Goal: Transaction & Acquisition: Purchase product/service

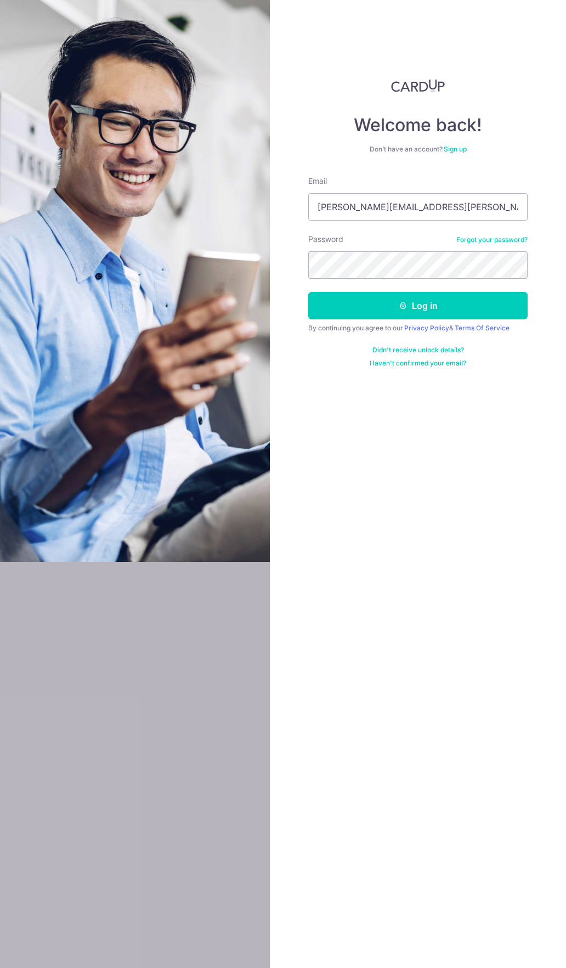
type input "[PERSON_NAME][EMAIL_ADDRESS][PERSON_NAME][DOMAIN_NAME]"
click at [428, 312] on button "Log in" at bounding box center [418, 305] width 220 height 27
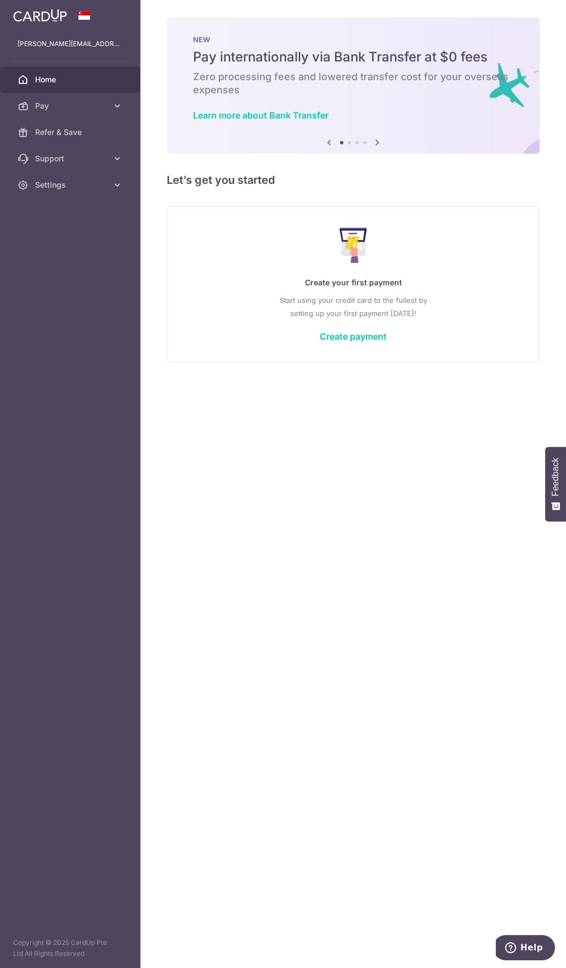
click at [360, 346] on div "Create your first payment Start using your credit card to the fullest by settin…" at bounding box center [354, 284] width 346 height 130
click at [357, 335] on link "Create payment" at bounding box center [353, 336] width 67 height 11
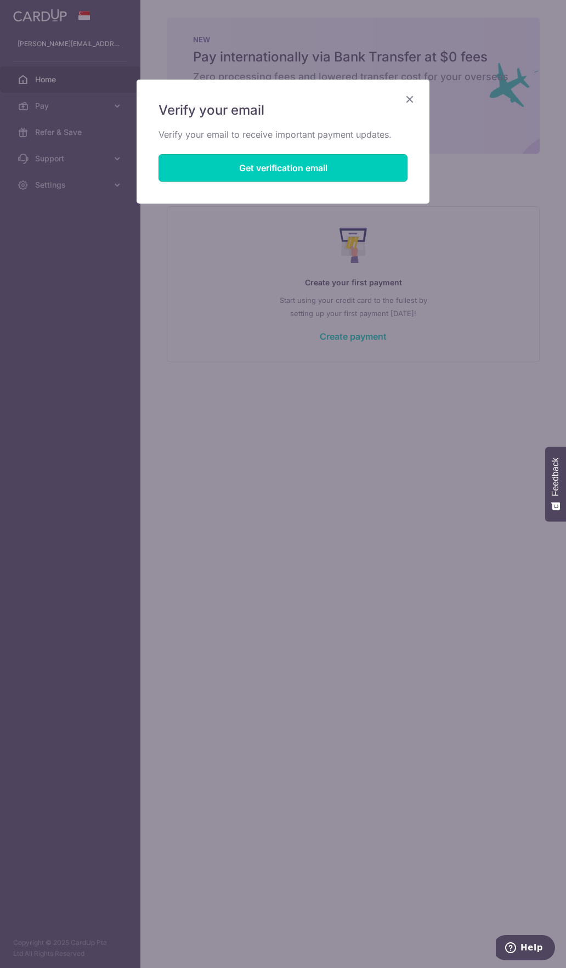
click at [276, 176] on button "Get verification email" at bounding box center [283, 167] width 249 height 27
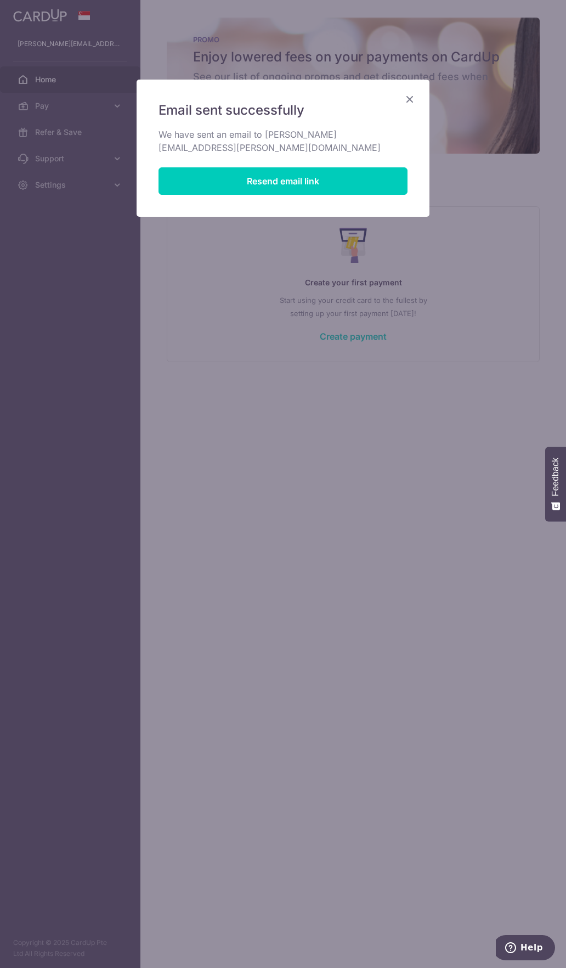
click at [413, 101] on icon "Close" at bounding box center [409, 99] width 13 height 14
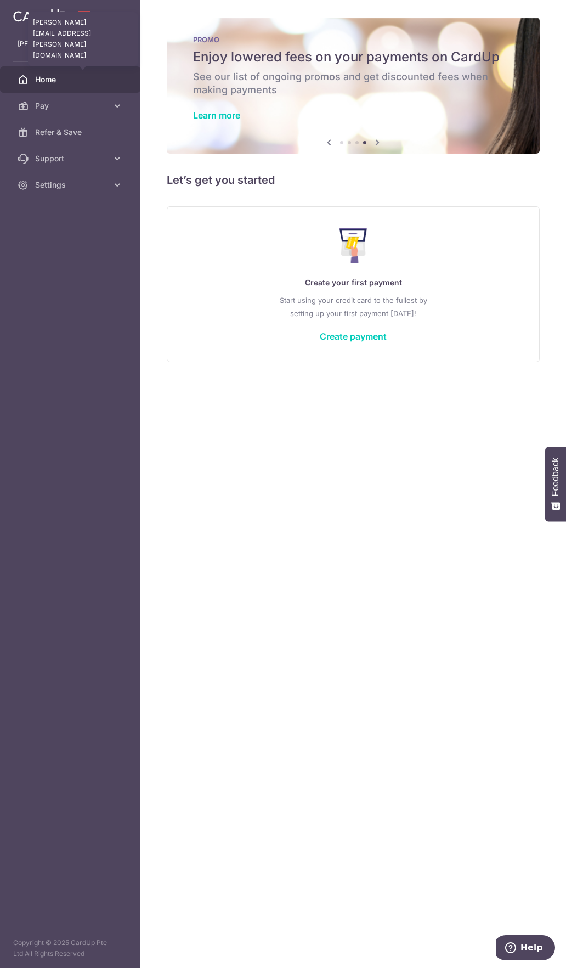
click at [54, 44] on p "wong.sarita@gmail.com" at bounding box center [70, 43] width 105 height 11
click at [357, 330] on div "Create your first payment Start using your credit card to the fullest by settin…" at bounding box center [354, 284] width 346 height 130
click at [362, 342] on div "Create your first payment Start using your credit card to the fullest by settin…" at bounding box center [354, 284] width 346 height 130
click at [362, 340] on link "Create payment" at bounding box center [353, 336] width 67 height 11
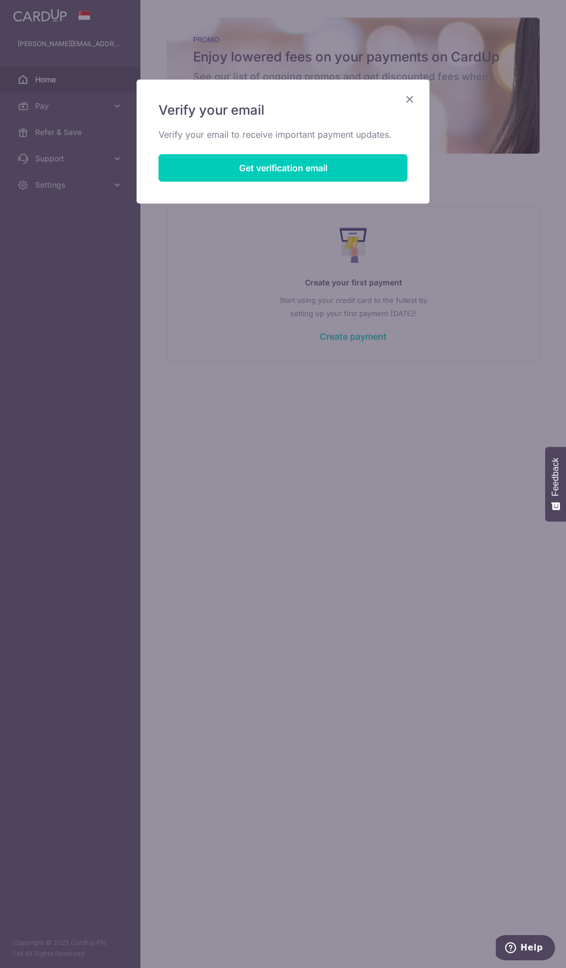
click at [408, 101] on icon "Close" at bounding box center [409, 99] width 13 height 14
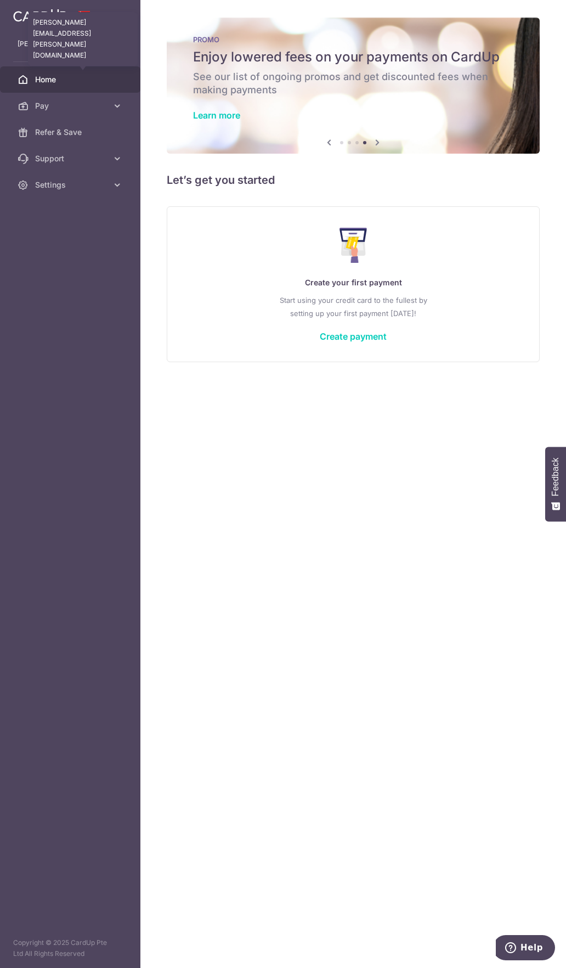
click at [76, 45] on p "wong.sarita@gmail.com" at bounding box center [70, 43] width 105 height 11
click at [130, 176] on link "Settings" at bounding box center [70, 185] width 141 height 26
click at [69, 239] on span "Logout" at bounding box center [71, 237] width 72 height 11
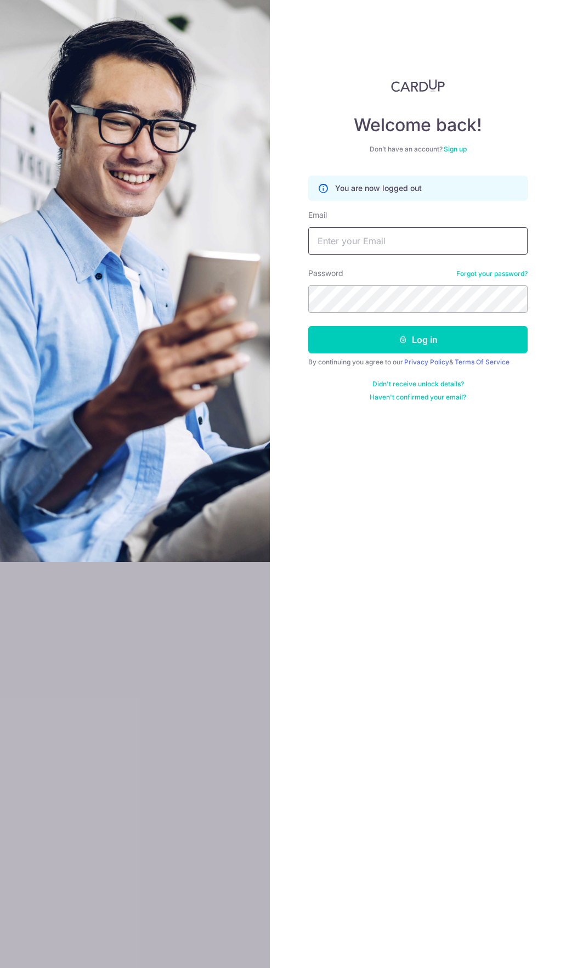
click at [355, 237] on input "Email" at bounding box center [418, 240] width 220 height 27
type input "q"
type input "[PERSON_NAME][EMAIL_ADDRESS][PERSON_NAME][DOMAIN_NAME]"
click at [308, 326] on button "Log in" at bounding box center [418, 339] width 220 height 27
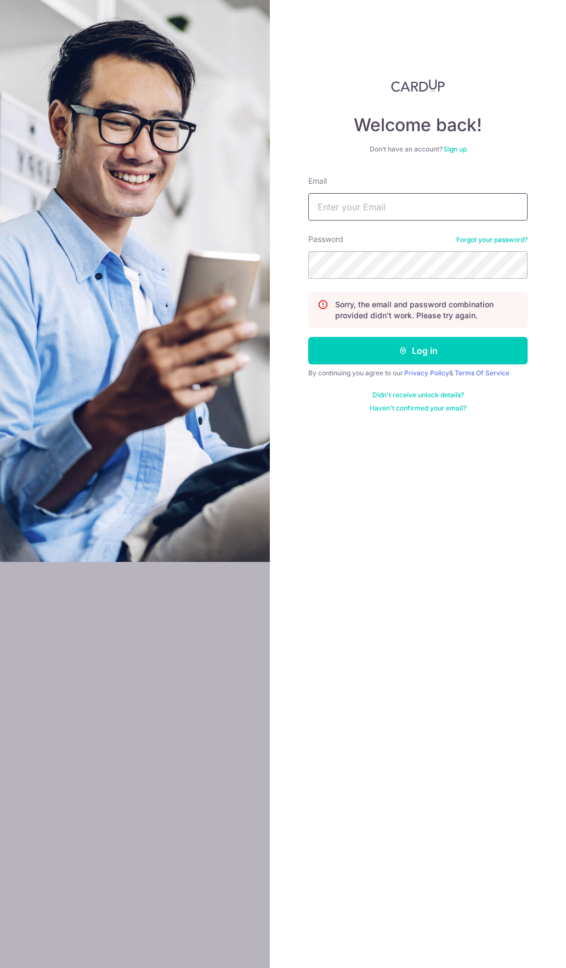
click at [353, 210] on input "Email" at bounding box center [418, 206] width 220 height 27
type input "[PERSON_NAME][EMAIL_ADDRESS][PERSON_NAME][DOMAIN_NAME]"
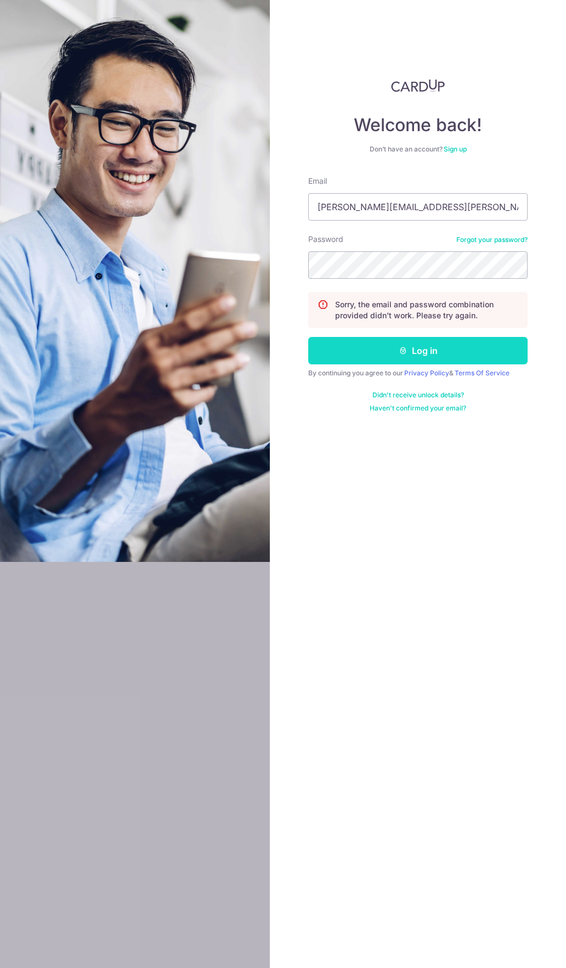
click at [433, 359] on button "Log in" at bounding box center [418, 350] width 220 height 27
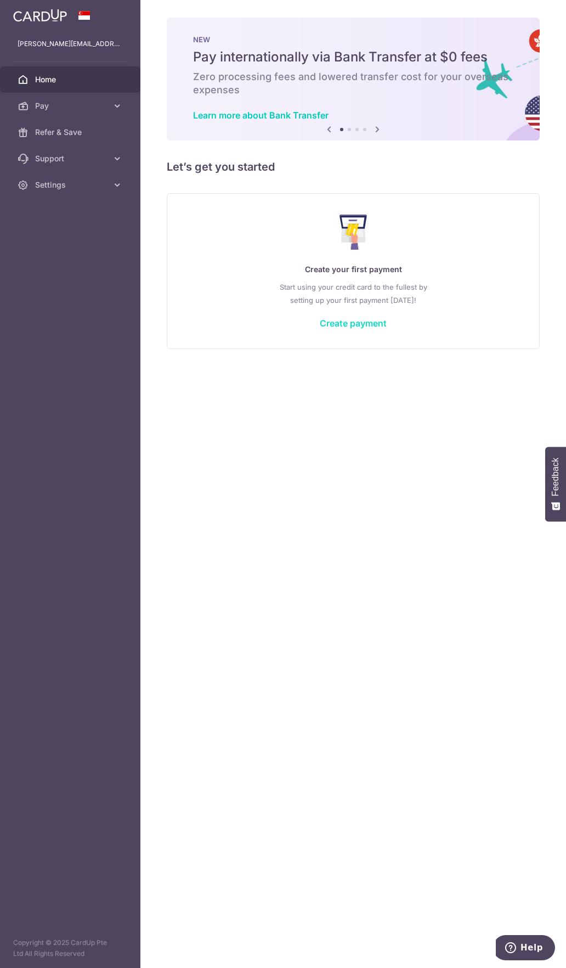
click at [370, 318] on link "Create payment" at bounding box center [353, 323] width 67 height 11
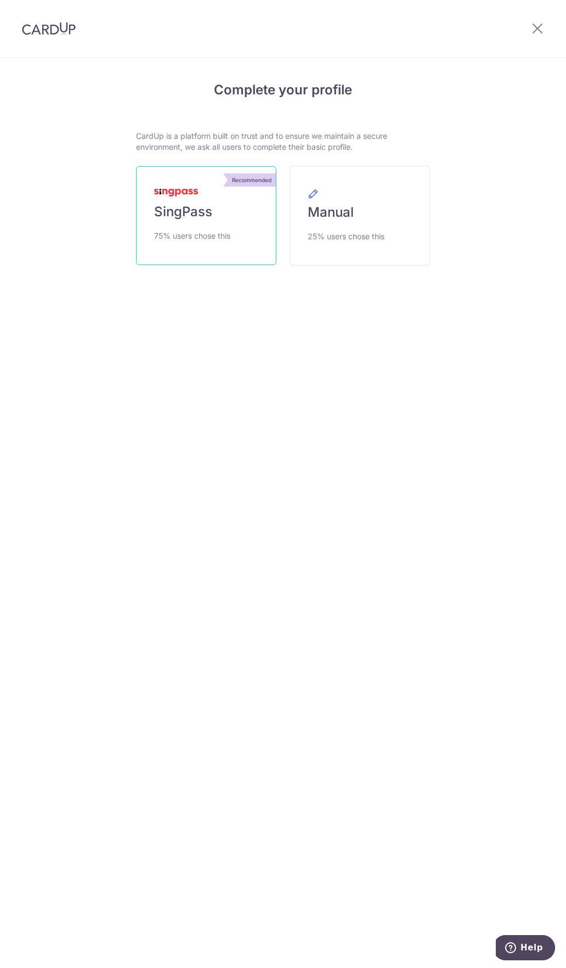
click at [209, 238] on span "75% users chose this" at bounding box center [192, 235] width 76 height 13
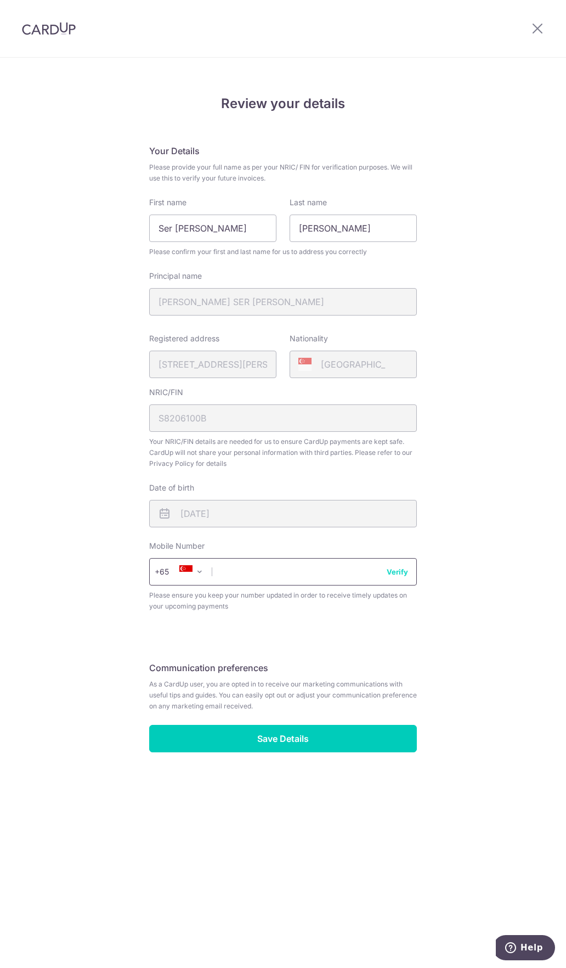
click at [243, 579] on input "text" at bounding box center [283, 571] width 268 height 27
click at [408, 577] on input "97949418" at bounding box center [283, 571] width 268 height 27
type input "97949418"
click at [401, 571] on button "Verify" at bounding box center [397, 571] width 21 height 11
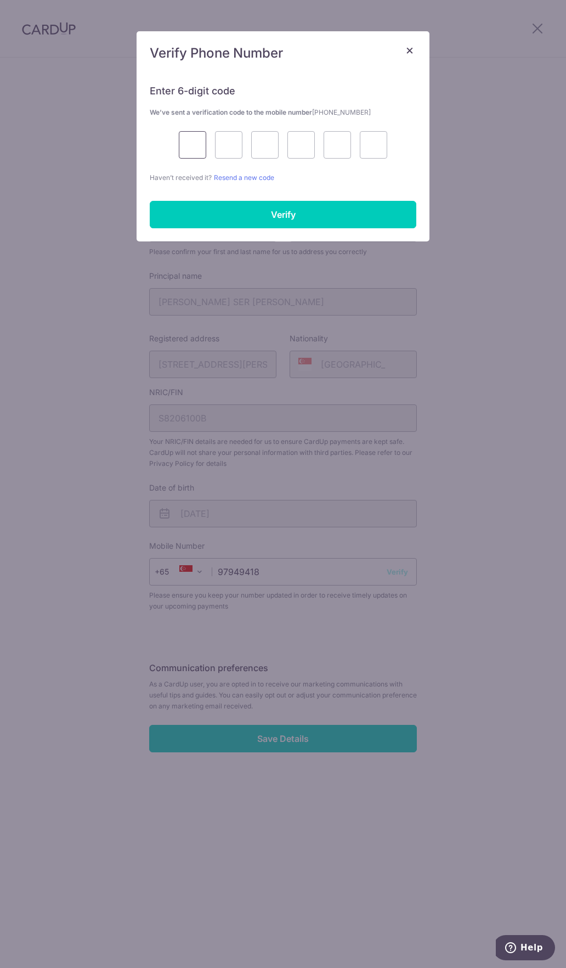
click at [201, 143] on input "text" at bounding box center [192, 144] width 27 height 27
type input "8"
type input "4"
type input "9"
type input "0"
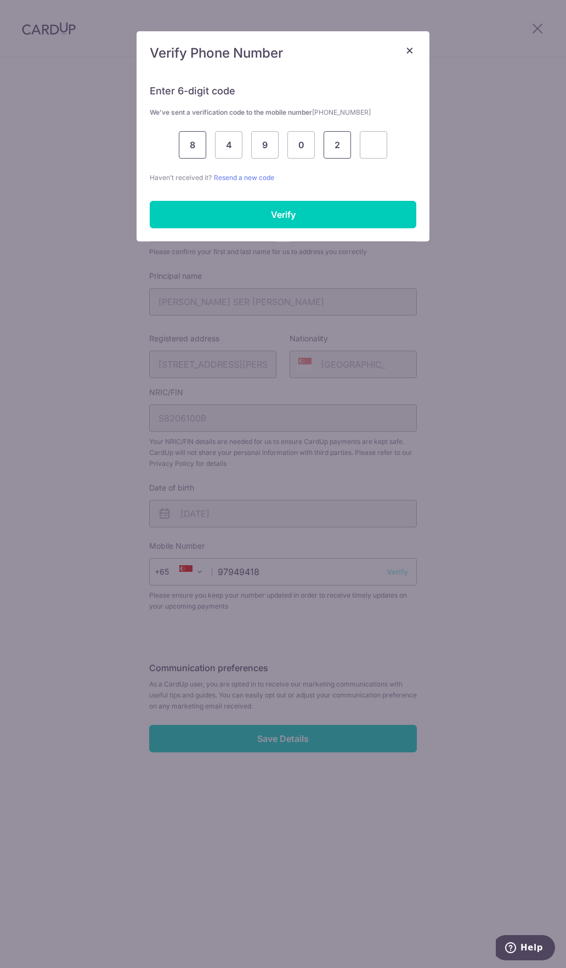
type input "2"
type input "8"
click at [269, 222] on input "Verify" at bounding box center [283, 214] width 267 height 27
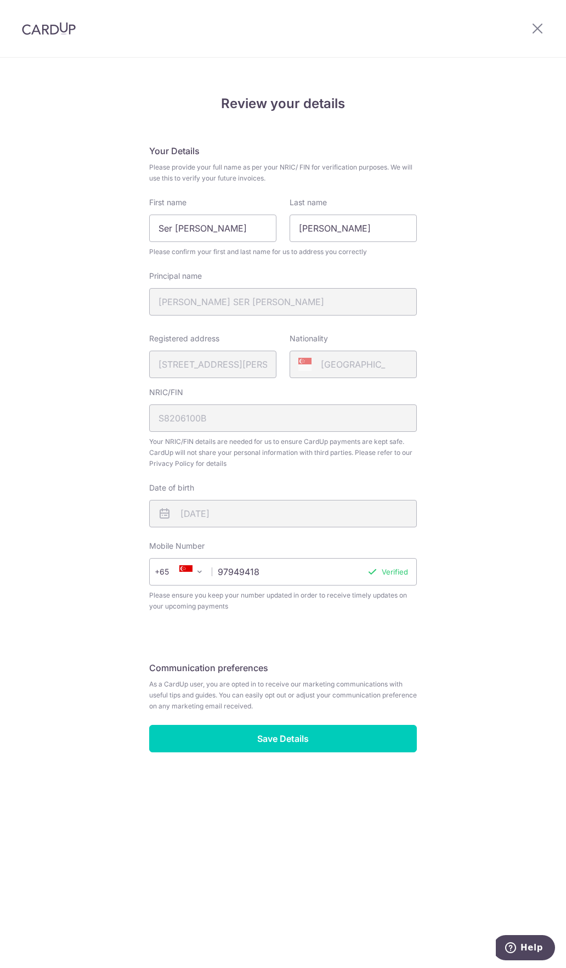
click at [290, 760] on div "Review your details Your Details Please provide your full name as per your NRIC…" at bounding box center [283, 438] width 294 height 732
click at [278, 745] on input "Save Details" at bounding box center [283, 738] width 268 height 27
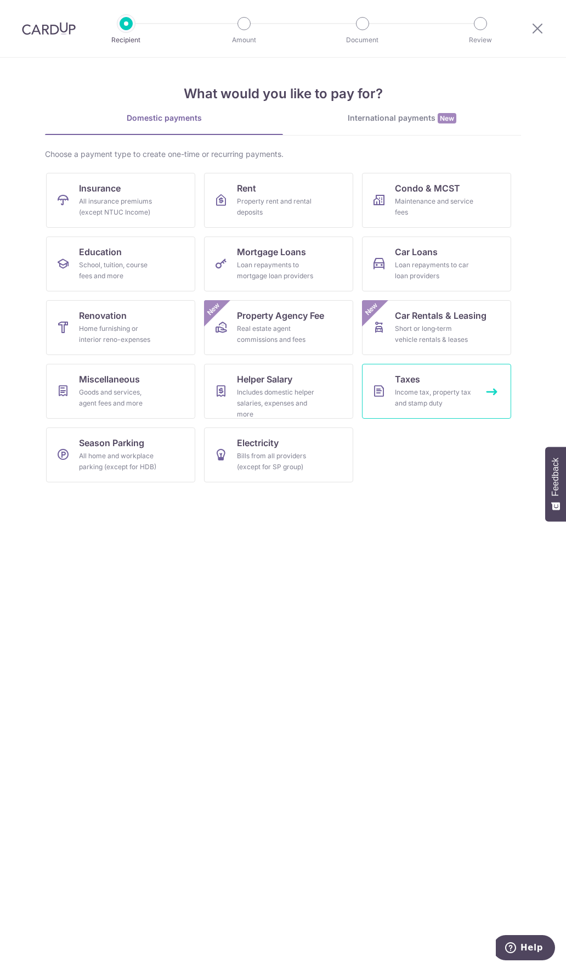
click at [427, 377] on link "Taxes Income tax, property tax and stamp duty" at bounding box center [436, 391] width 149 height 55
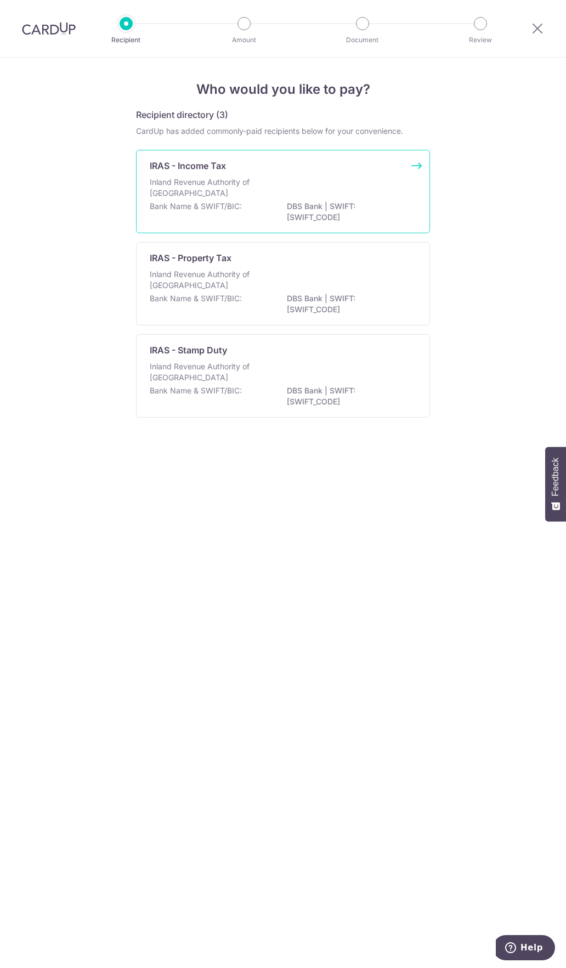
click at [282, 205] on div "Bank Name & SWIFT/BIC: DBS Bank | SWIFT: [SWIFT_CODE]" at bounding box center [283, 212] width 267 height 23
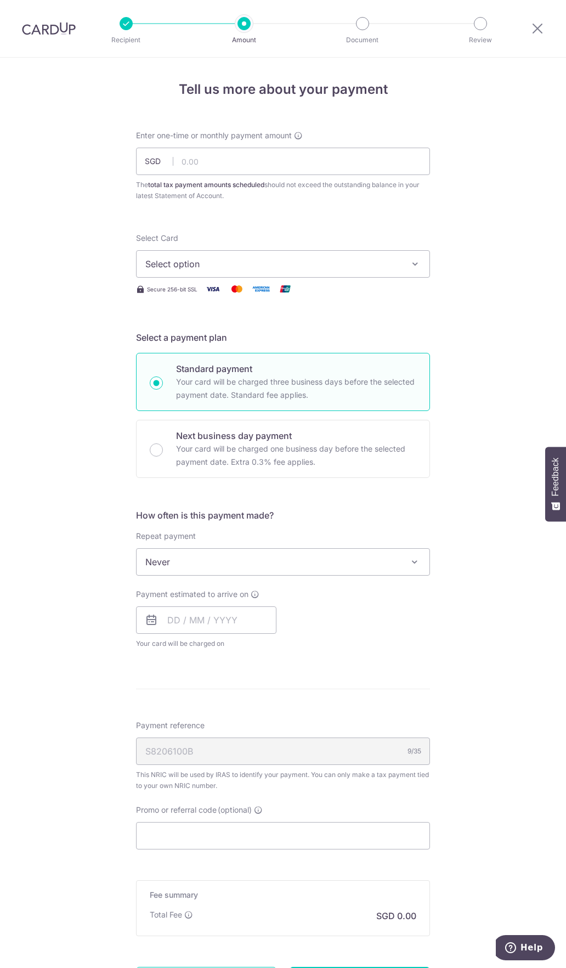
click at [265, 558] on span "Never" at bounding box center [283, 562] width 293 height 26
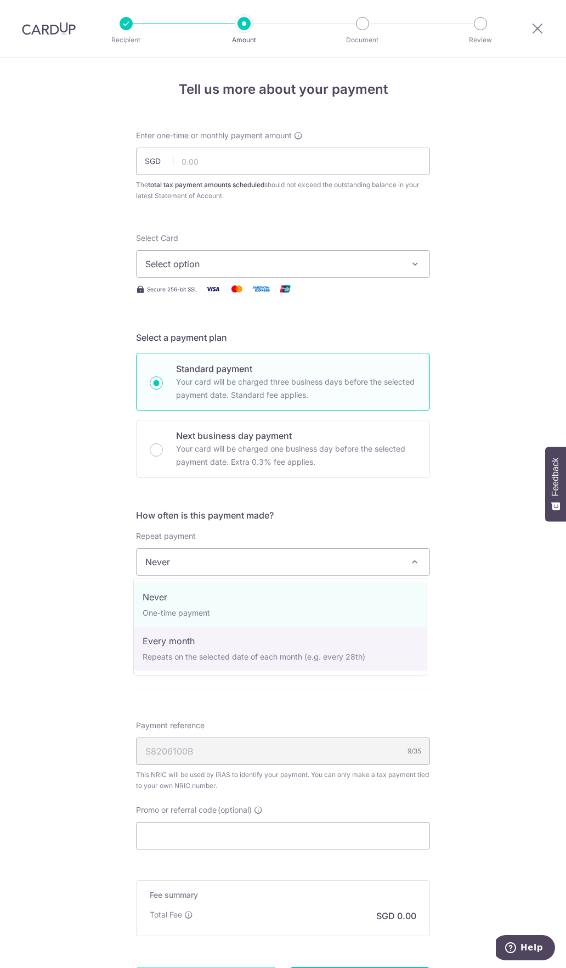
select select "3"
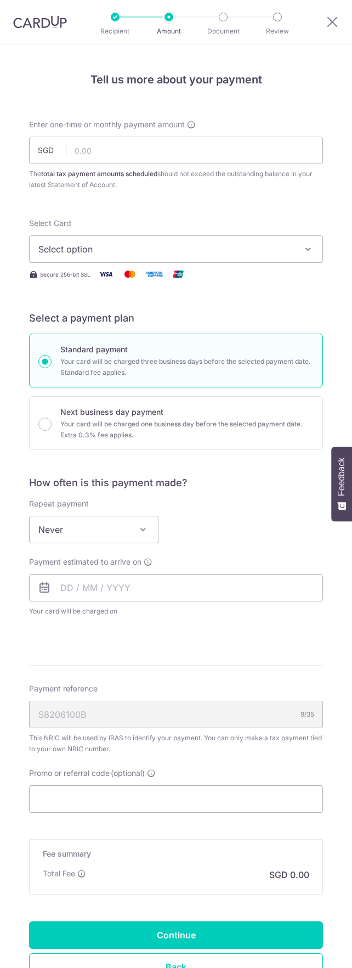
select select "3"
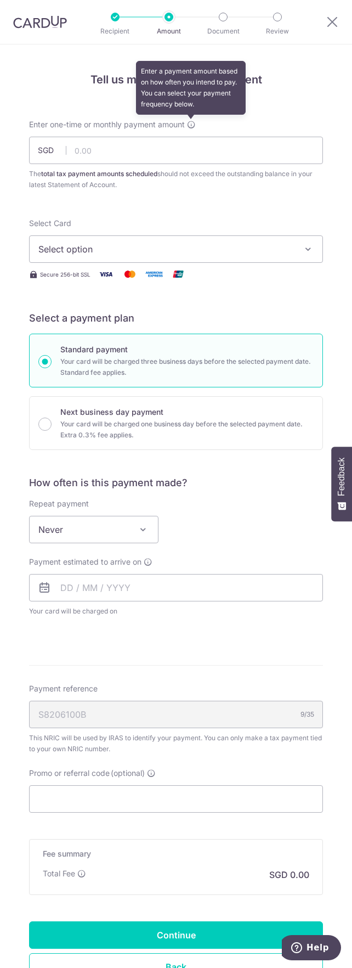
click at [190, 123] on icon at bounding box center [191, 124] width 9 height 9
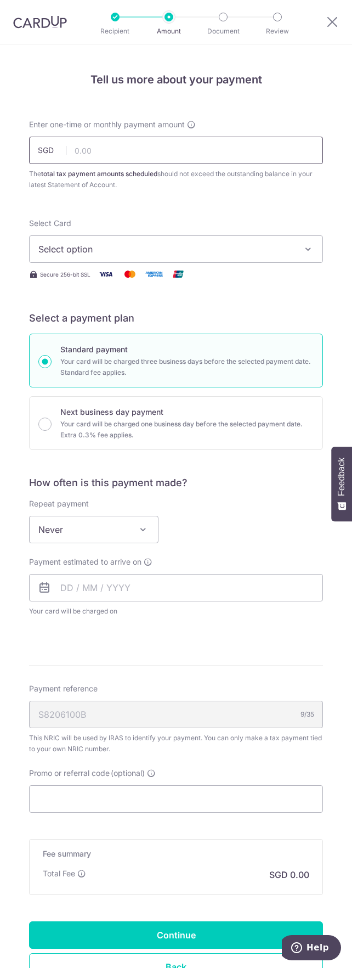
click at [176, 145] on input "text" at bounding box center [176, 150] width 294 height 27
type input "1,001.62"
click at [165, 248] on span "Select option" at bounding box center [168, 249] width 260 height 13
click at [99, 284] on span "Add credit card" at bounding box center [186, 284] width 256 height 11
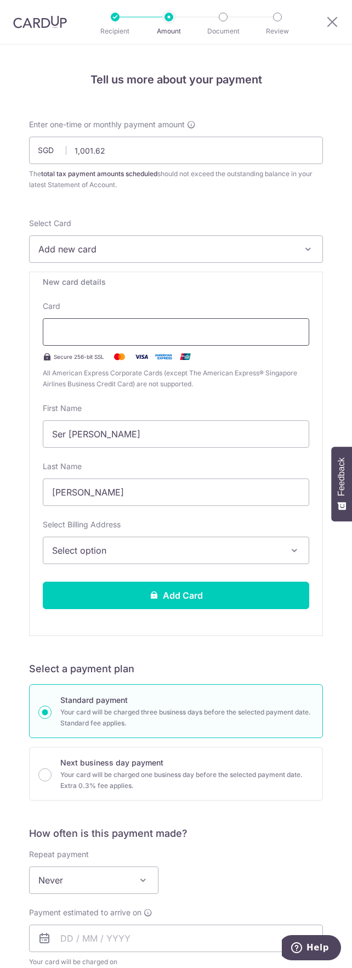
click at [256, 323] on div at bounding box center [176, 331] width 267 height 27
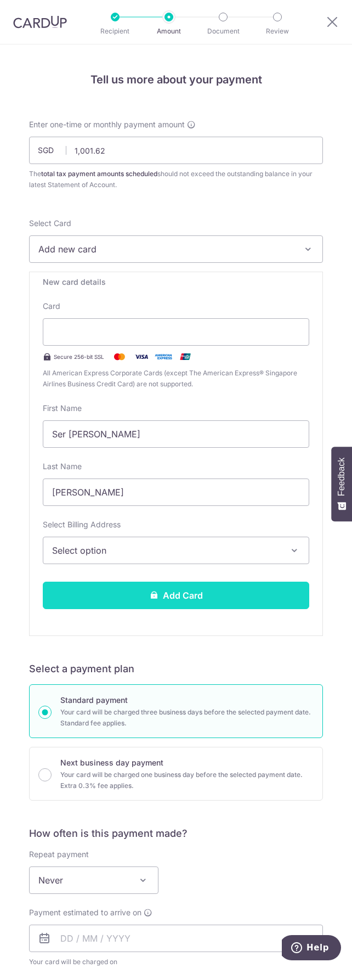
click at [208, 603] on button "Add Card" at bounding box center [176, 595] width 267 height 27
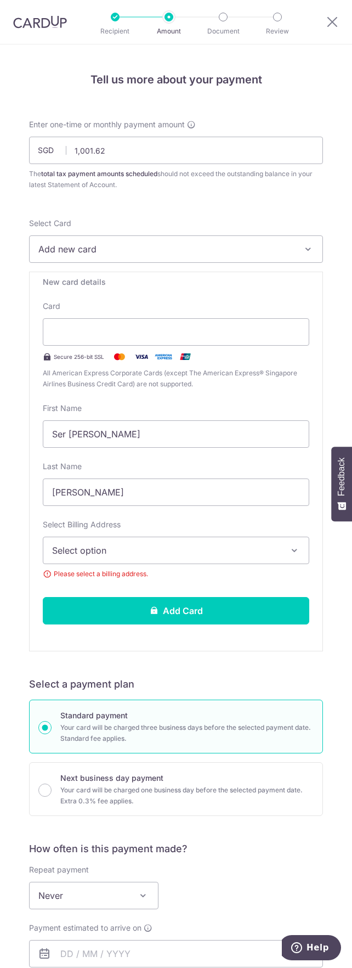
click at [126, 542] on button "Select option" at bounding box center [176, 550] width 267 height 27
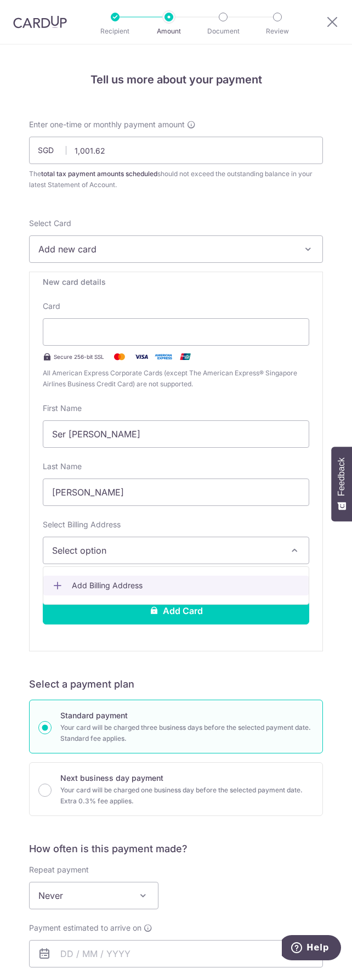
click at [123, 587] on span "Add Billing Address" at bounding box center [186, 585] width 228 height 11
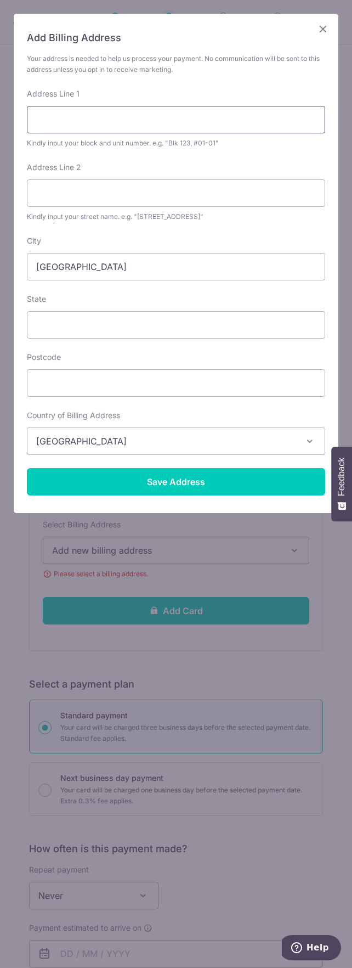
click at [87, 115] on input "Address Line 1" at bounding box center [176, 119] width 299 height 27
type input "2 Sims Drive"
type input "$"
type input "#13-03"
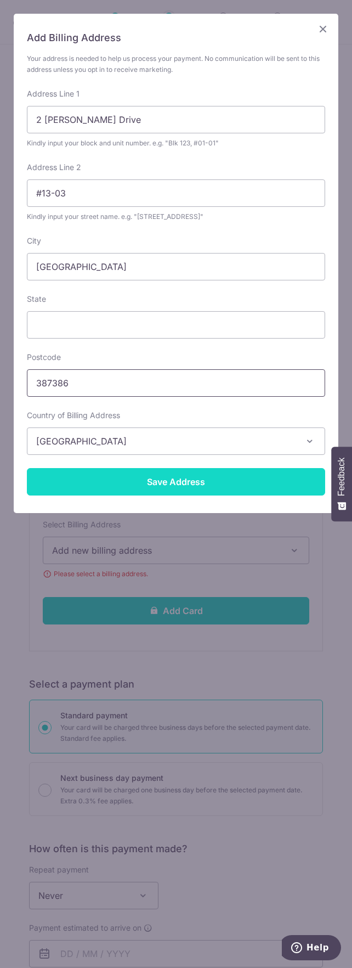
type input "387386"
click at [205, 488] on input "Save Address" at bounding box center [176, 481] width 299 height 27
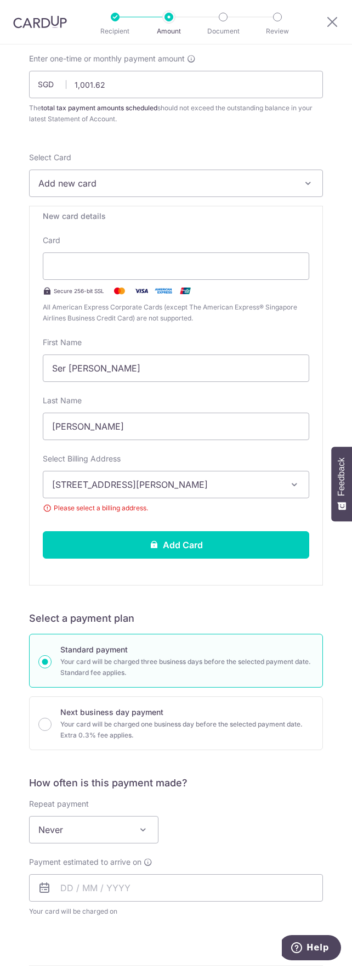
scroll to position [274, 0]
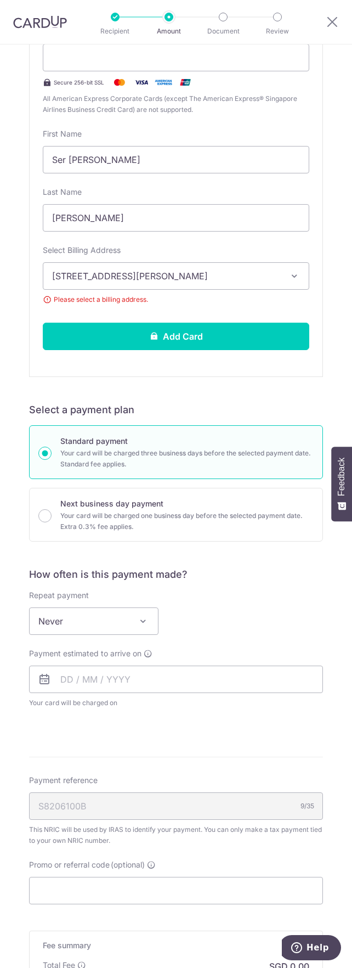
click at [114, 621] on span "Never" at bounding box center [94, 621] width 128 height 26
click at [186, 674] on input "text" at bounding box center [176, 679] width 294 height 27
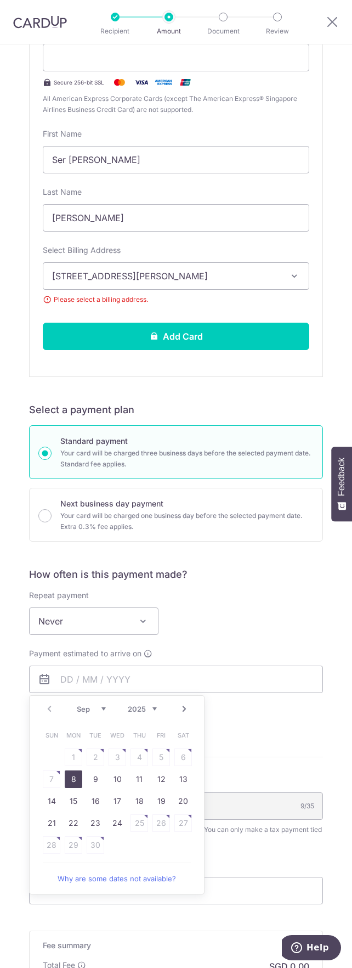
click at [69, 780] on link "8" at bounding box center [74, 780] width 18 height 18
type input "[DATE]"
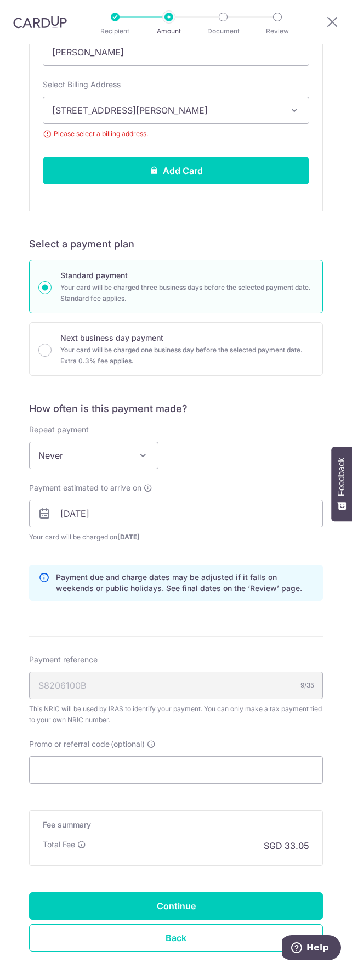
scroll to position [502, 0]
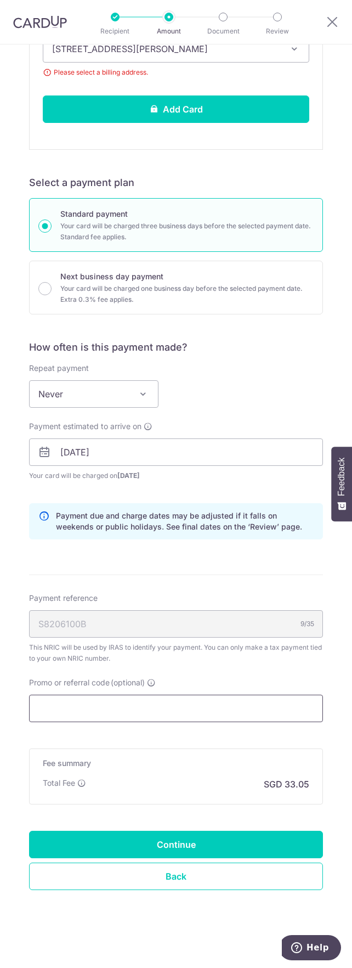
click at [153, 716] on input "Promo or referral code (optional)" at bounding box center [176, 708] width 294 height 27
paste input "3HOME25R"
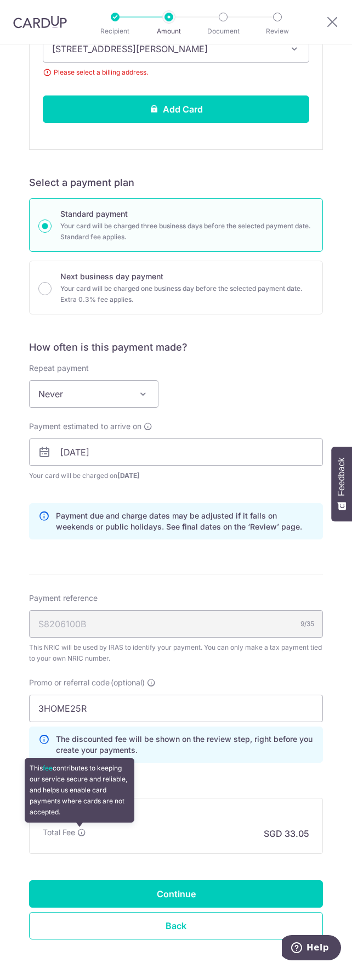
click at [84, 832] on icon at bounding box center [81, 832] width 9 height 9
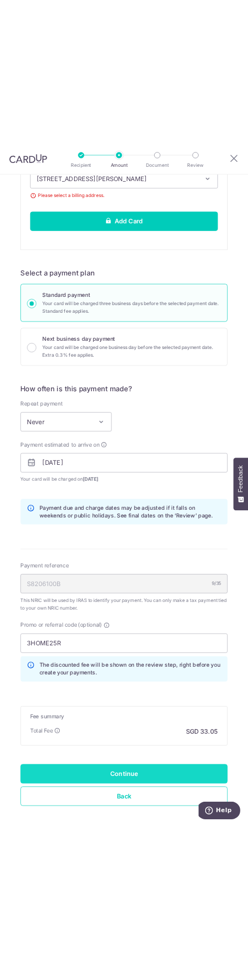
scroll to position [551, 0]
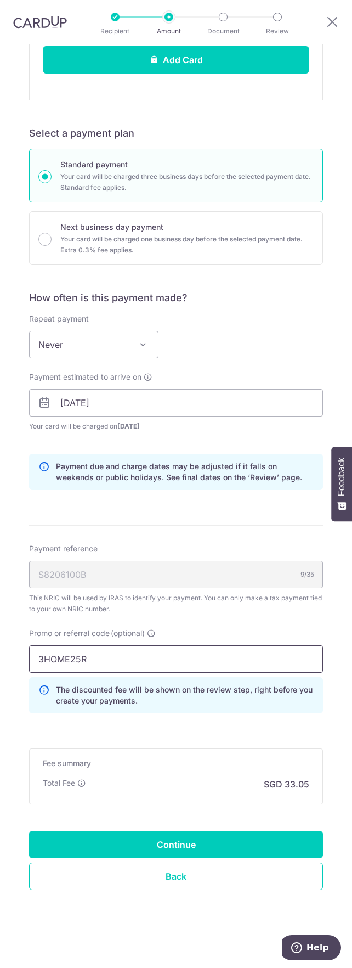
drag, startPoint x: 127, startPoint y: 655, endPoint x: -2, endPoint y: 656, distance: 129.5
click at [0, 656] on html "Recipient Amount Document Review Tell us more about your payment Enter one-time…" at bounding box center [176, 484] width 352 height 968
paste input "MCTAX25N"
drag, startPoint x: 121, startPoint y: 663, endPoint x: -2, endPoint y: 656, distance: 123.7
click at [0, 656] on html "Recipient Amount Document Review Tell us more about your payment Enter one-time…" at bounding box center [176, 484] width 352 height 968
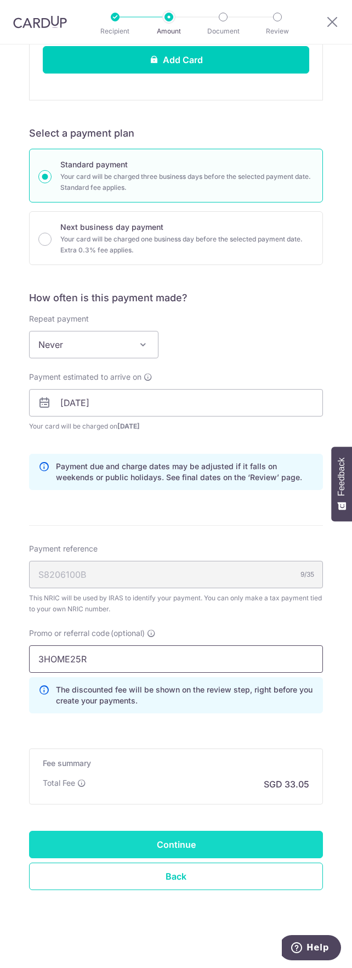
type input "3HOME25R"
click at [215, 841] on input "Continue" at bounding box center [176, 844] width 294 height 27
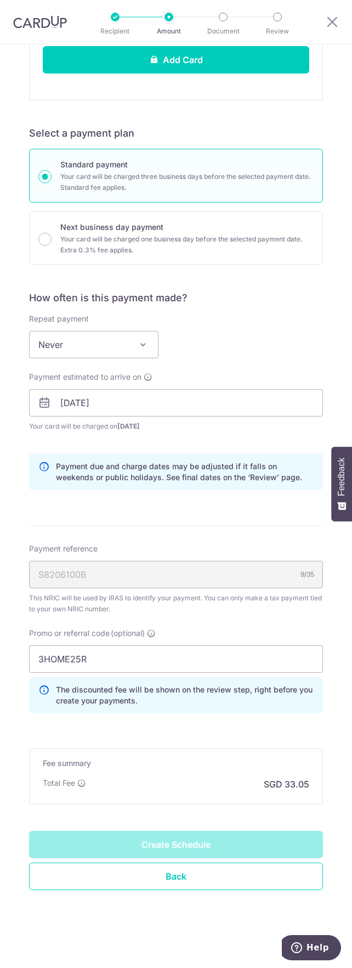
type input "Create Schedule"
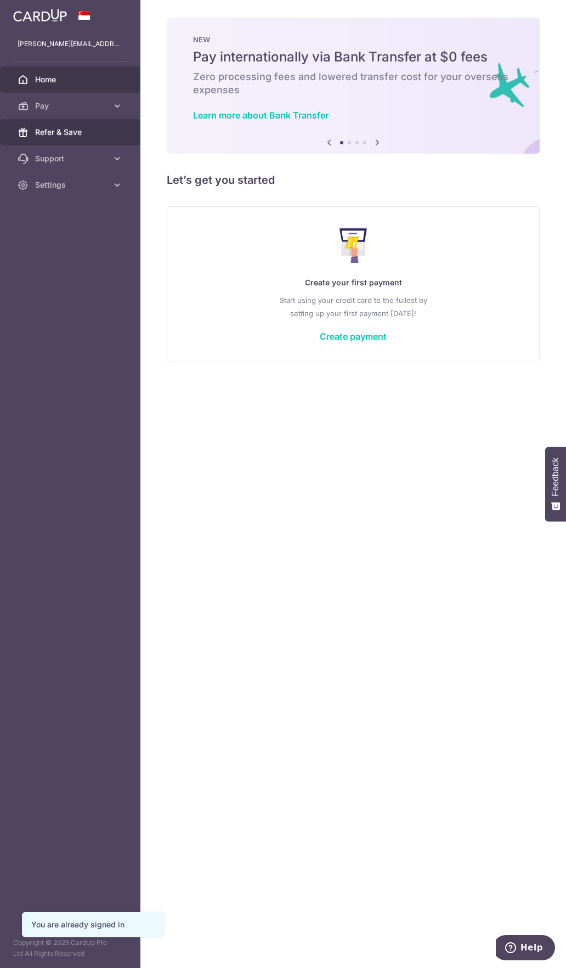
click at [56, 136] on span "Refer & Save" at bounding box center [71, 132] width 72 height 11
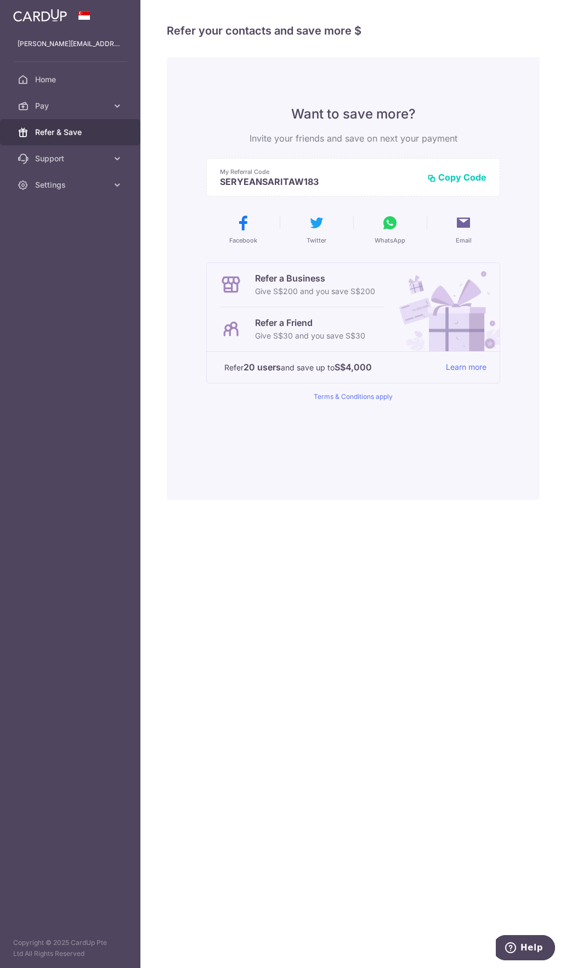
click at [297, 183] on p "SERYEANSARITAW183" at bounding box center [319, 181] width 199 height 11
click at [115, 169] on link "Support" at bounding box center [70, 158] width 141 height 26
click at [93, 179] on span "FAQ" at bounding box center [71, 184] width 72 height 11
click at [54, 78] on span "Home" at bounding box center [71, 79] width 72 height 11
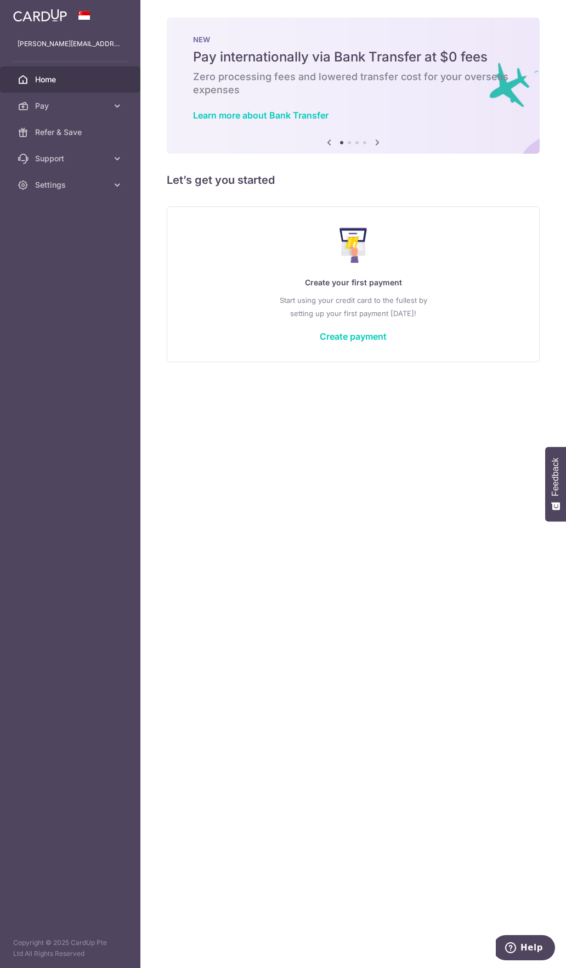
click at [360, 344] on div "Create your first payment Start using your credit card to the fullest by settin…" at bounding box center [354, 284] width 346 height 130
click at [361, 340] on link "Create payment" at bounding box center [353, 336] width 67 height 11
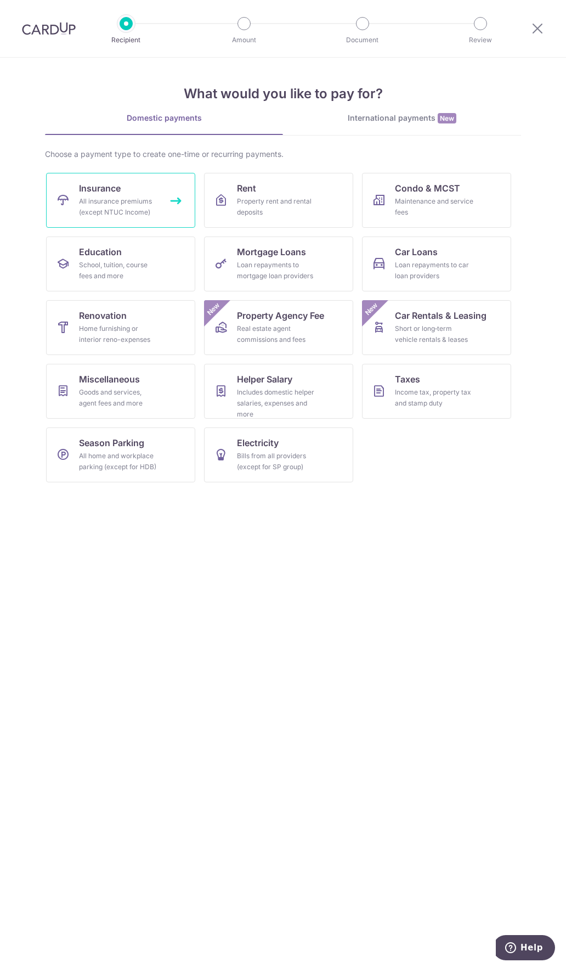
click at [119, 186] on span "Insurance" at bounding box center [100, 188] width 42 height 13
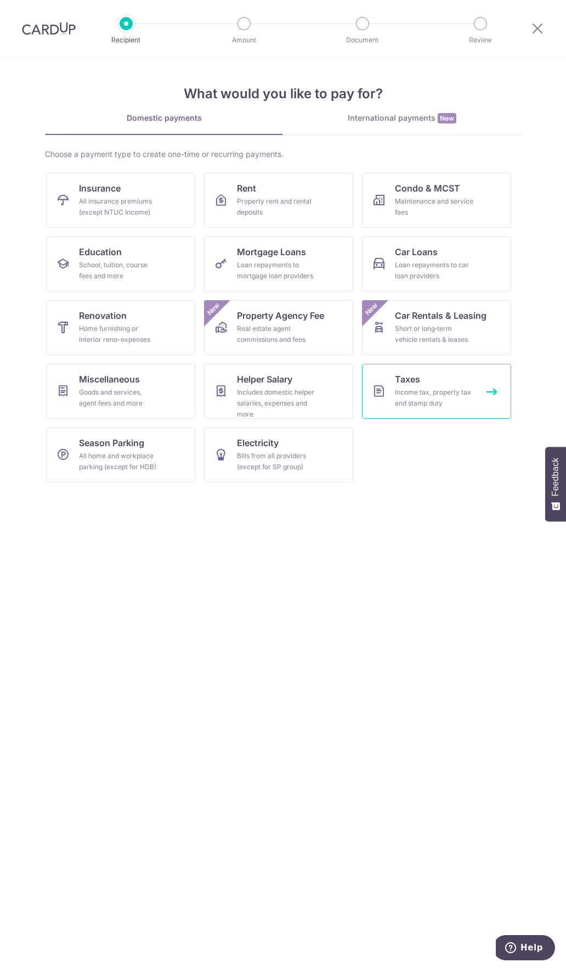
click at [431, 391] on div "Income tax, property tax and stamp duty" at bounding box center [434, 398] width 79 height 22
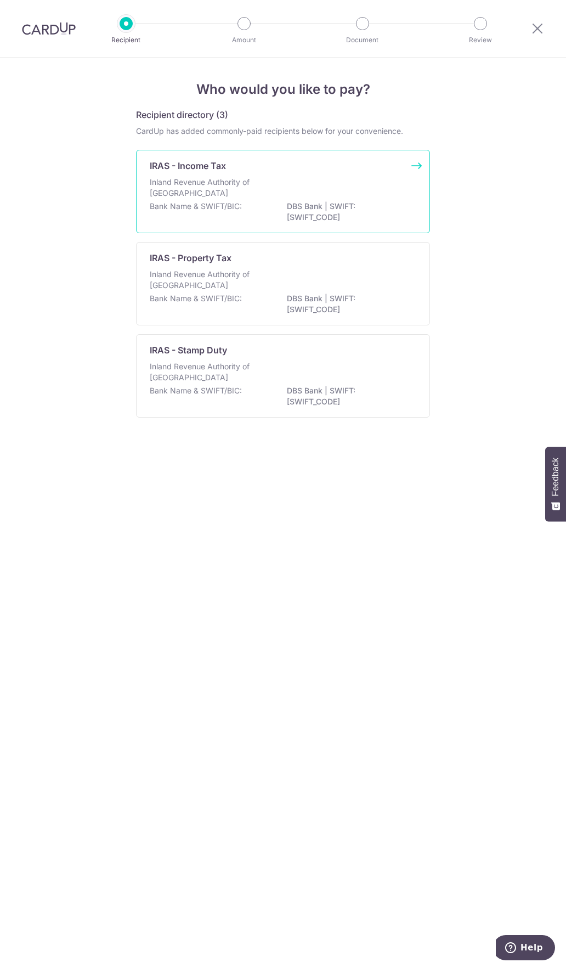
click at [202, 200] on div "Inland Revenue Authority of Singapore" at bounding box center [283, 189] width 267 height 24
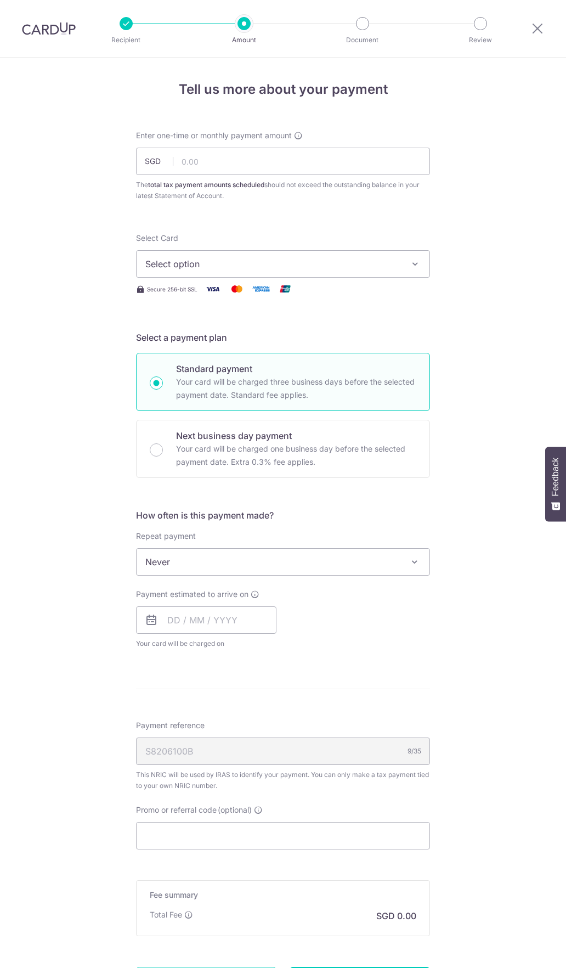
click at [207, 173] on input "text" at bounding box center [283, 161] width 294 height 27
type input "1,001.62"
click at [244, 269] on span "Select option" at bounding box center [273, 263] width 256 height 13
click at [231, 290] on span "Add credit card" at bounding box center [293, 294] width 256 height 11
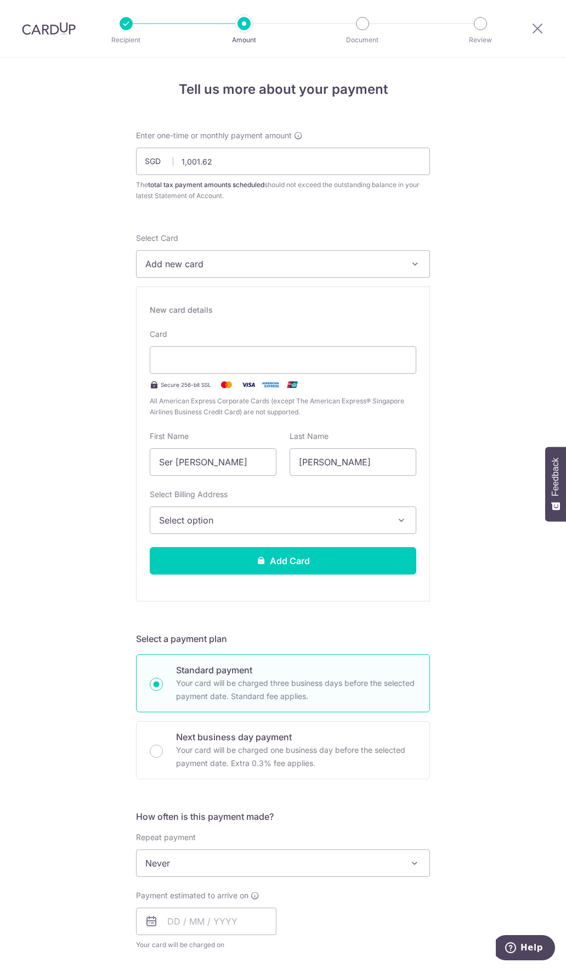
click at [250, 524] on span "Select option" at bounding box center [273, 520] width 228 height 13
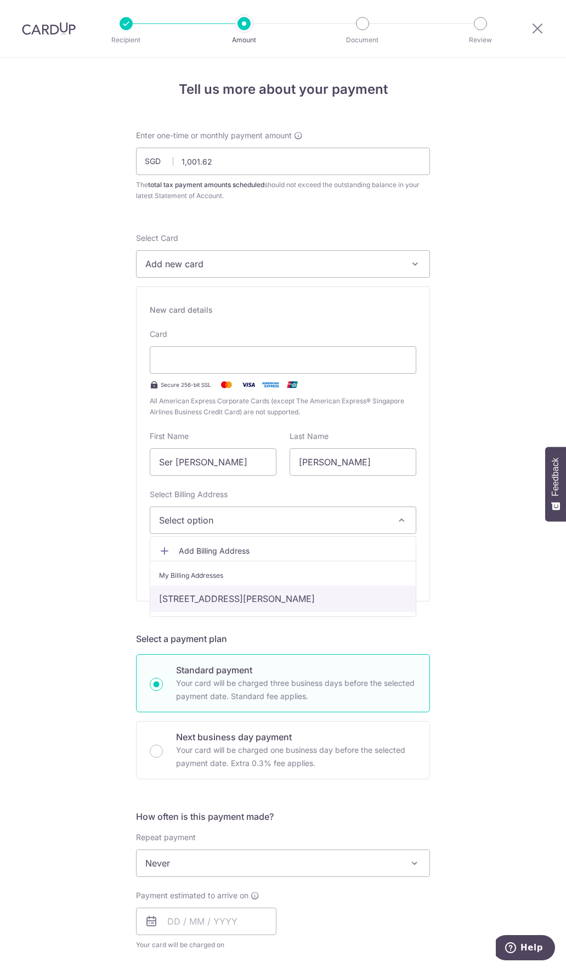
click at [237, 596] on link "2 Sims Drive, #13-03, Singapore, Singapore-387386" at bounding box center [283, 599] width 266 height 26
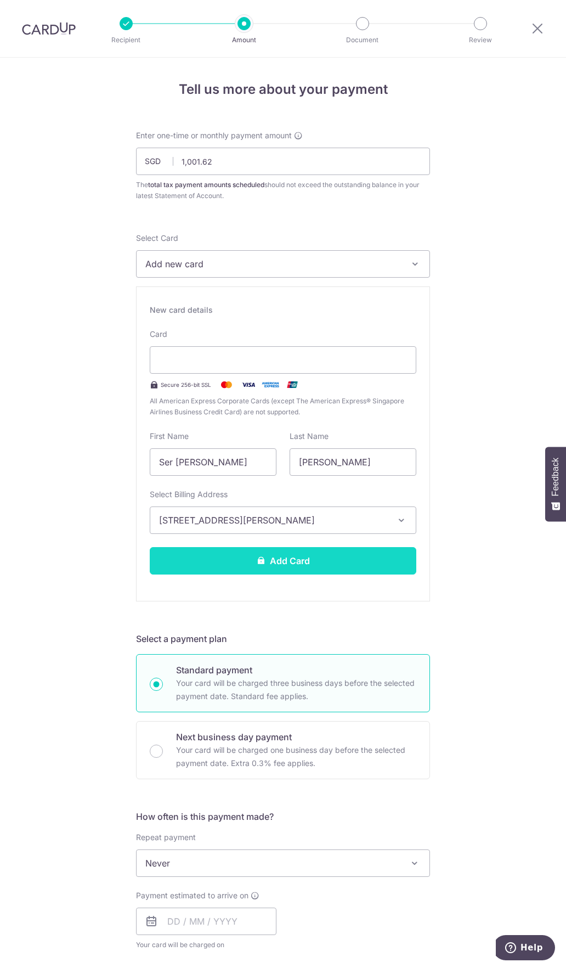
click at [266, 563] on button "Add Card" at bounding box center [283, 560] width 267 height 27
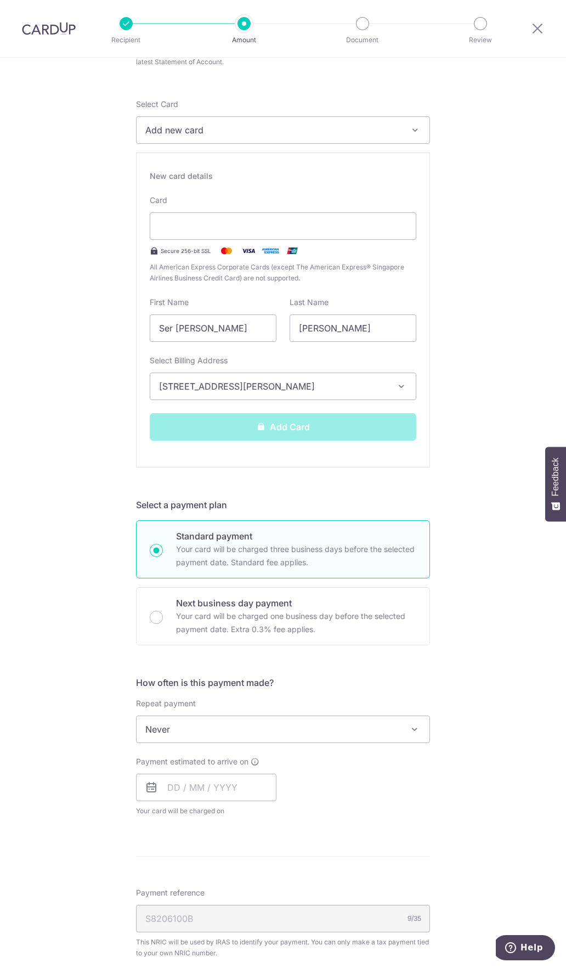
scroll to position [165, 0]
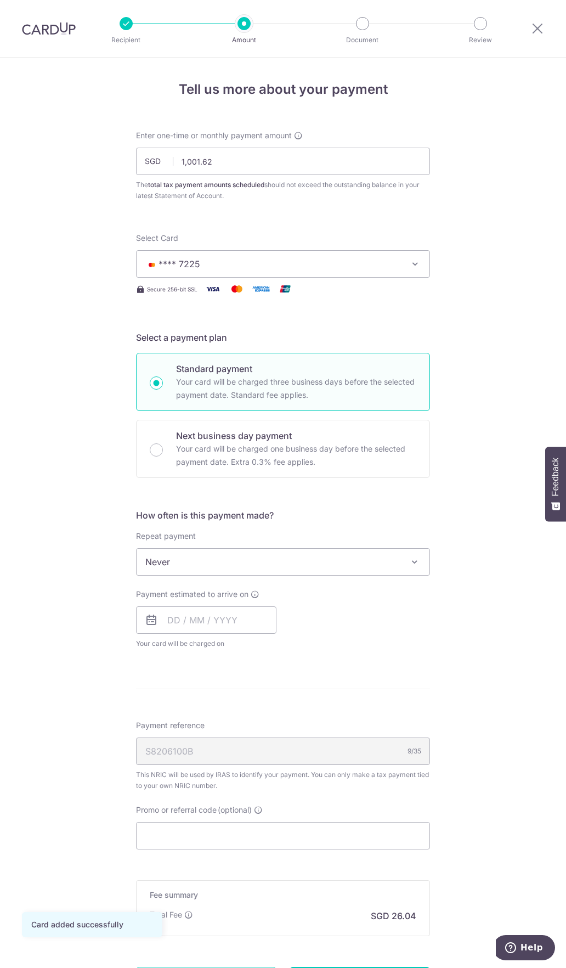
click at [334, 566] on span "Never" at bounding box center [283, 562] width 293 height 26
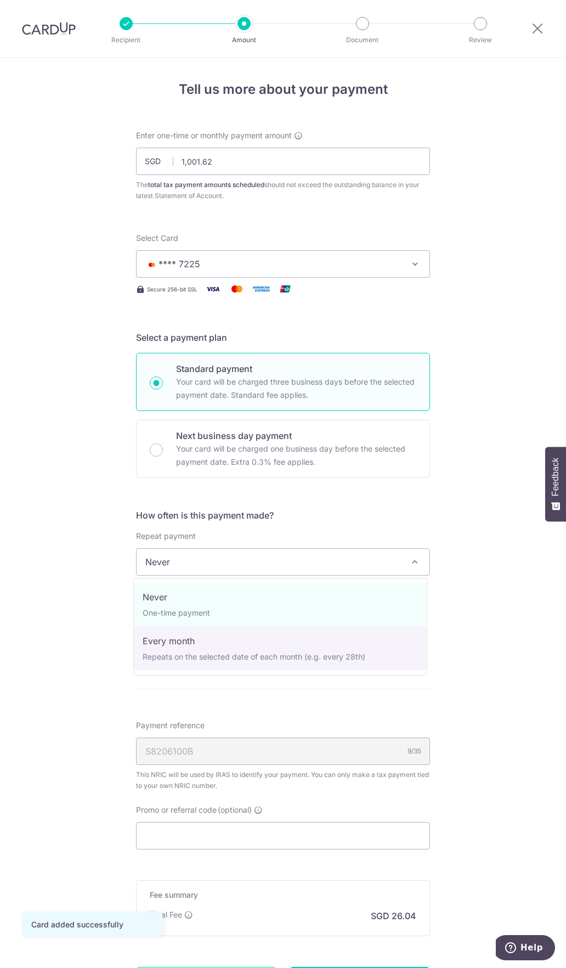
select select "3"
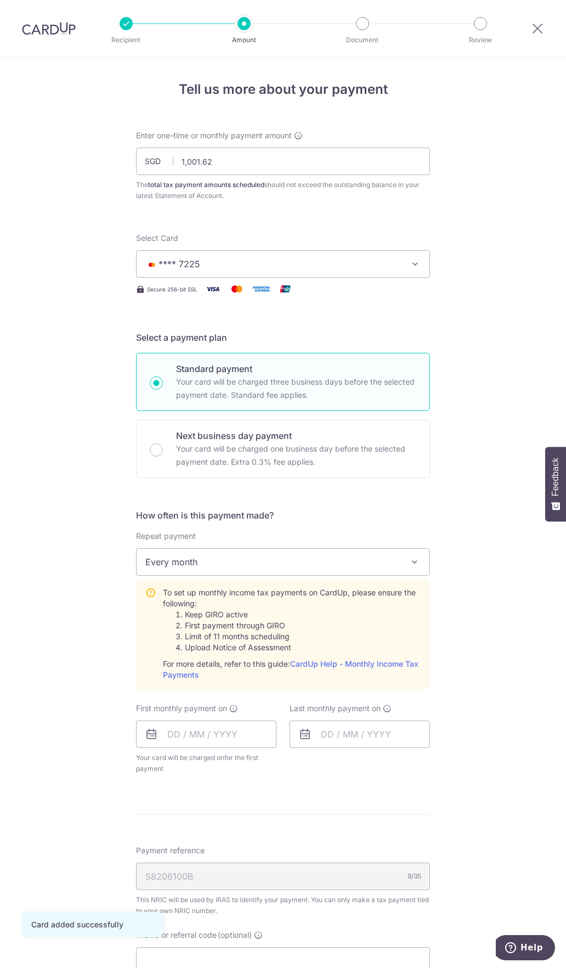
click at [525, 628] on div "Tell us more about your payment Enter one-time or monthly payment amount SGD 1,…" at bounding box center [283, 630] width 566 height 1144
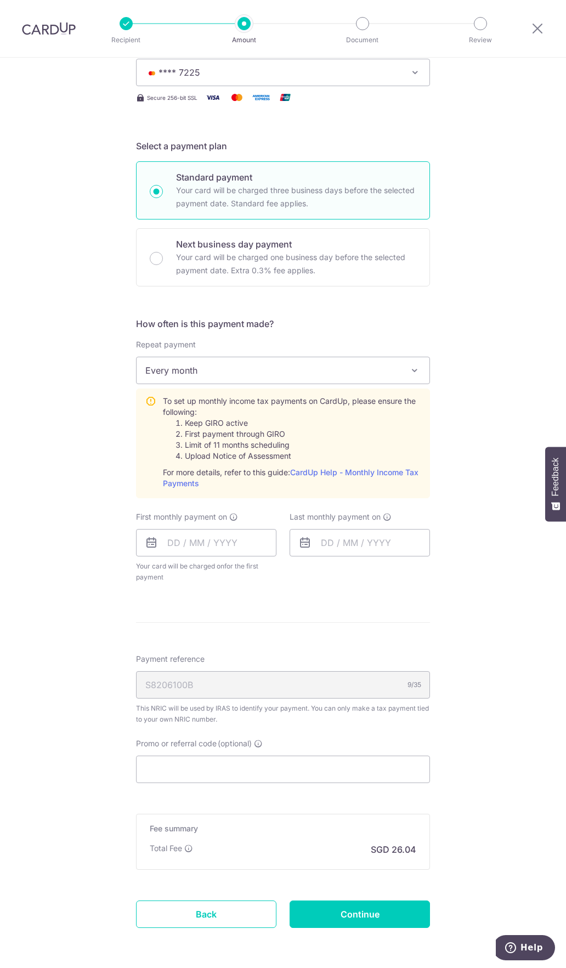
scroll to position [179, 0]
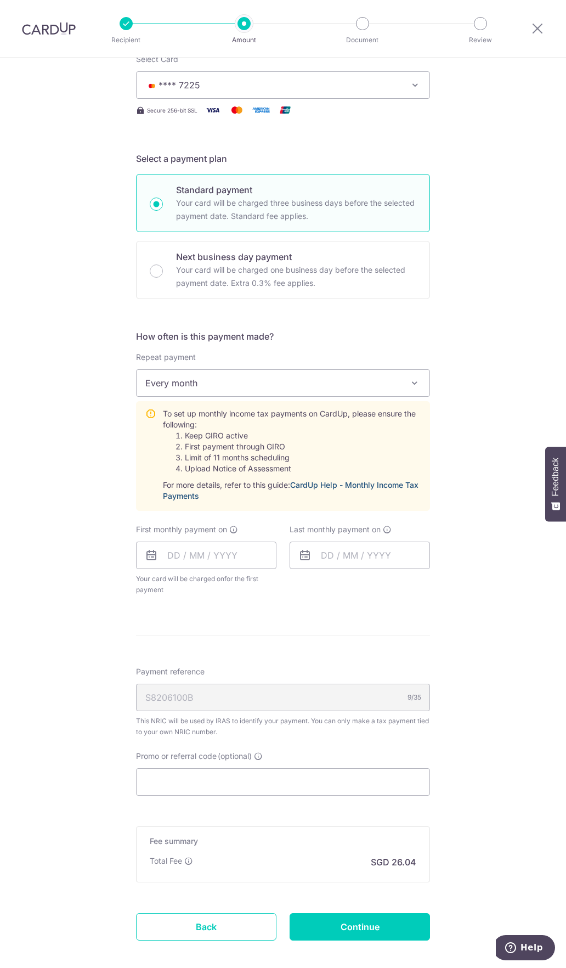
click at [365, 482] on link "CardUp Help - Monthly Income Tax Payments" at bounding box center [291, 490] width 256 height 20
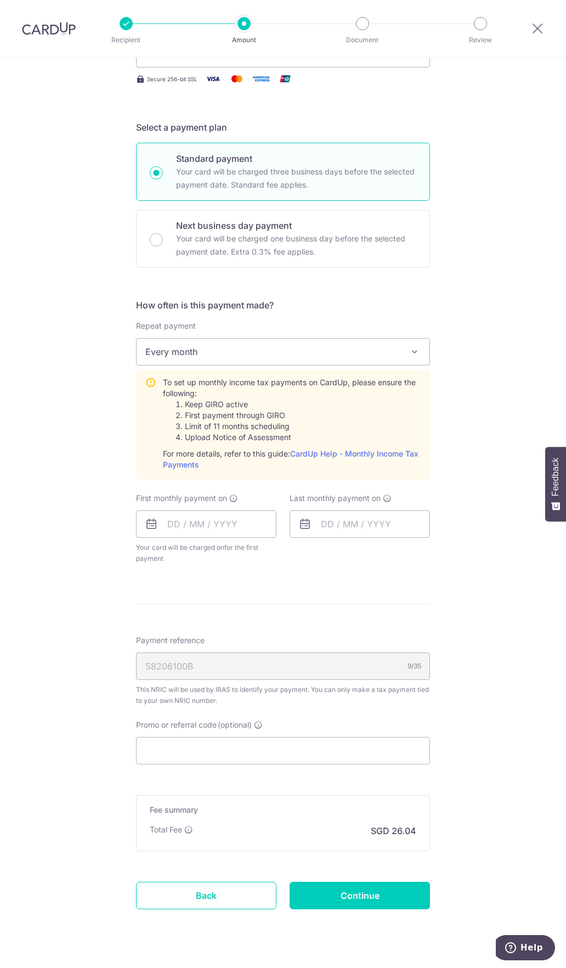
scroll to position [234, 0]
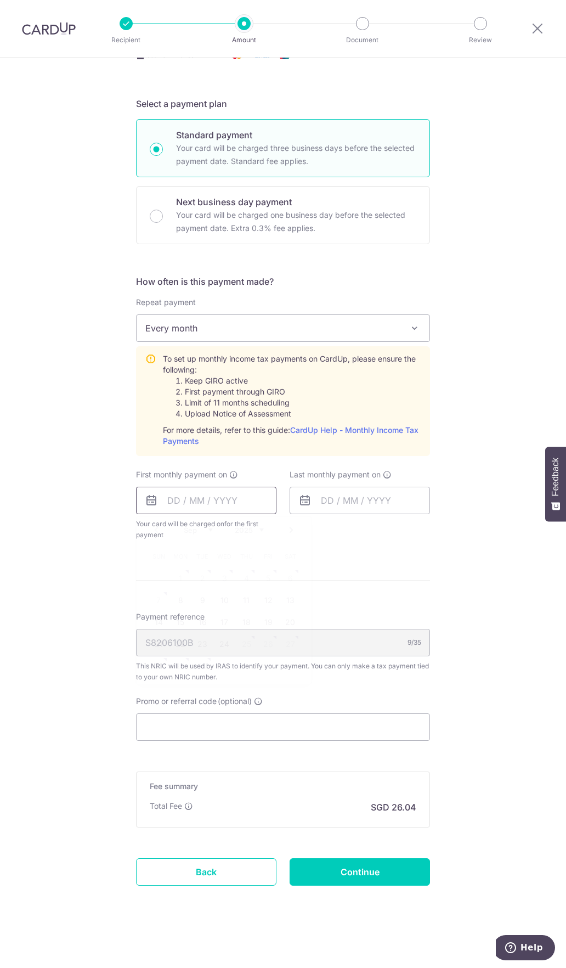
click at [210, 503] on input "text" at bounding box center [206, 500] width 141 height 27
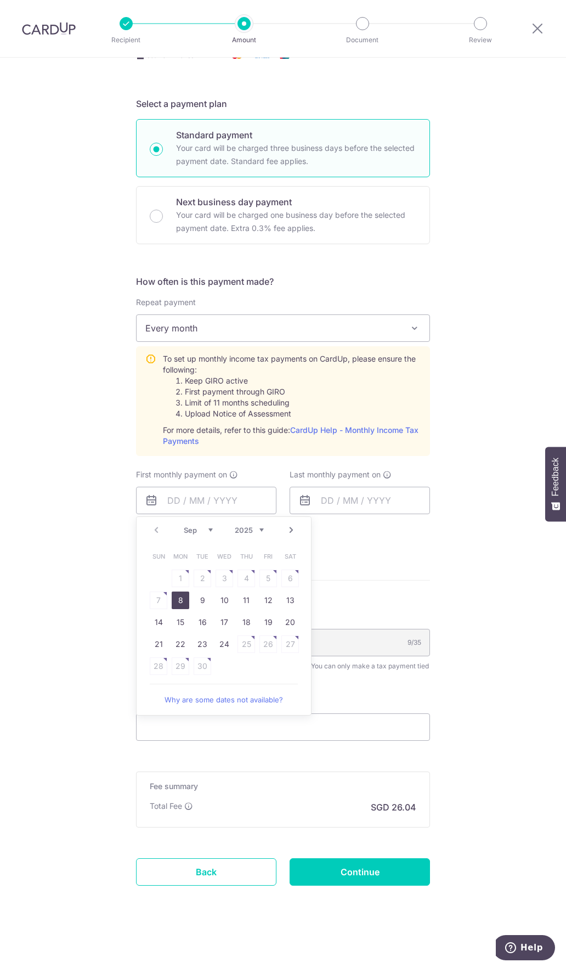
click at [186, 599] on link "8" at bounding box center [181, 601] width 18 height 18
type input "[DATE]"
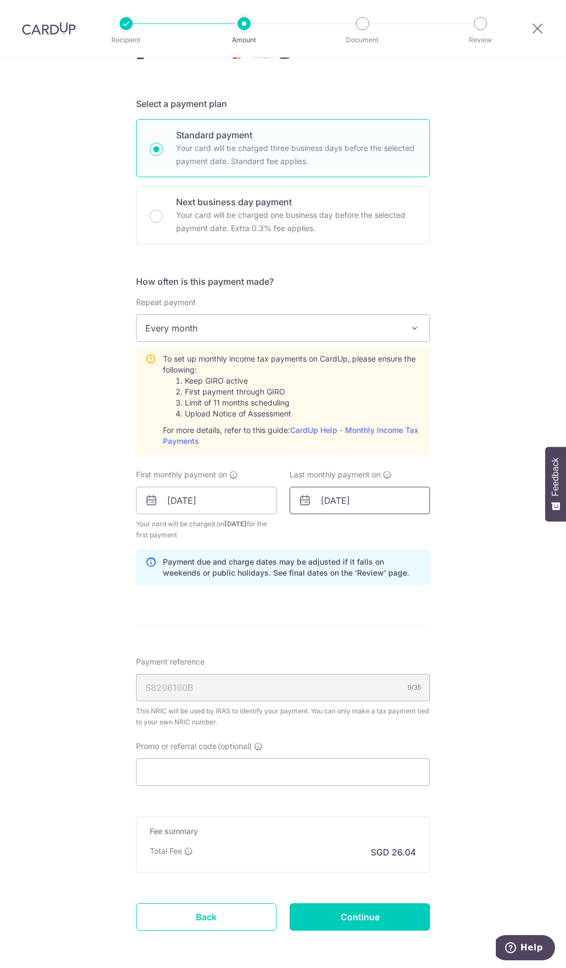
click at [359, 504] on input "[DATE]" at bounding box center [360, 500] width 141 height 27
click at [440, 533] on link "Next" at bounding box center [445, 530] width 13 height 13
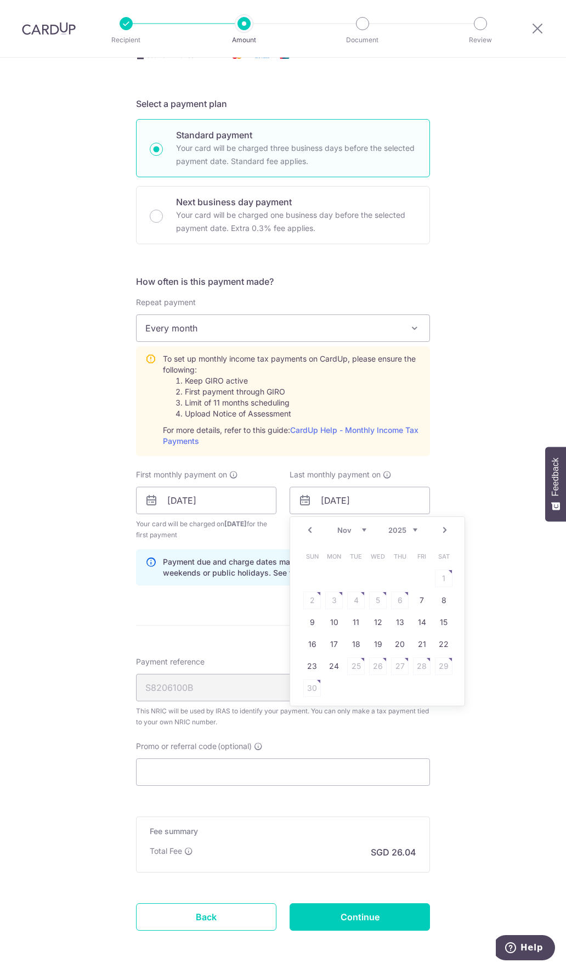
click at [440, 533] on link "Next" at bounding box center [445, 530] width 13 height 13
click at [329, 602] on link "9" at bounding box center [334, 601] width 18 height 18
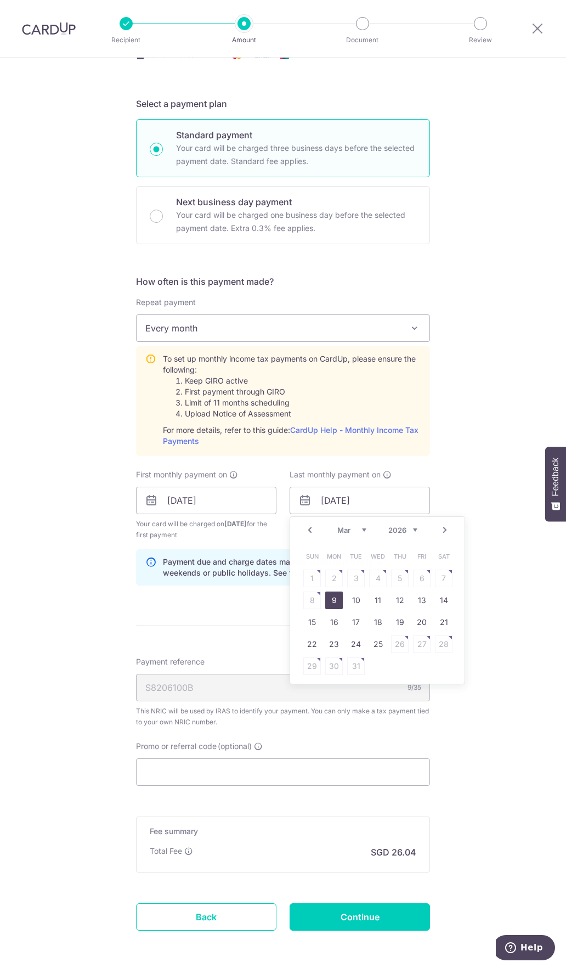
type input "09/03/2026"
click at [277, 602] on form "Enter one-time or monthly payment amount SGD 1,001.62 1001.62 The total tax pay…" at bounding box center [283, 428] width 294 height 1065
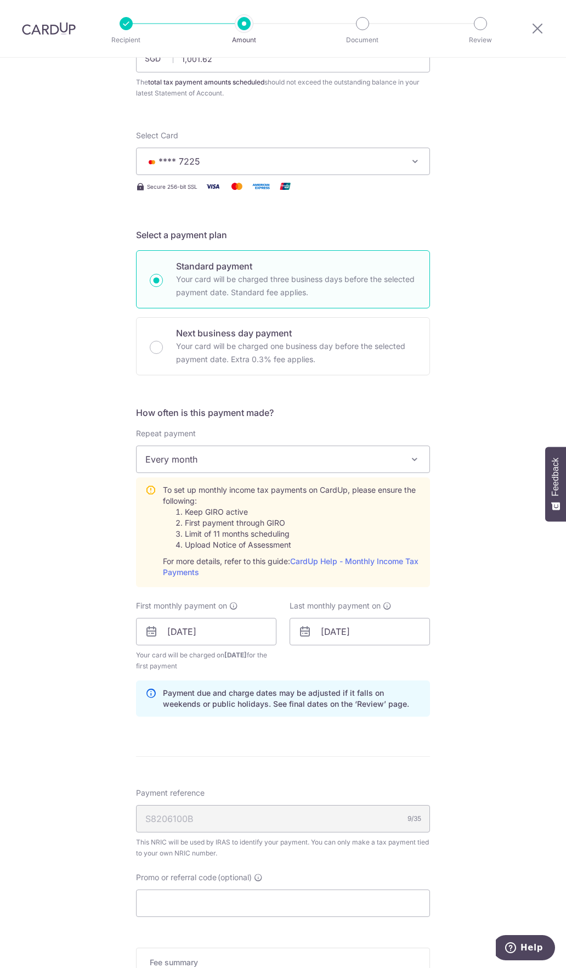
scroll to position [220, 0]
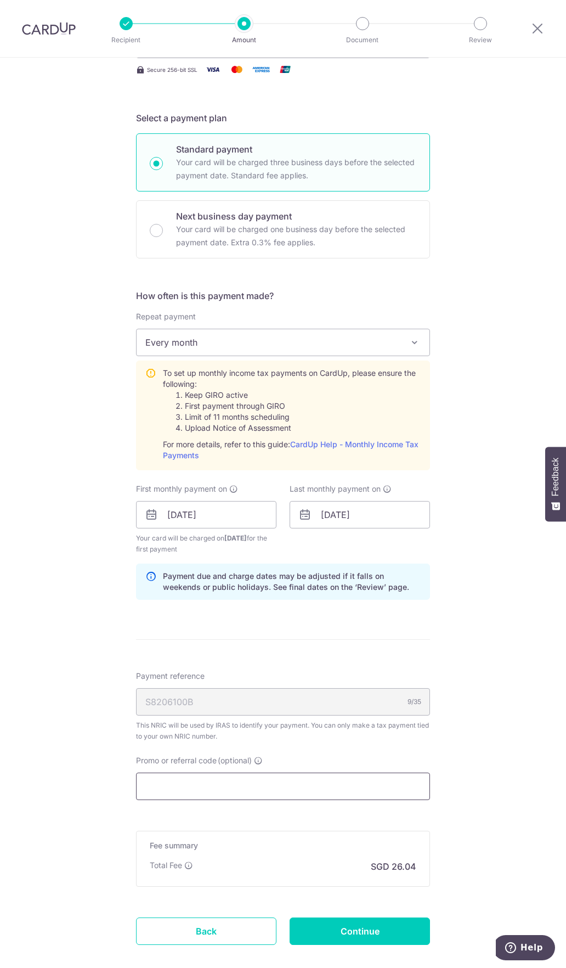
click at [207, 791] on input "Promo or referral code (optional)" at bounding box center [283, 786] width 294 height 27
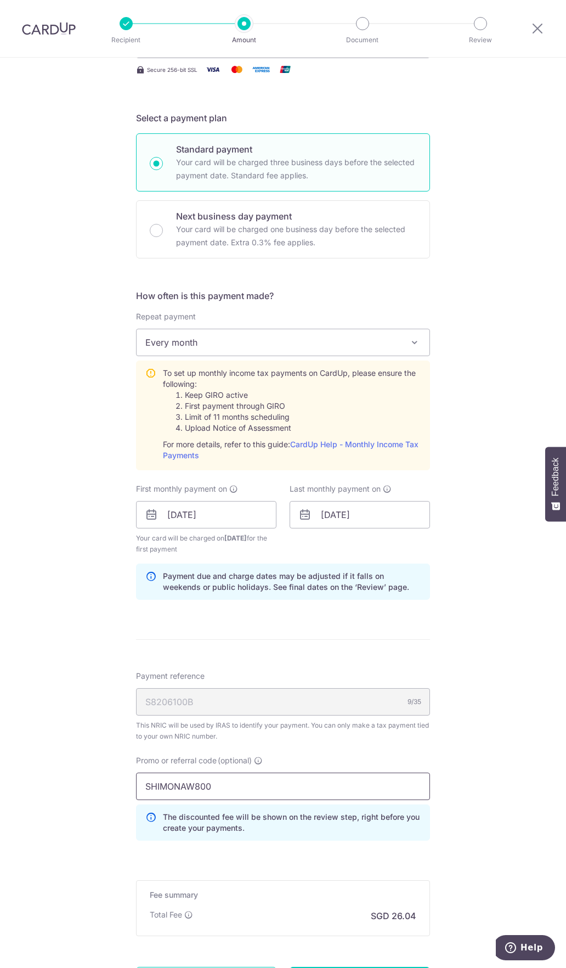
type input "SHIMONAW800"
click at [491, 785] on div "Tell us more about your payment Enter one-time or monthly payment amount SGD 1,…" at bounding box center [283, 457] width 566 height 1239
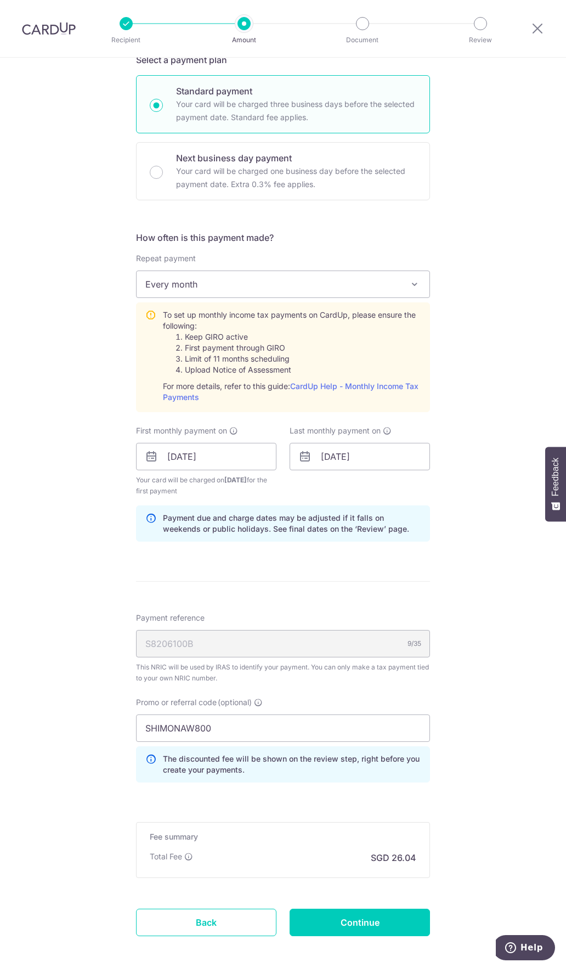
scroll to position [273, 0]
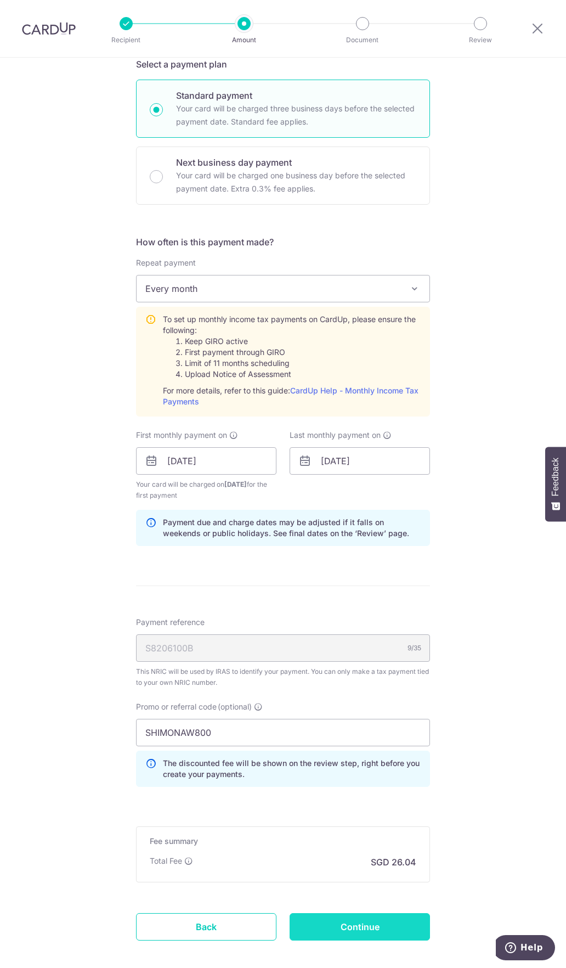
click at [372, 928] on input "Continue" at bounding box center [360, 926] width 141 height 27
type input "Create Schedule"
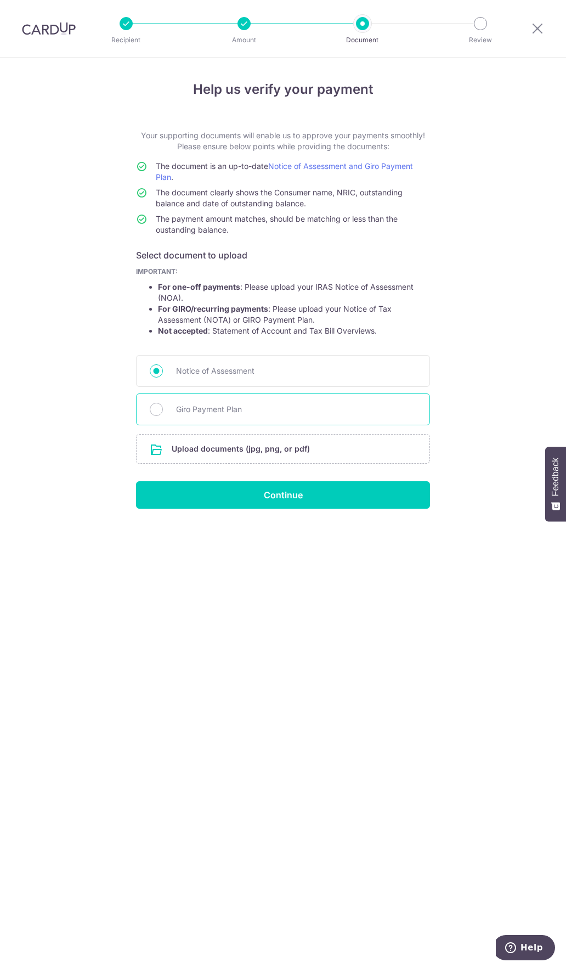
click at [195, 408] on span "Giro Payment Plan" at bounding box center [296, 409] width 240 height 13
click at [163, 408] on input "Giro Payment Plan" at bounding box center [156, 409] width 13 height 13
radio input "true"
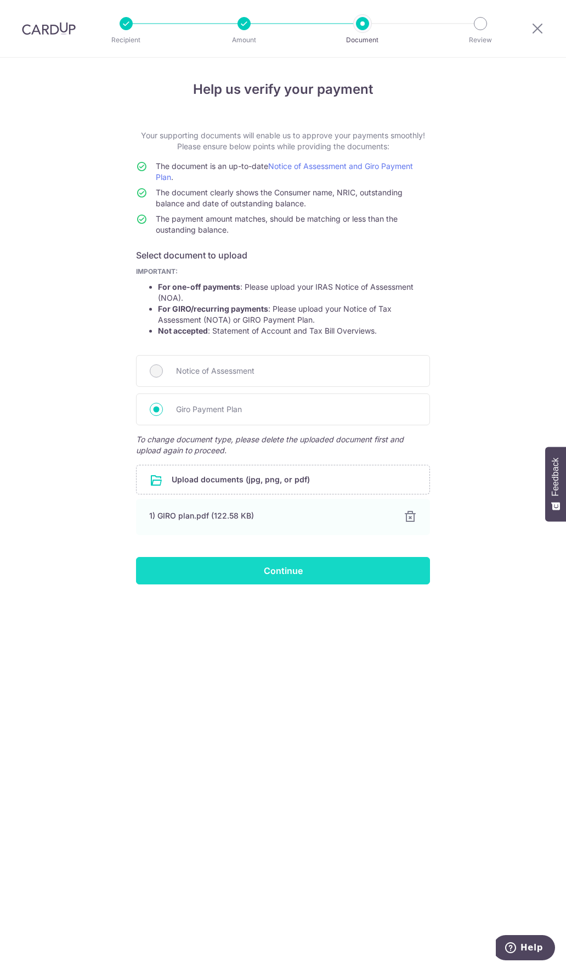
click at [292, 569] on input "Continue" at bounding box center [283, 570] width 294 height 27
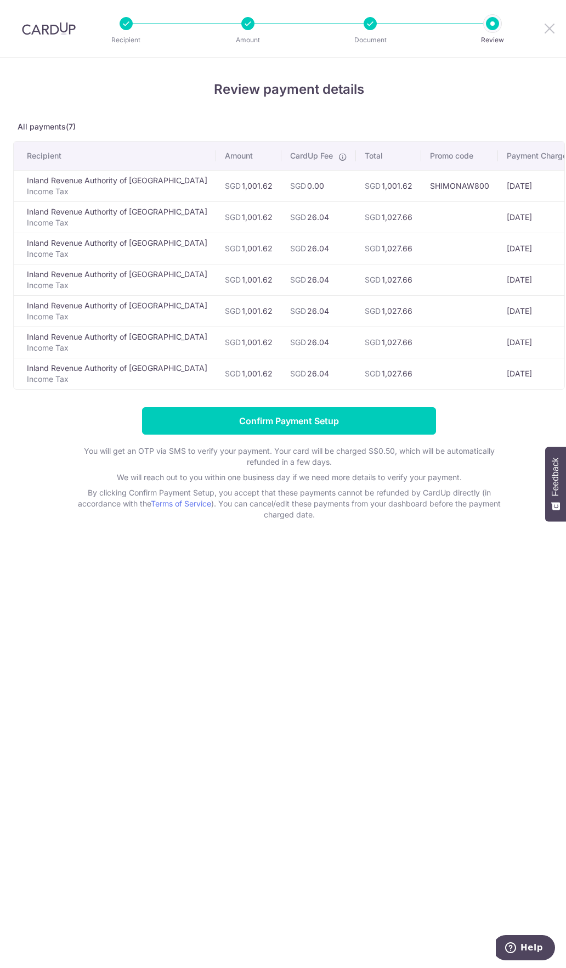
drag, startPoint x: 553, startPoint y: 29, endPoint x: 319, endPoint y: 57, distance: 234.9
click at [553, 29] on icon at bounding box center [549, 28] width 13 height 14
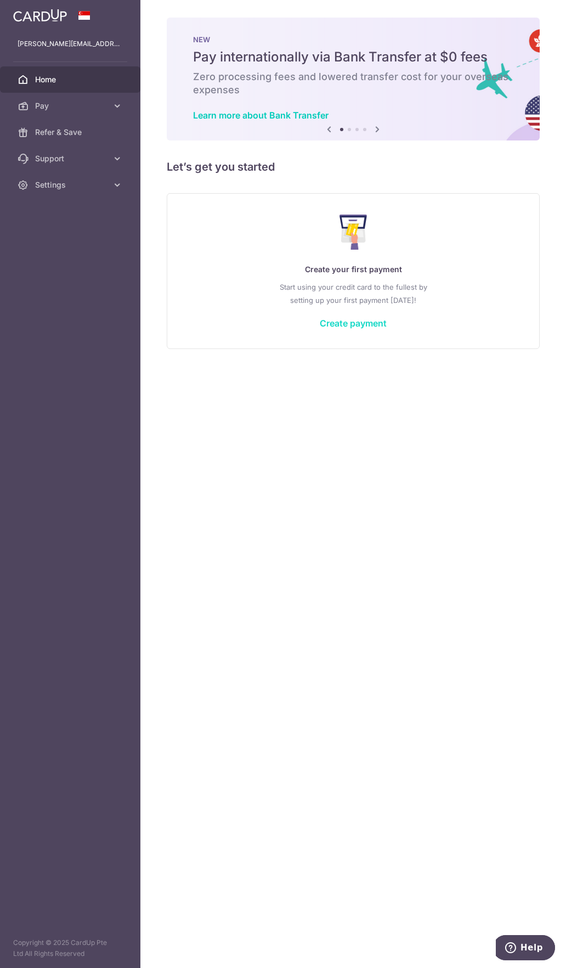
click at [363, 326] on link "Create payment" at bounding box center [353, 323] width 67 height 11
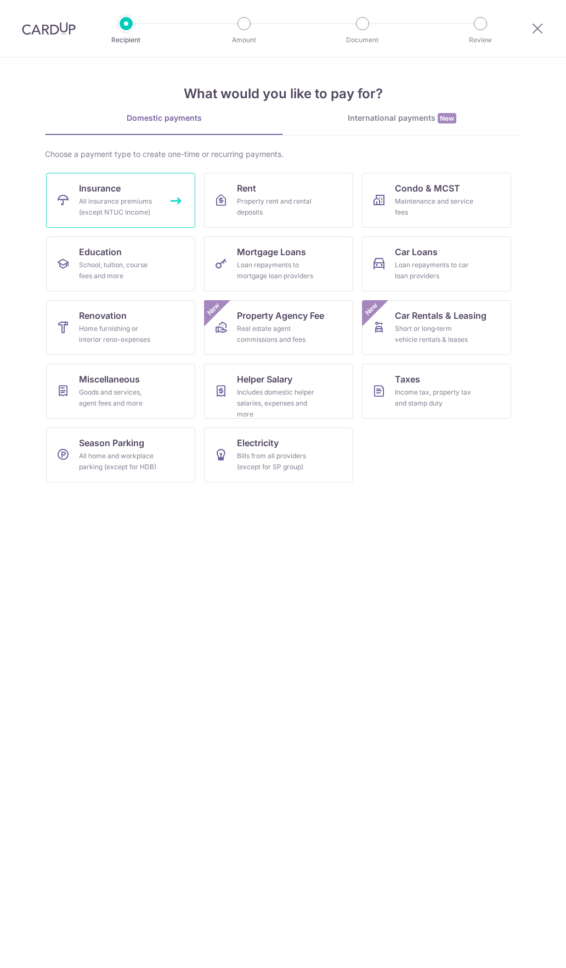
click at [123, 188] on link "Insurance All insurance premiums (except NTUC Income)" at bounding box center [120, 200] width 149 height 55
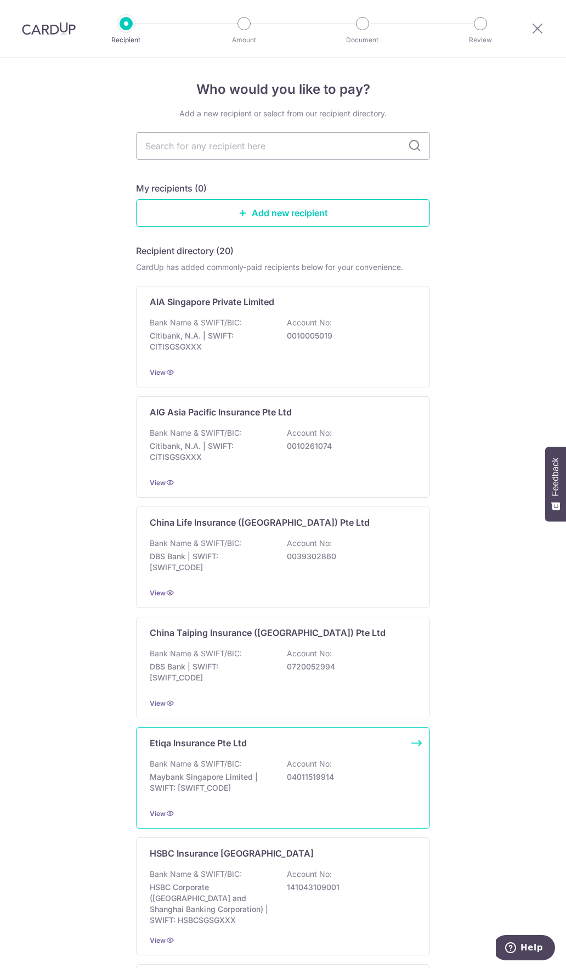
scroll to position [55, 0]
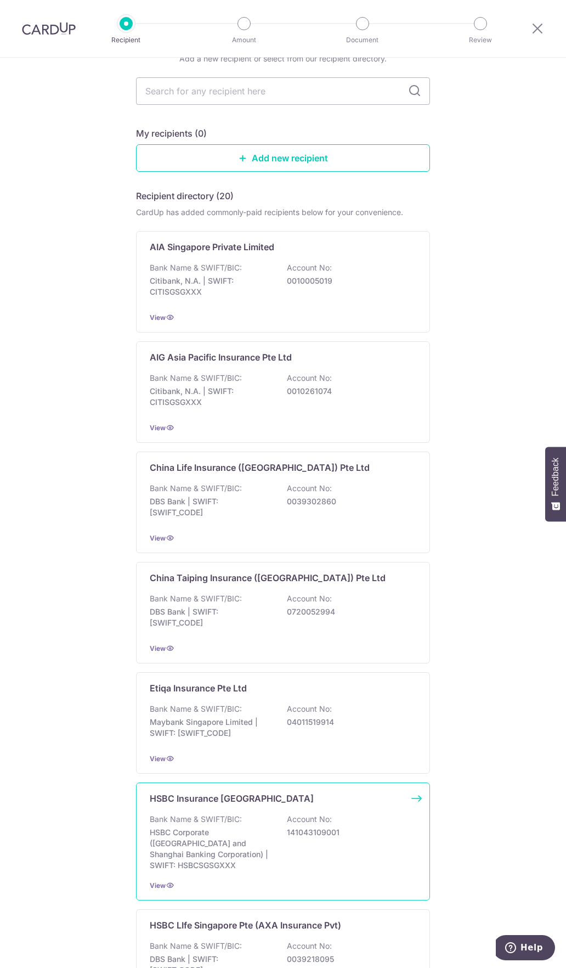
click at [222, 815] on p "Bank Name & SWIFT/BIC:" at bounding box center [196, 819] width 92 height 11
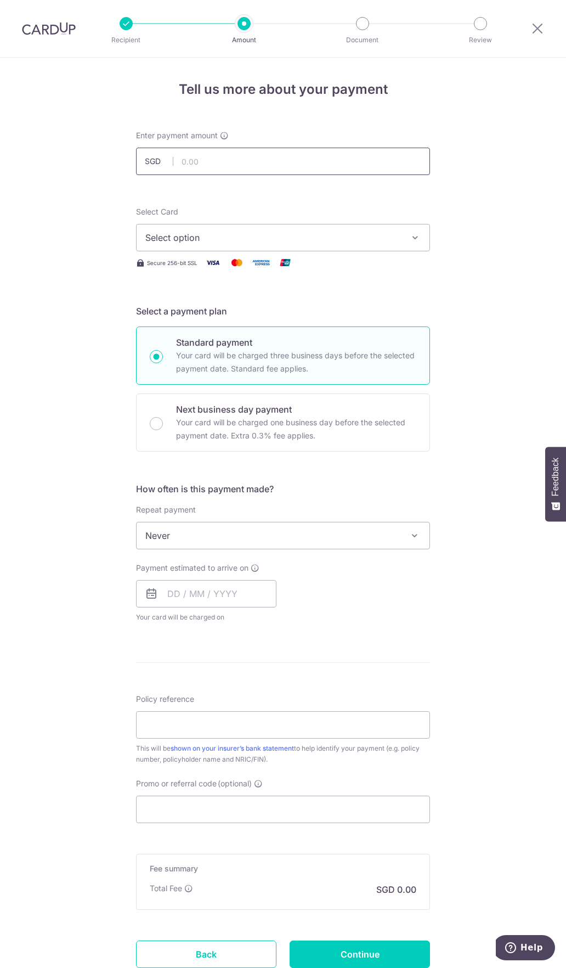
click at [276, 165] on input "text" at bounding box center [283, 161] width 294 height 27
type input "1,880.00"
click at [271, 246] on button "Select option" at bounding box center [283, 237] width 294 height 27
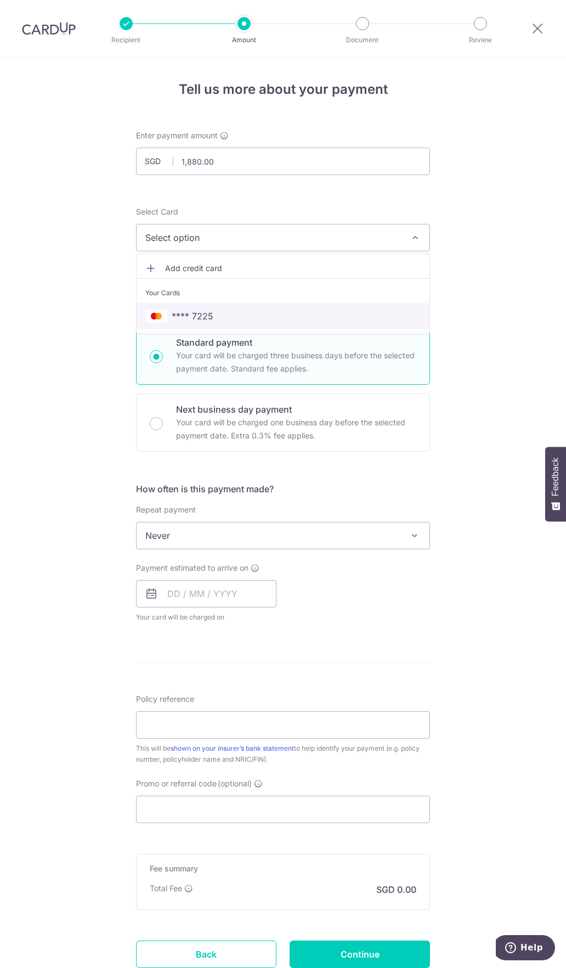
click at [211, 318] on span "**** 7225" at bounding box center [283, 316] width 276 height 13
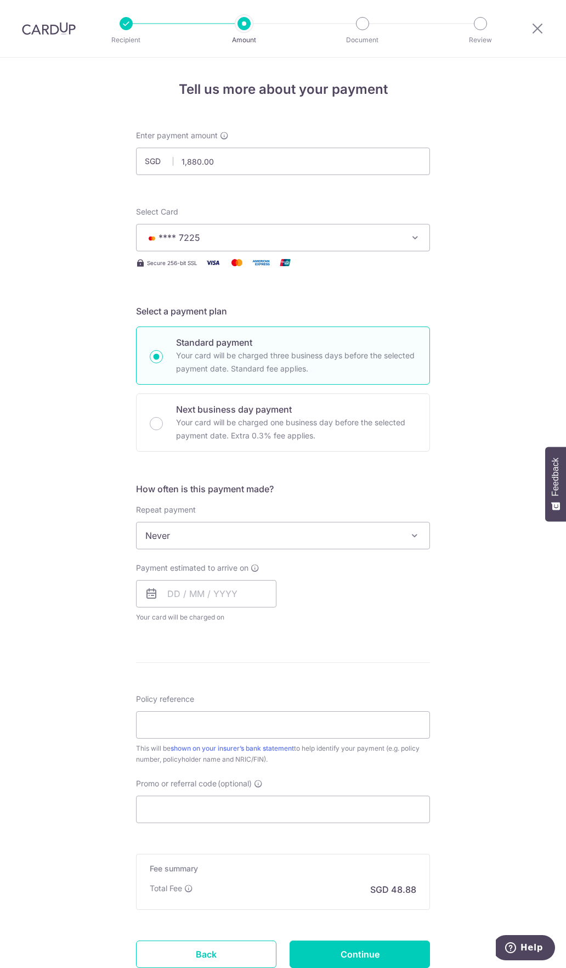
click at [207, 536] on span "Never" at bounding box center [283, 536] width 293 height 26
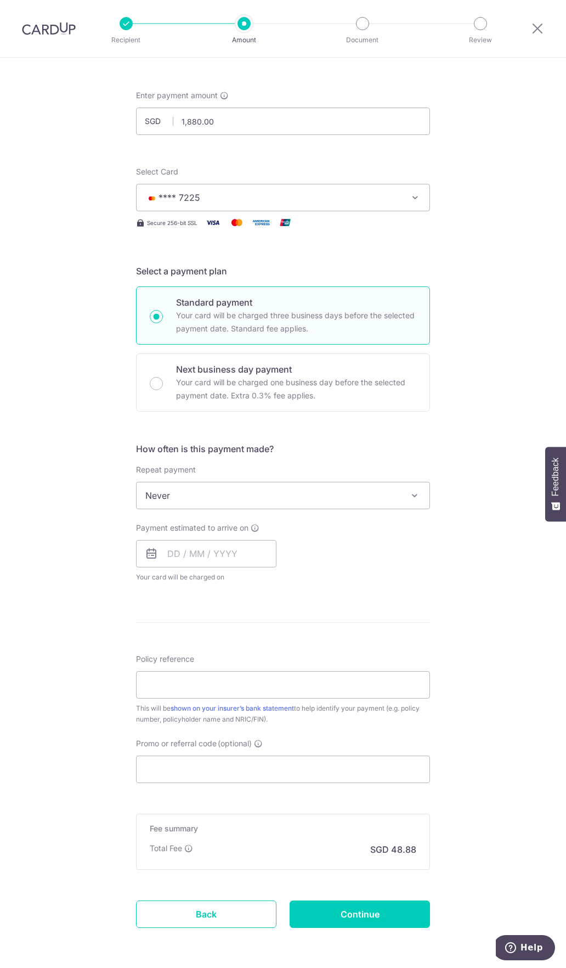
scroll to position [82, 0]
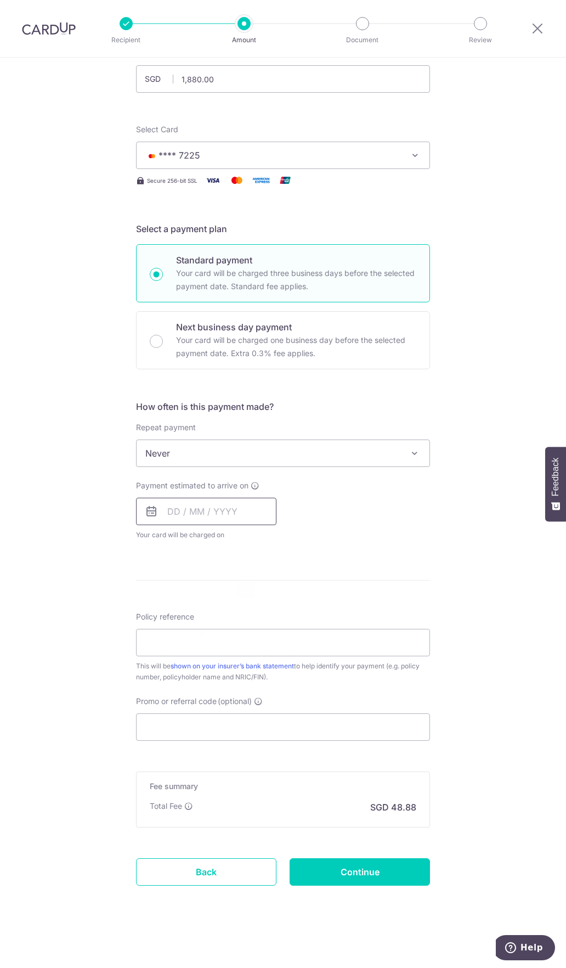
click at [226, 516] on input "text" at bounding box center [206, 511] width 141 height 27
click at [172, 611] on link "8" at bounding box center [181, 612] width 18 height 18
type input "[DATE]"
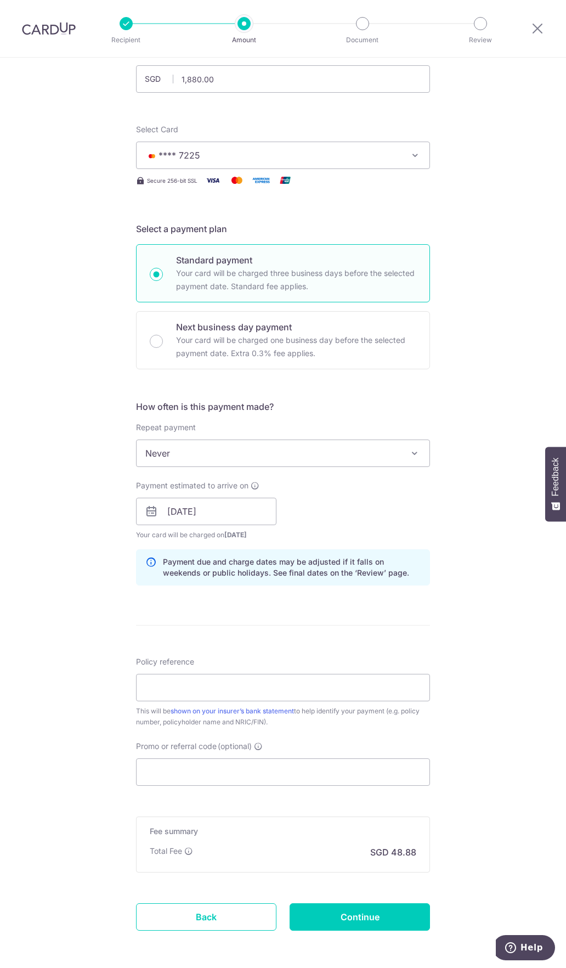
click at [374, 627] on form "Enter payment amount SGD 1,880.00 1880.00 Select Card **** 7225 Add credit card…" at bounding box center [283, 505] width 294 height 914
click at [216, 682] on input "Policy reference" at bounding box center [283, 687] width 294 height 27
type input "501-7146191"
click at [262, 774] on input "Promo or referral code (optional)" at bounding box center [283, 772] width 294 height 27
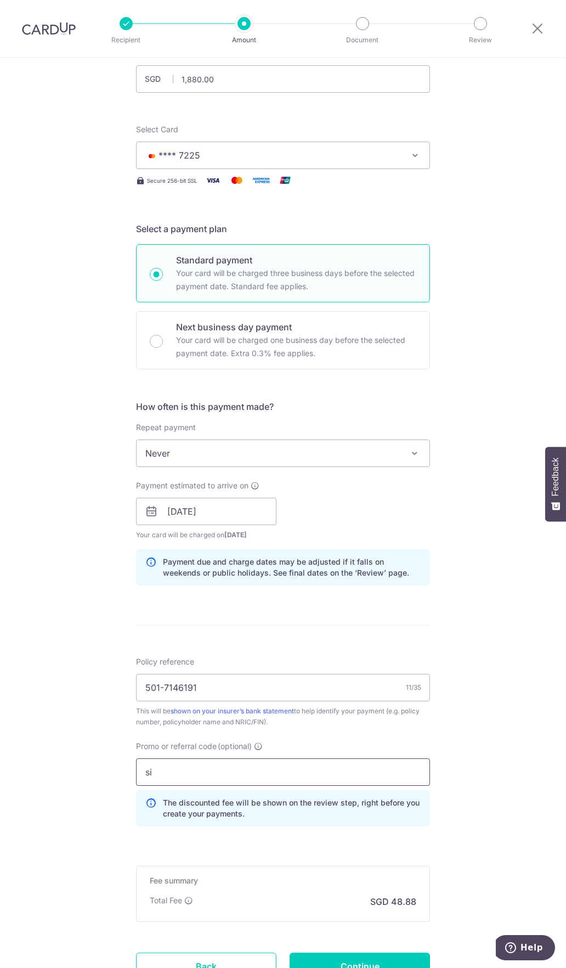
type input "s"
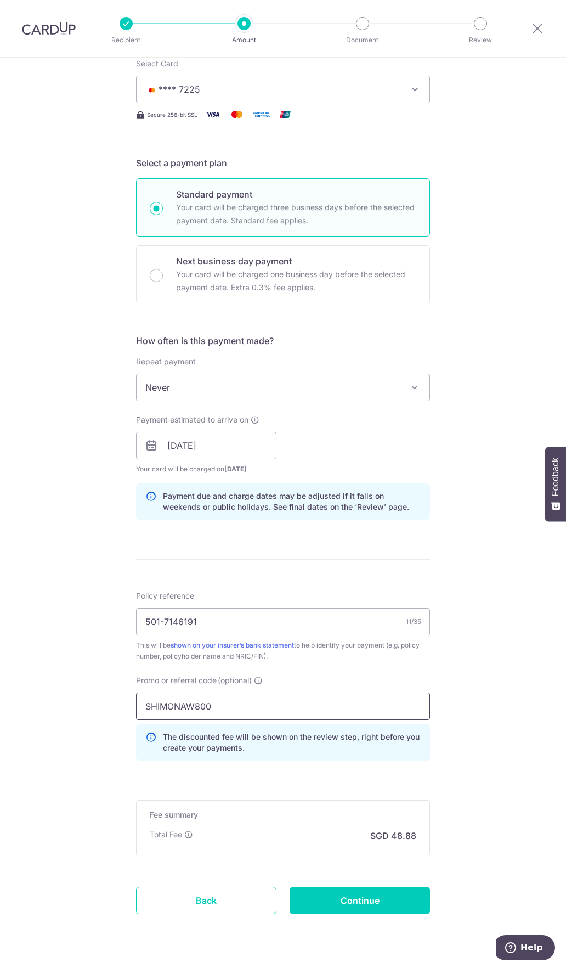
scroll to position [177, 0]
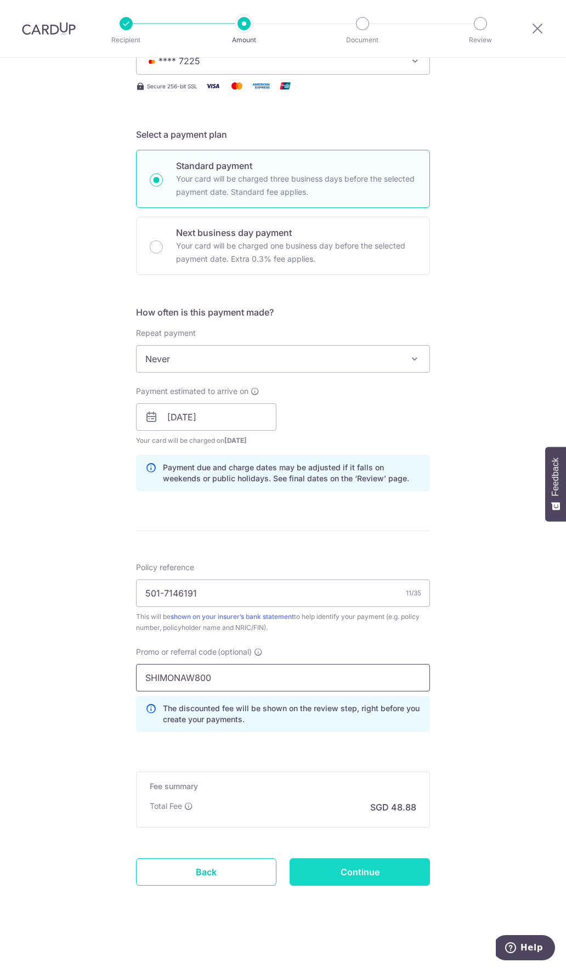
type input "SHIMONAW800"
click at [326, 870] on input "Continue" at bounding box center [360, 871] width 141 height 27
type input "Create Schedule"
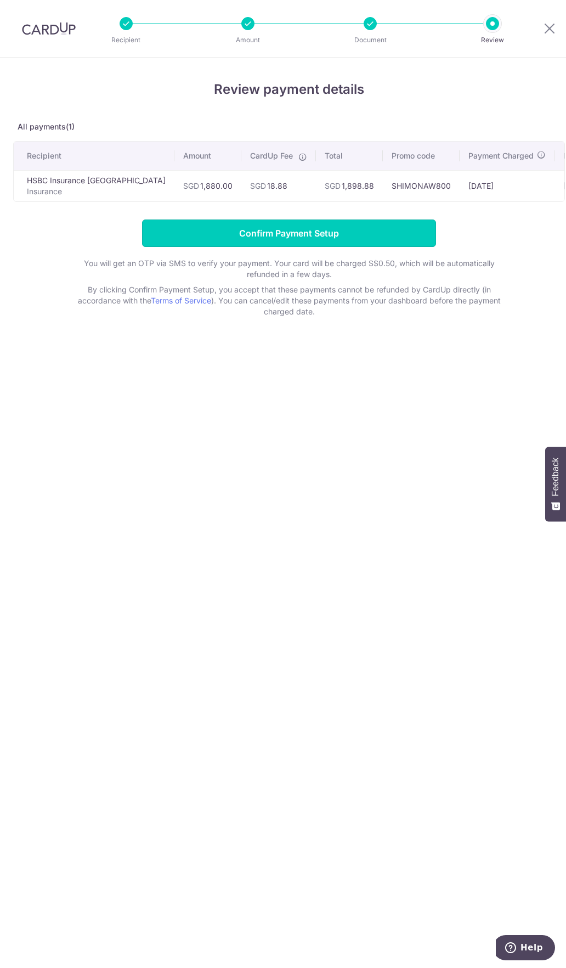
drag, startPoint x: 260, startPoint y: 251, endPoint x: 298, endPoint y: 436, distance: 189.4
click at [298, 426] on div "Review payment details All payments(1) Recipient Amount CardUp Fee Total Promo …" at bounding box center [289, 513] width 578 height 911
click at [494, 199] on td "03/09/2025" at bounding box center [507, 185] width 95 height 31
click at [474, 201] on td "03/09/2025" at bounding box center [507, 185] width 95 height 31
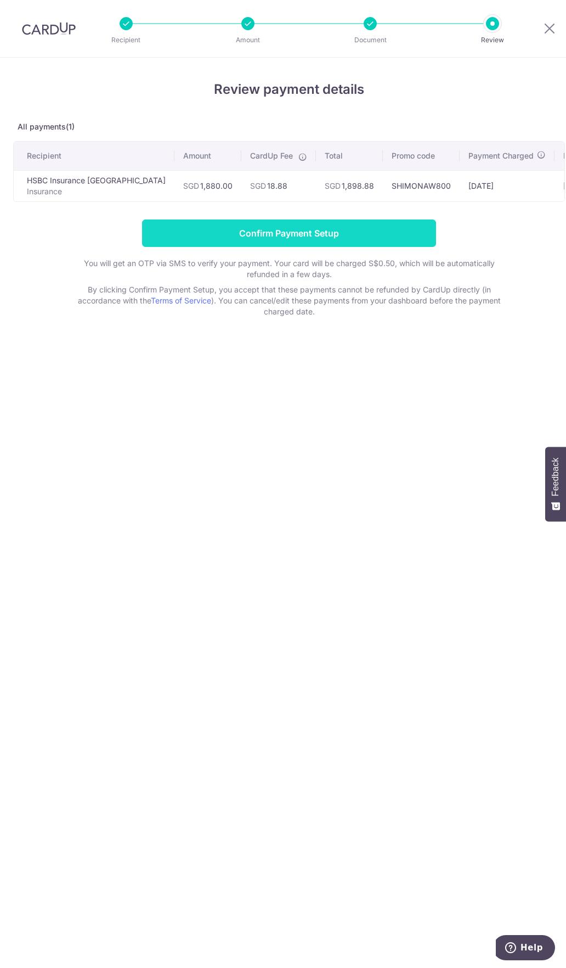
click at [293, 246] on input "Confirm Payment Setup" at bounding box center [289, 233] width 294 height 27
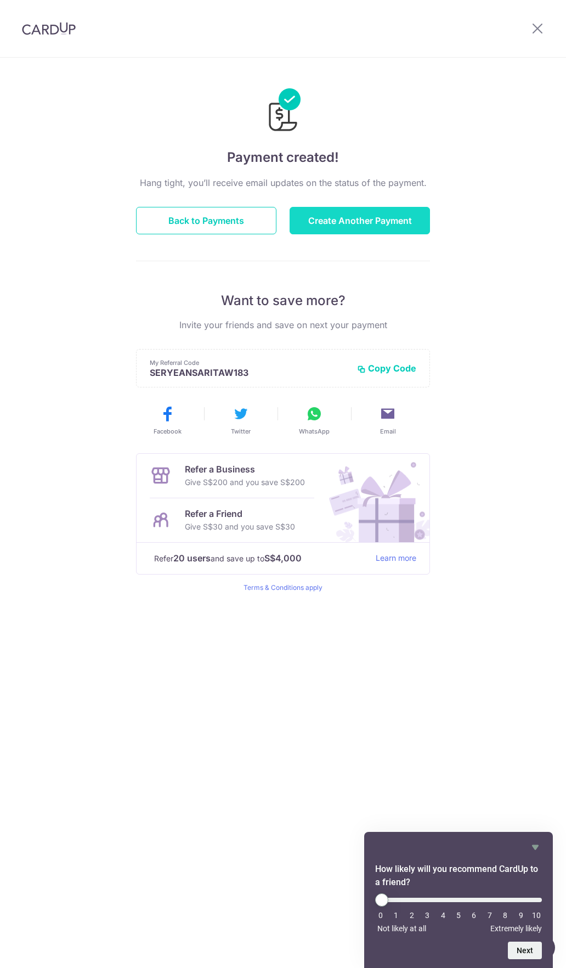
click at [349, 218] on button "Create Another Payment" at bounding box center [360, 220] width 141 height 27
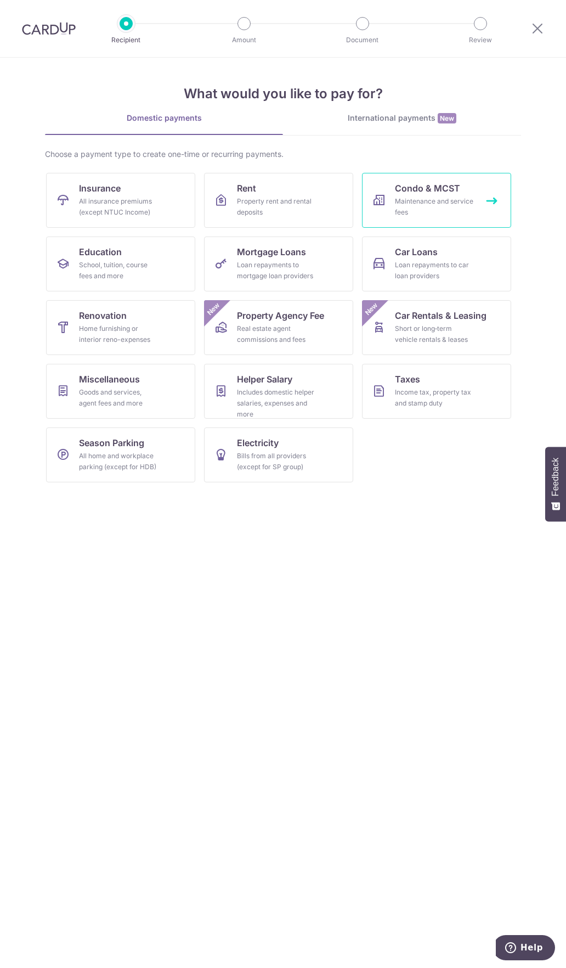
click at [445, 195] on link "Condo & MCST Maintenance and service fees" at bounding box center [436, 200] width 149 height 55
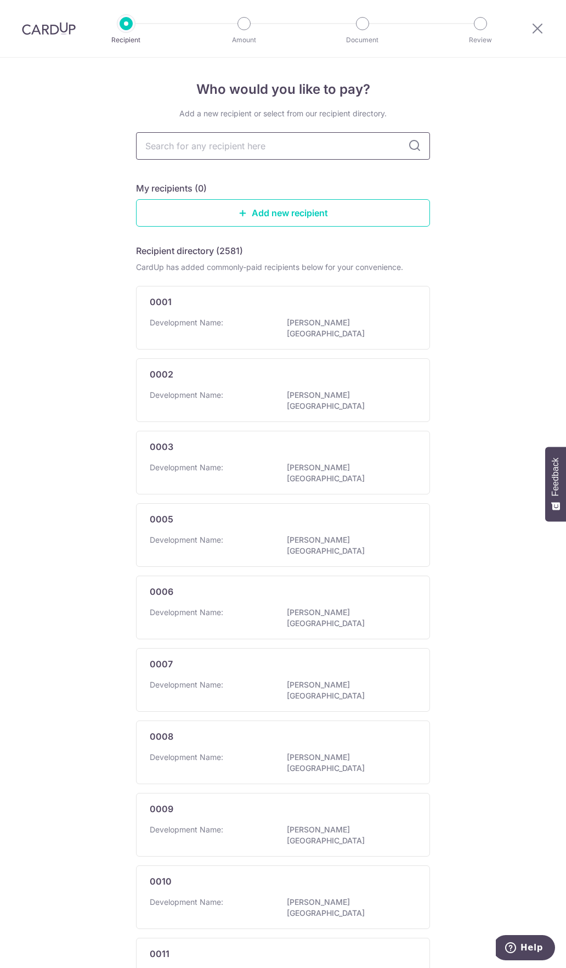
click at [302, 145] on input "text" at bounding box center [283, 145] width 294 height 27
type input "sim"
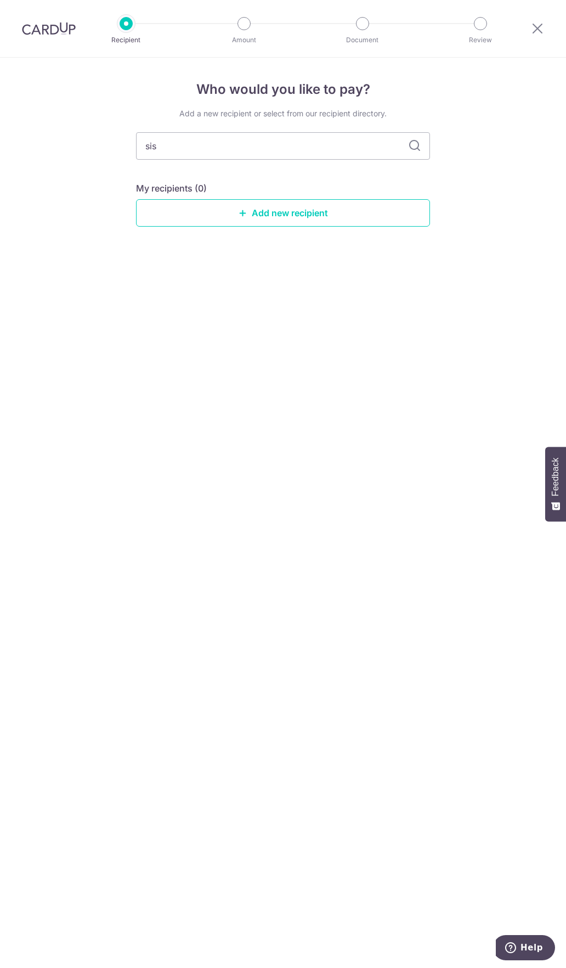
type input "si"
type input "sisms=="
type input "[PERSON_NAME] ur"
type input "[PERSON_NAME] urban"
click at [415, 152] on icon at bounding box center [414, 145] width 13 height 13
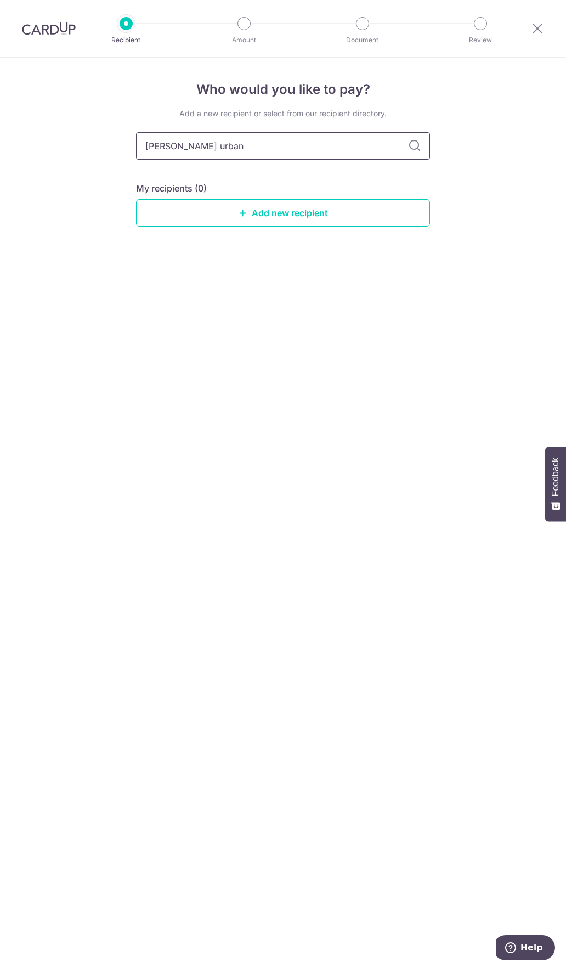
click at [414, 136] on input "[PERSON_NAME] urban" at bounding box center [283, 145] width 294 height 27
click at [413, 145] on icon at bounding box center [414, 145] width 13 height 13
click at [297, 151] on input "[PERSON_NAME] urban" at bounding box center [283, 145] width 294 height 27
click at [260, 214] on link "Add new recipient" at bounding box center [283, 212] width 294 height 27
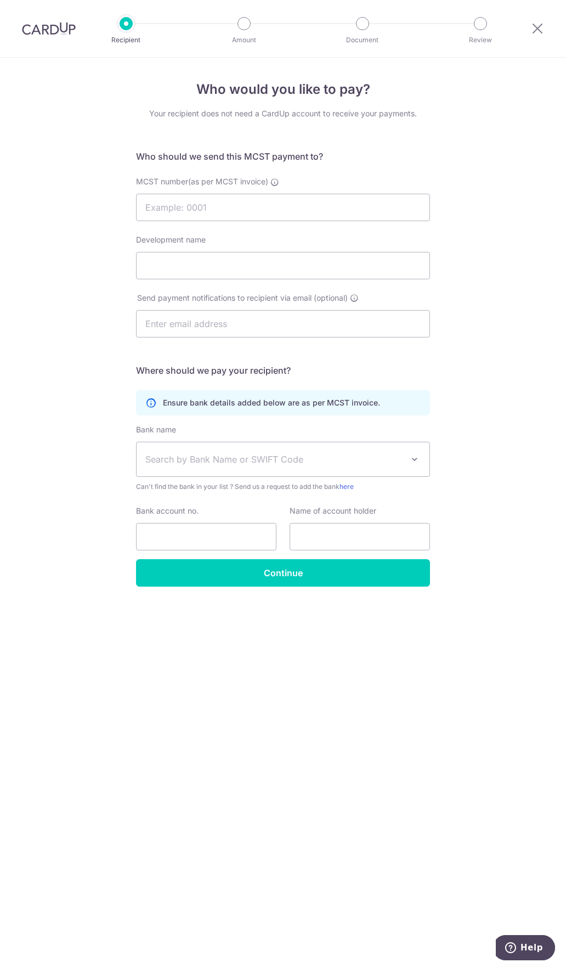
click at [108, 136] on div "Who would you like to pay? Your recipient does not need a CardUp account to rec…" at bounding box center [283, 513] width 566 height 911
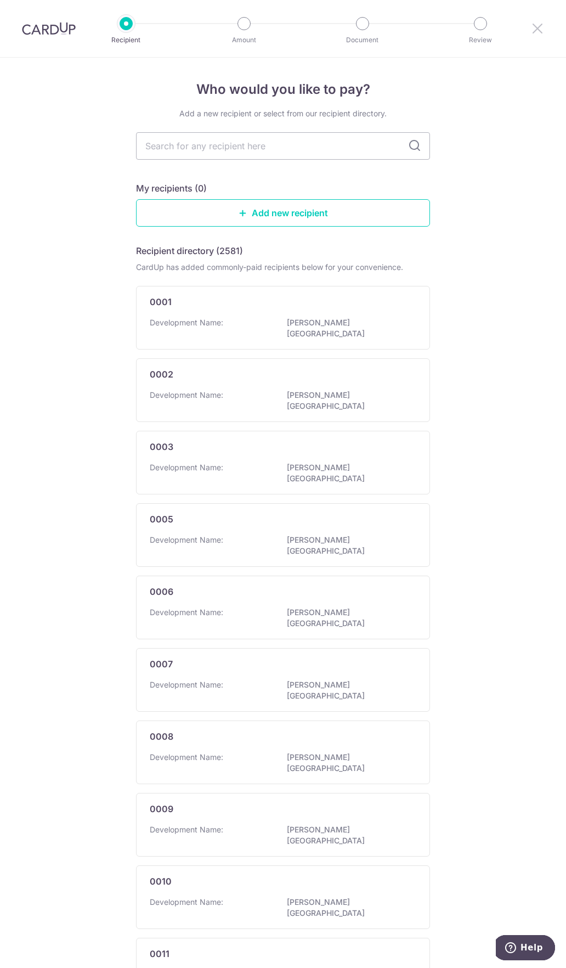
click at [532, 33] on icon at bounding box center [537, 28] width 13 height 14
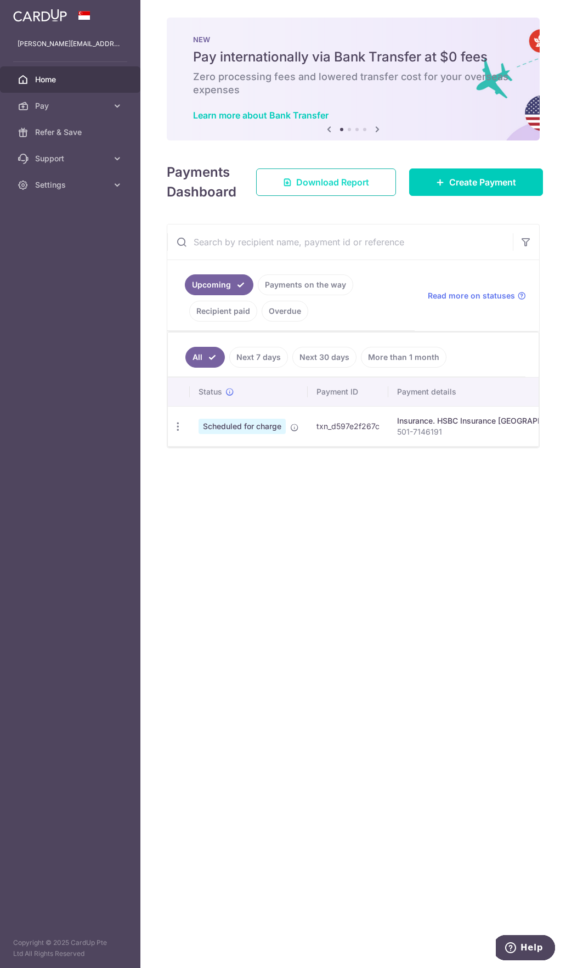
click at [326, 187] on span "Download Report" at bounding box center [332, 182] width 73 height 13
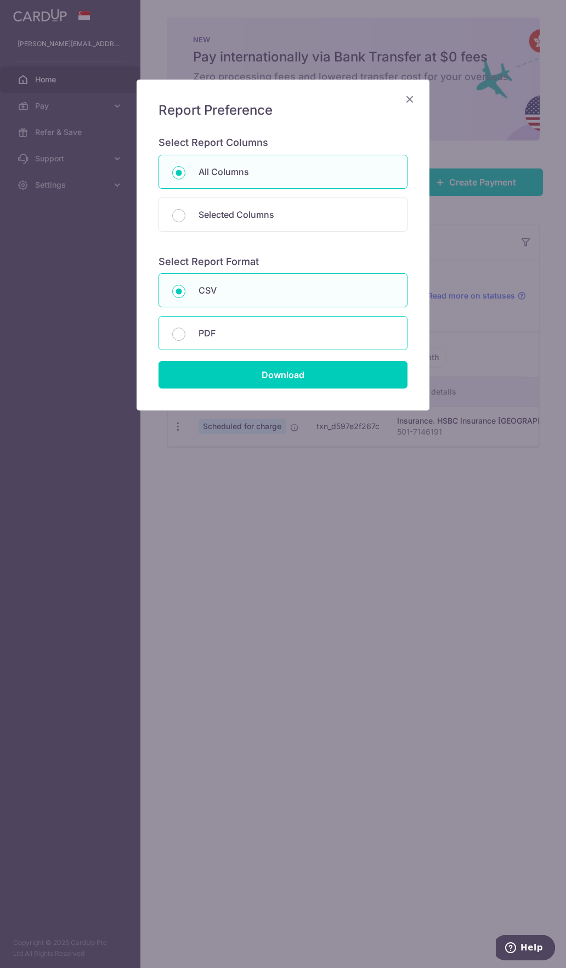
click at [214, 319] on div "PDF" at bounding box center [283, 333] width 249 height 34
radio input "false"
radio input "true"
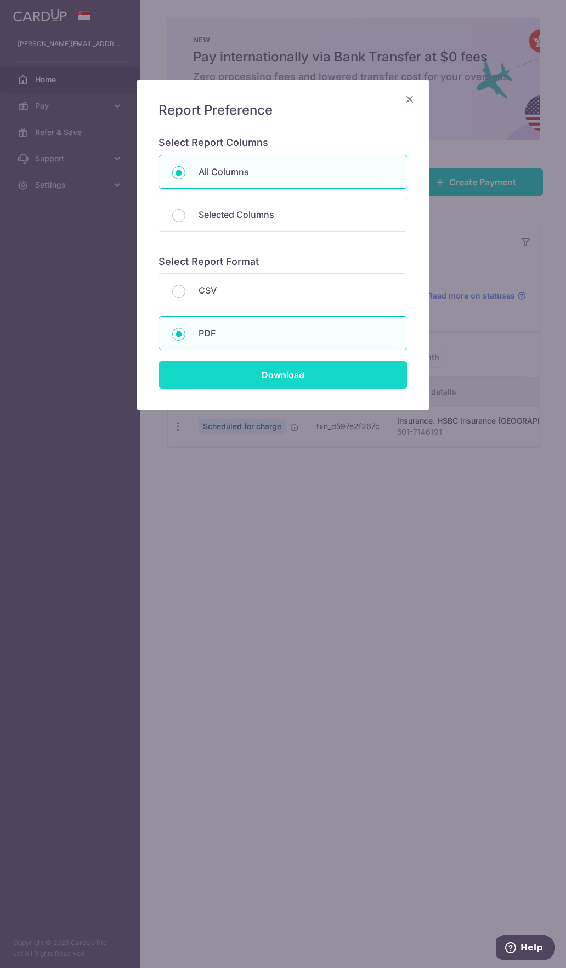
click at [229, 375] on input "Download" at bounding box center [283, 374] width 249 height 27
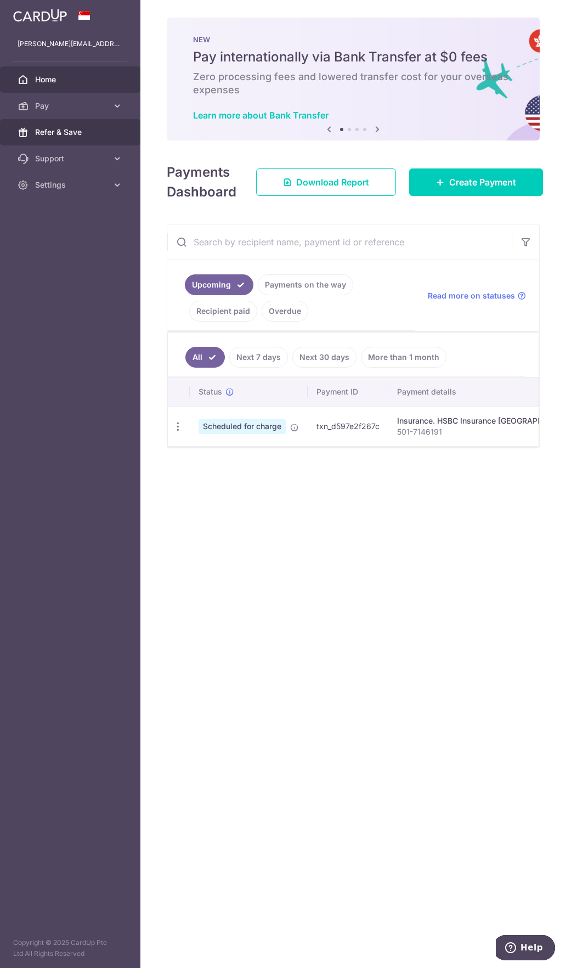
click at [69, 137] on span "Refer & Save" at bounding box center [71, 132] width 72 height 11
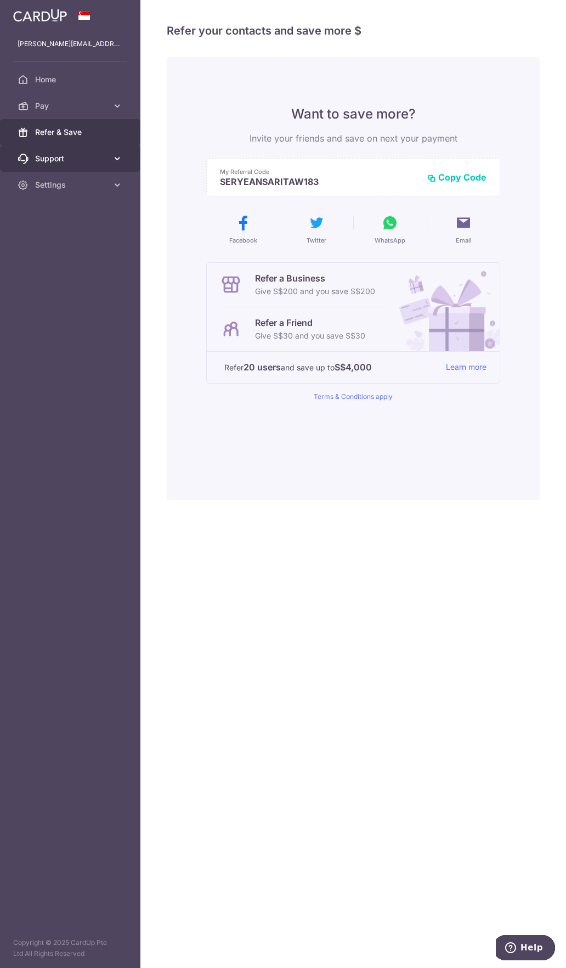
click at [106, 152] on link "Support" at bounding box center [70, 158] width 141 height 26
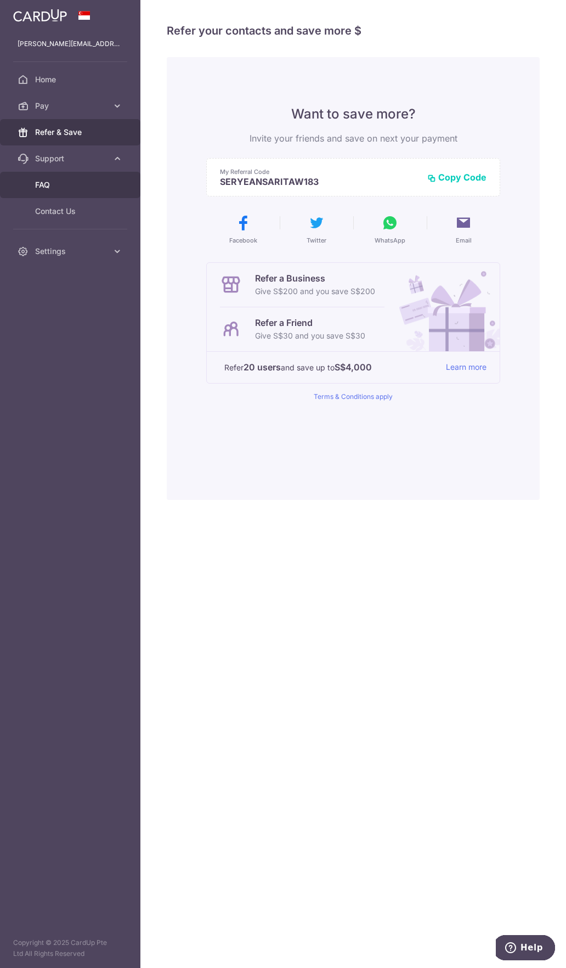
click at [88, 183] on span "FAQ" at bounding box center [71, 184] width 72 height 11
click at [67, 83] on span "Home" at bounding box center [71, 79] width 72 height 11
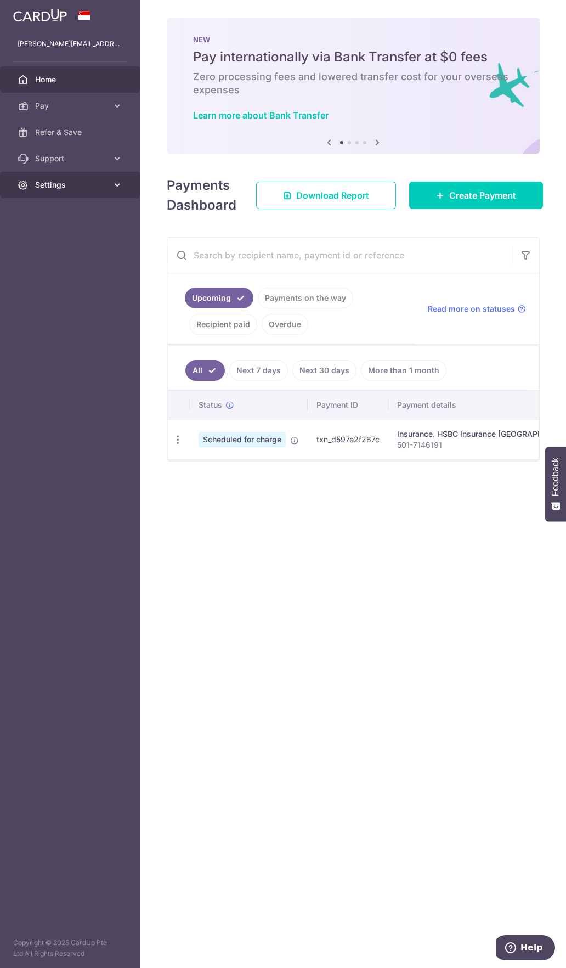
click at [49, 188] on span "Settings" at bounding box center [71, 184] width 72 height 11
click at [52, 213] on span "Account" at bounding box center [71, 211] width 72 height 11
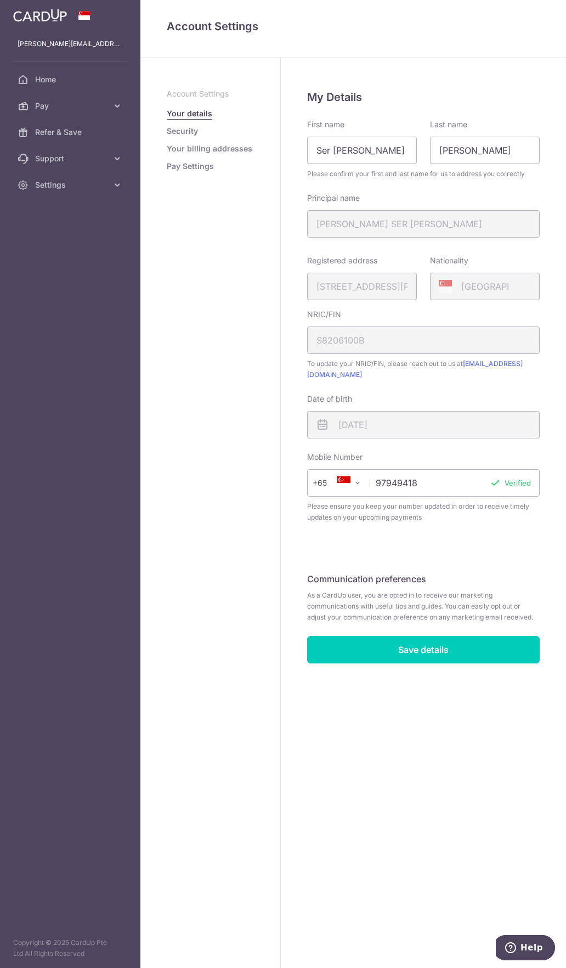
click at [187, 132] on link "Security" at bounding box center [182, 131] width 31 height 11
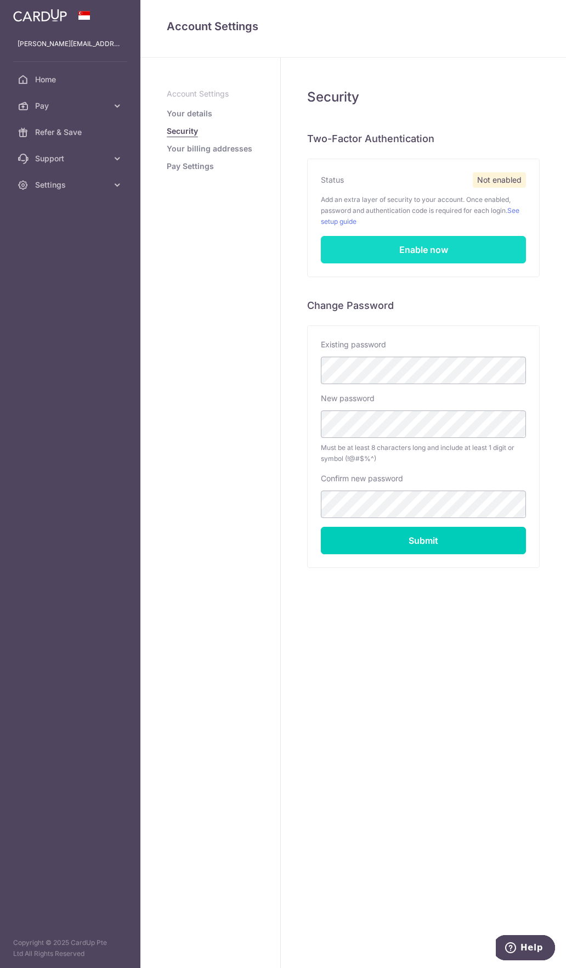
click at [391, 245] on link "Enable now" at bounding box center [423, 249] width 205 height 27
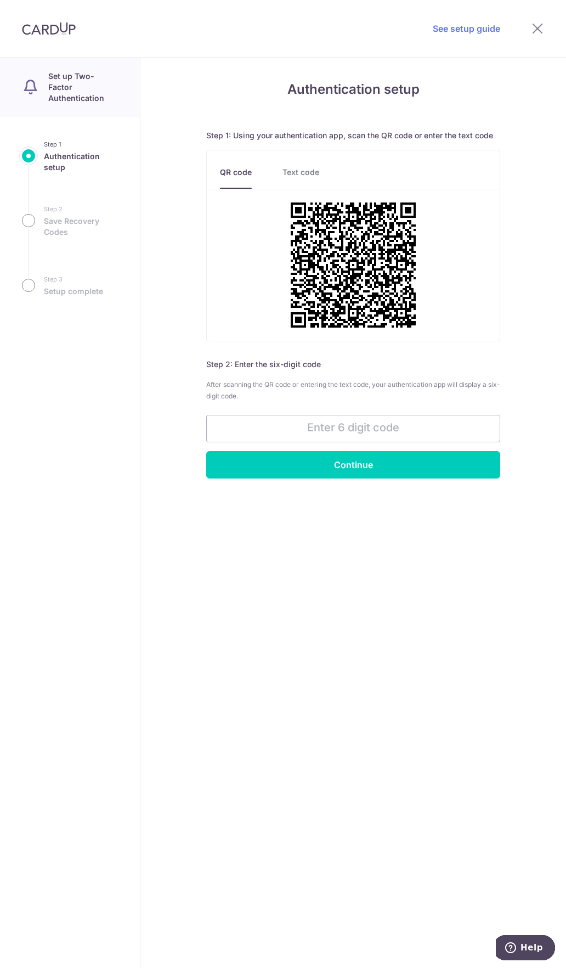
click at [289, 174] on link "Text code" at bounding box center [301, 178] width 37 height 22
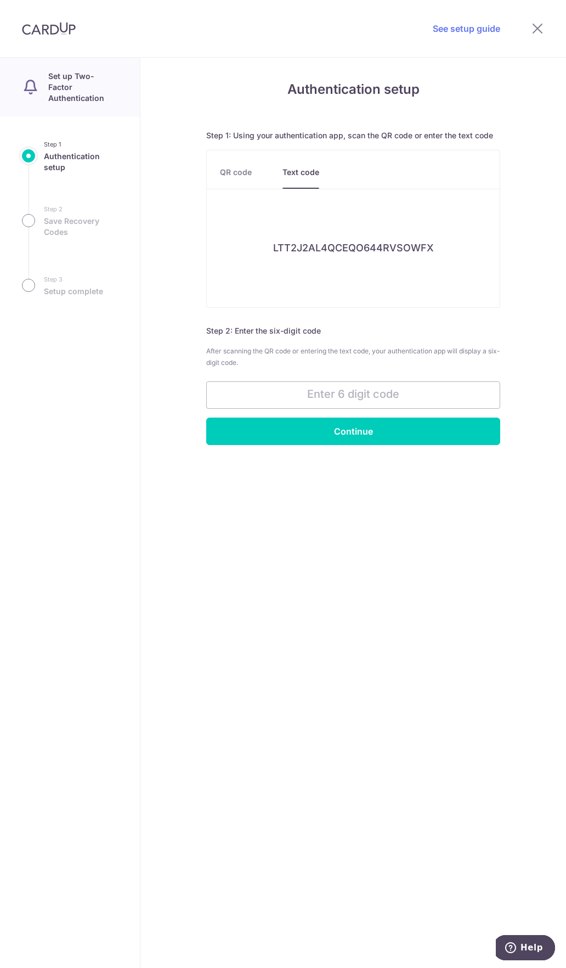
click at [250, 173] on link "QR code" at bounding box center [236, 178] width 32 height 22
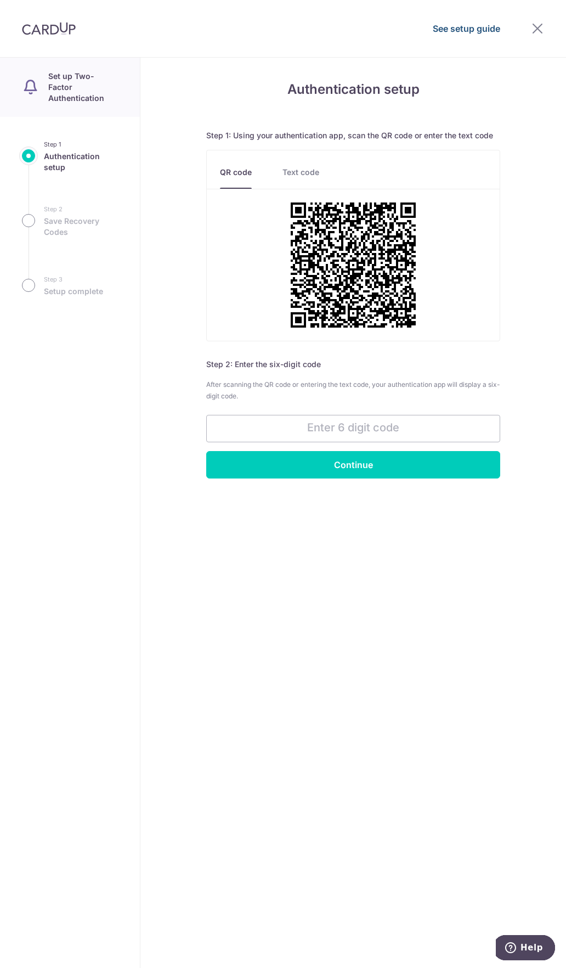
click at [460, 32] on link "See setup guide" at bounding box center [467, 28] width 68 height 13
click at [408, 415] on input "text" at bounding box center [353, 428] width 294 height 27
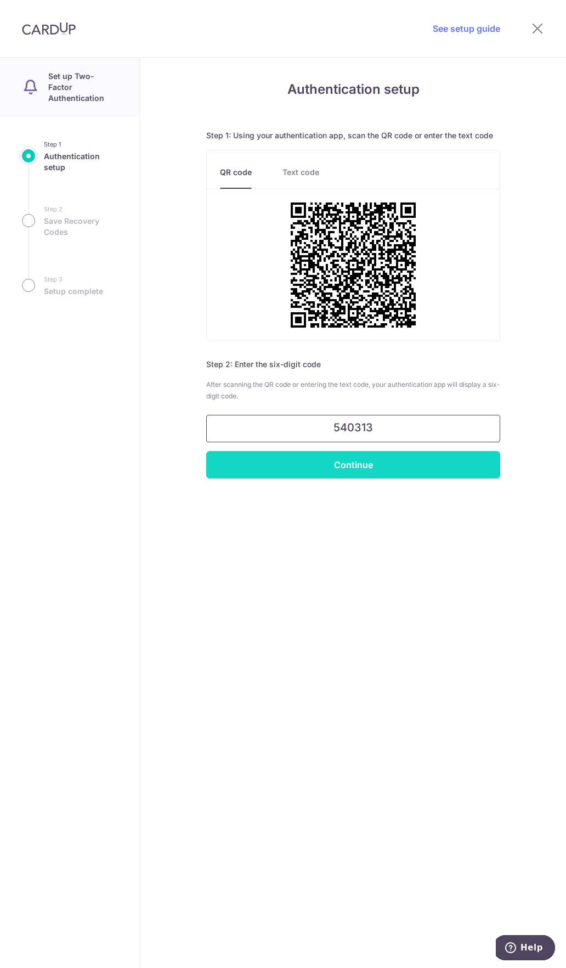
type input "540313"
click at [398, 466] on input "Continue" at bounding box center [353, 464] width 294 height 27
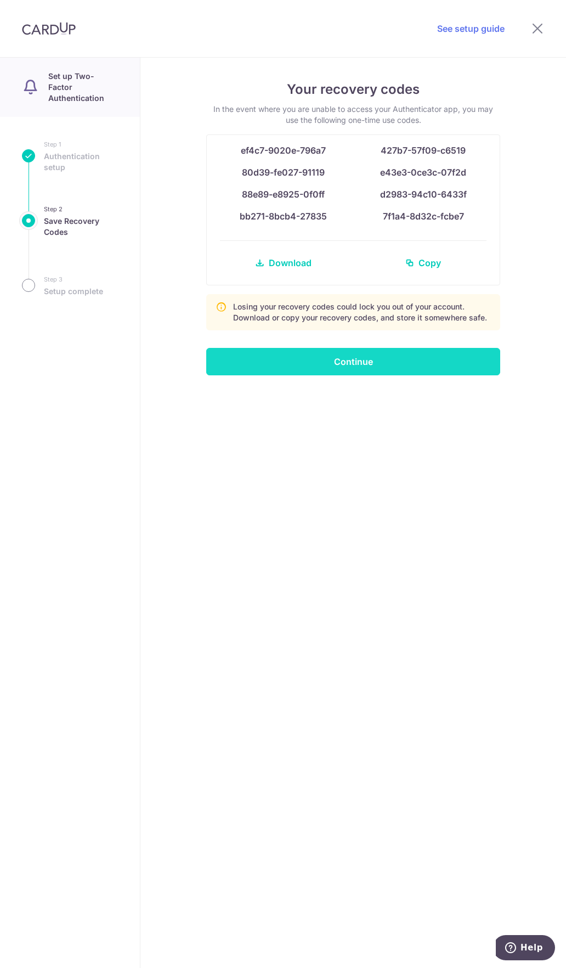
click at [345, 374] on input "Continue" at bounding box center [353, 361] width 294 height 27
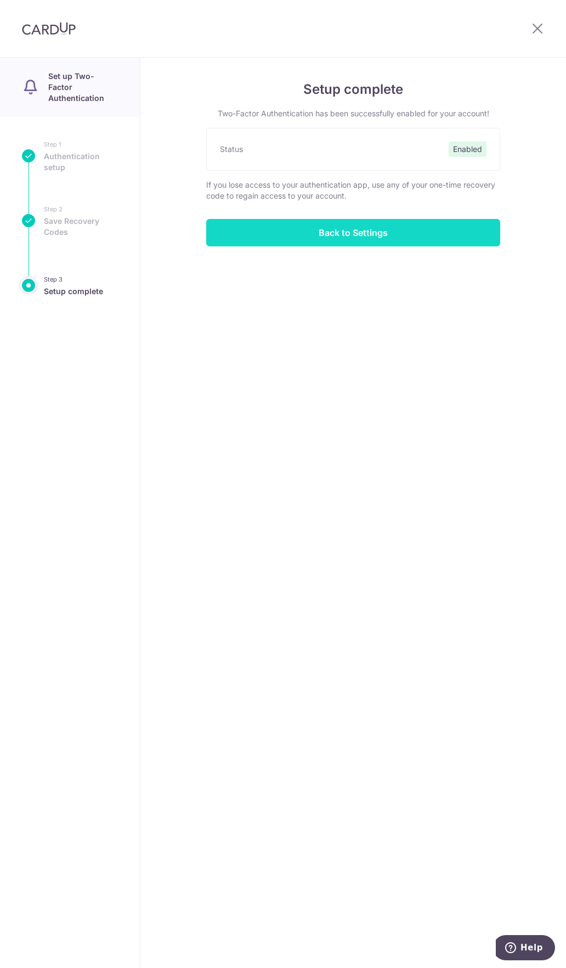
click at [319, 233] on input "Back to Settings" at bounding box center [353, 232] width 294 height 27
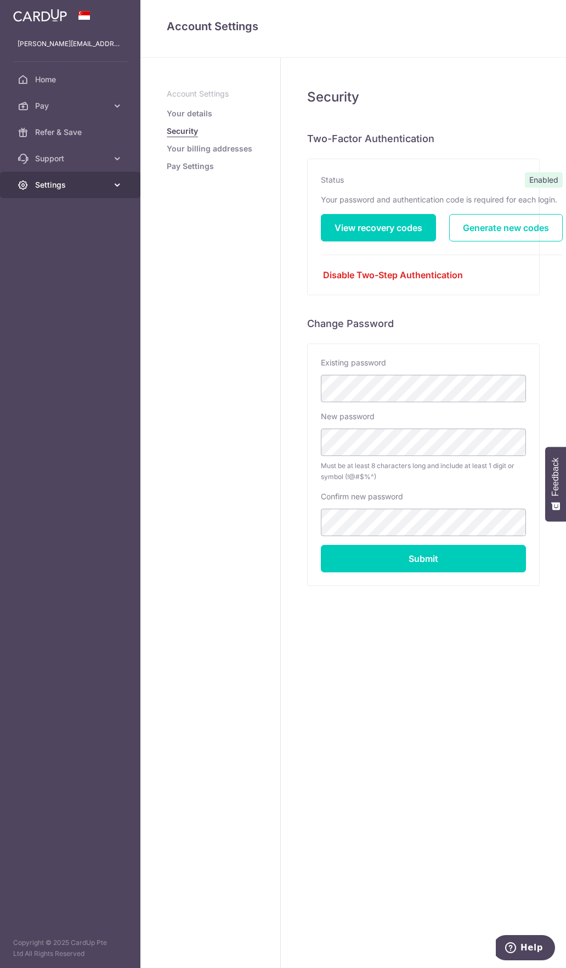
click at [70, 191] on link "Settings" at bounding box center [70, 185] width 141 height 26
click at [61, 218] on link "Account" at bounding box center [70, 211] width 141 height 26
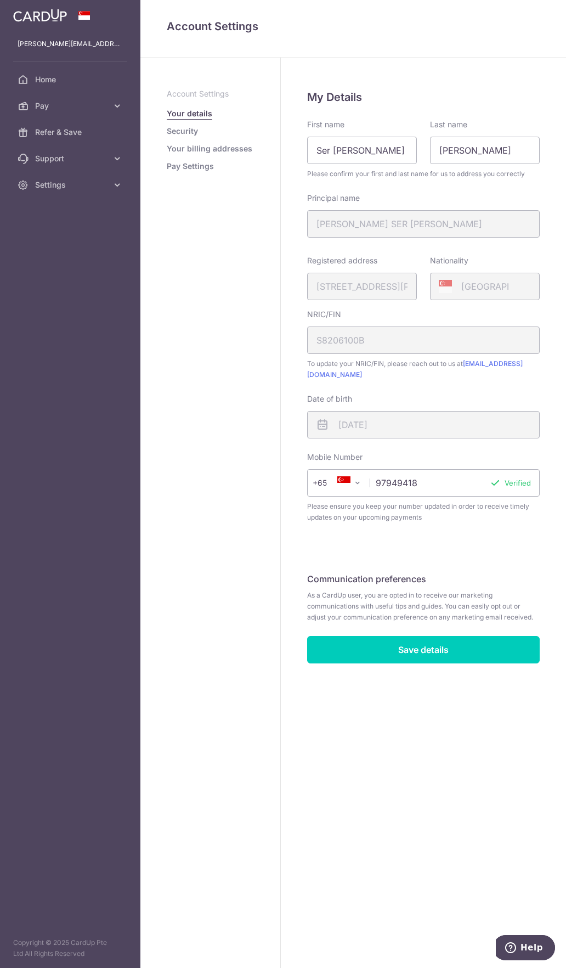
click at [186, 134] on link "Security" at bounding box center [182, 131] width 31 height 11
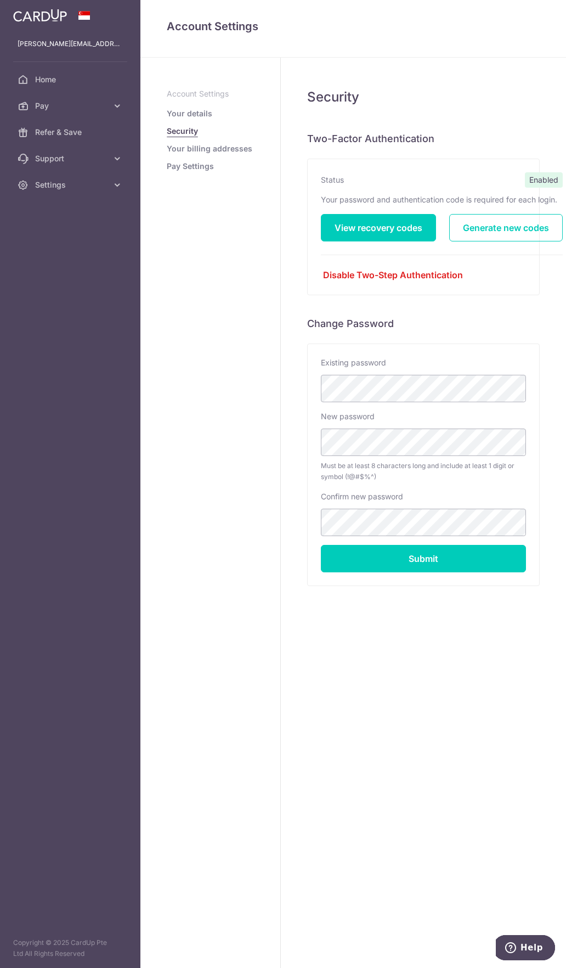
click at [191, 152] on link "Your billing addresses" at bounding box center [210, 148] width 86 height 11
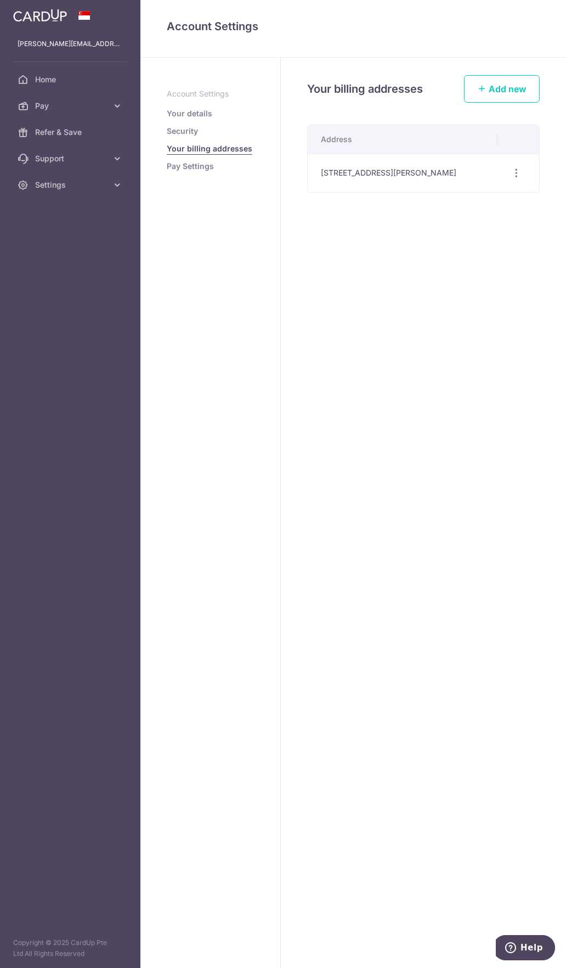
click at [194, 170] on link "Pay Settings" at bounding box center [190, 166] width 47 height 11
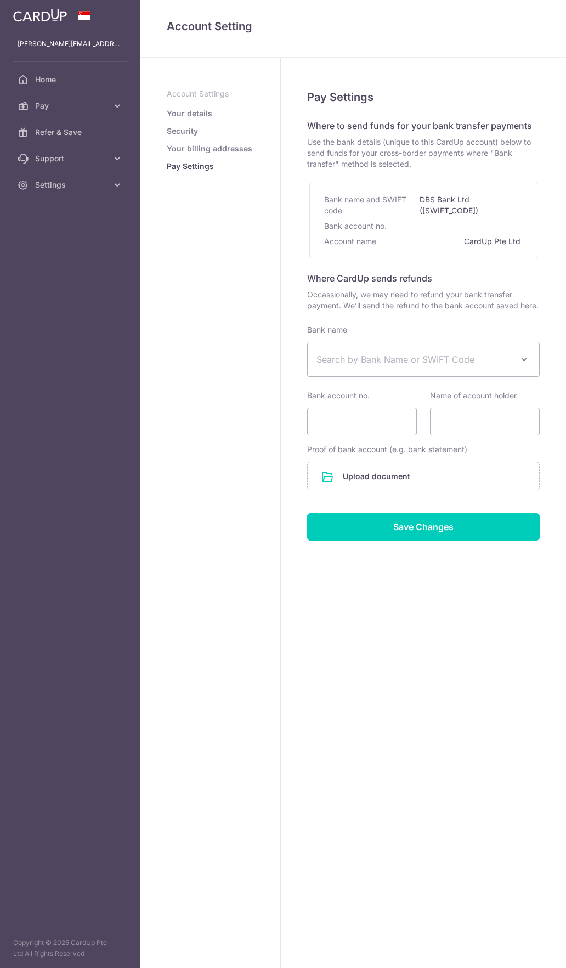
select select
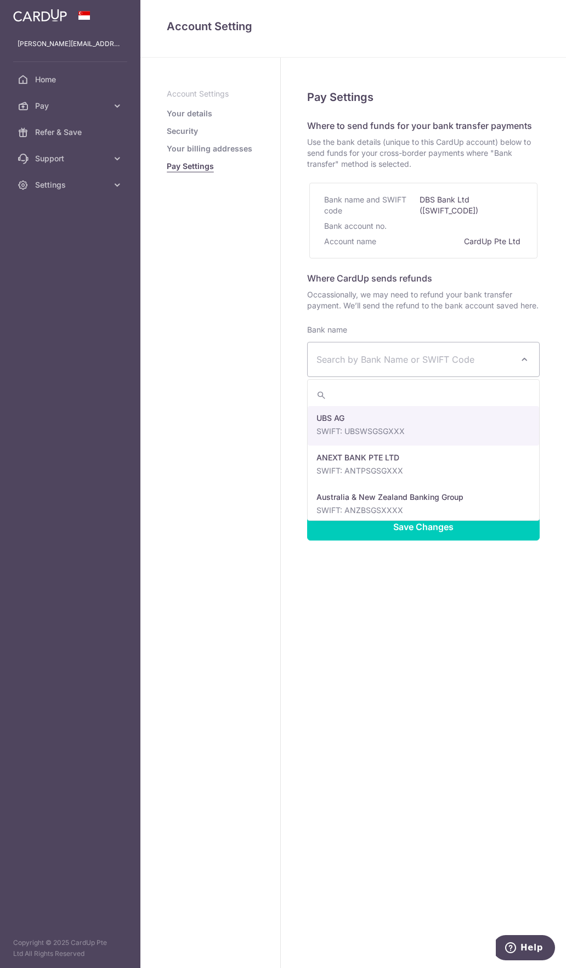
click at [380, 365] on span "Search by Bank Name or SWIFT Code" at bounding box center [415, 359] width 196 height 13
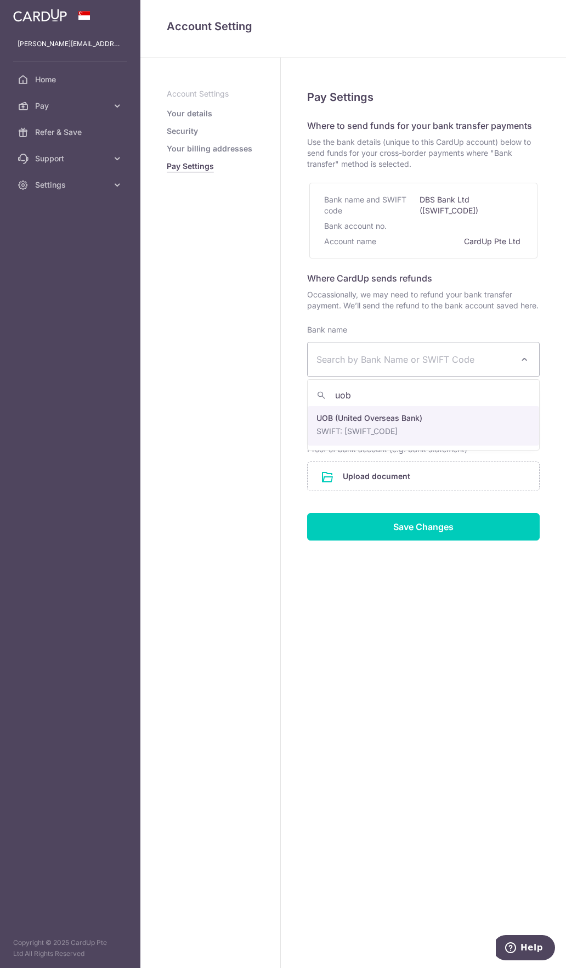
type input "uob"
select select "18"
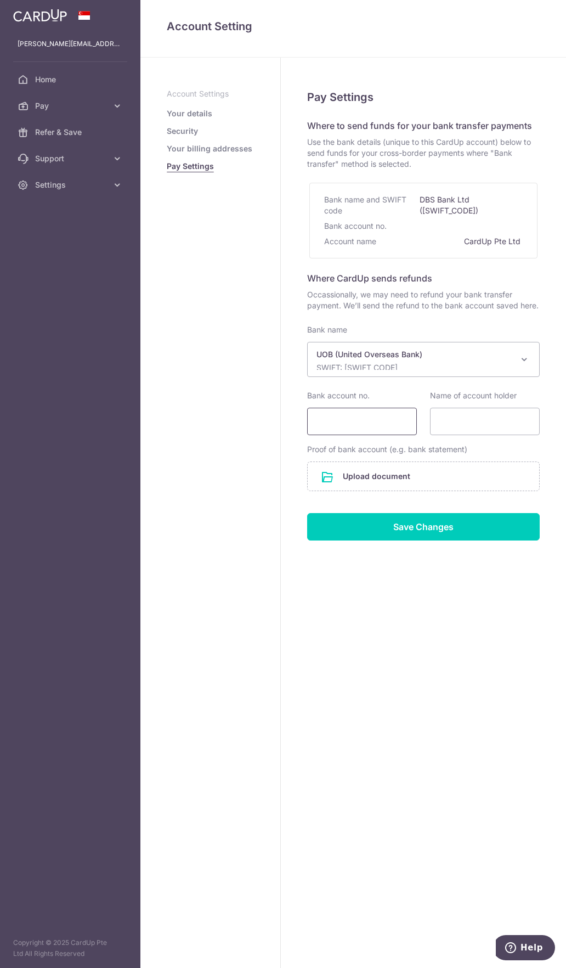
click at [370, 426] on input "Bank account no." at bounding box center [362, 421] width 110 height 27
click at [370, 423] on input "Bank account no." at bounding box center [362, 421] width 110 height 27
type input "344-310-"
click at [75, 164] on span "Support" at bounding box center [71, 158] width 72 height 11
click at [49, 184] on span "FAQ" at bounding box center [71, 184] width 72 height 11
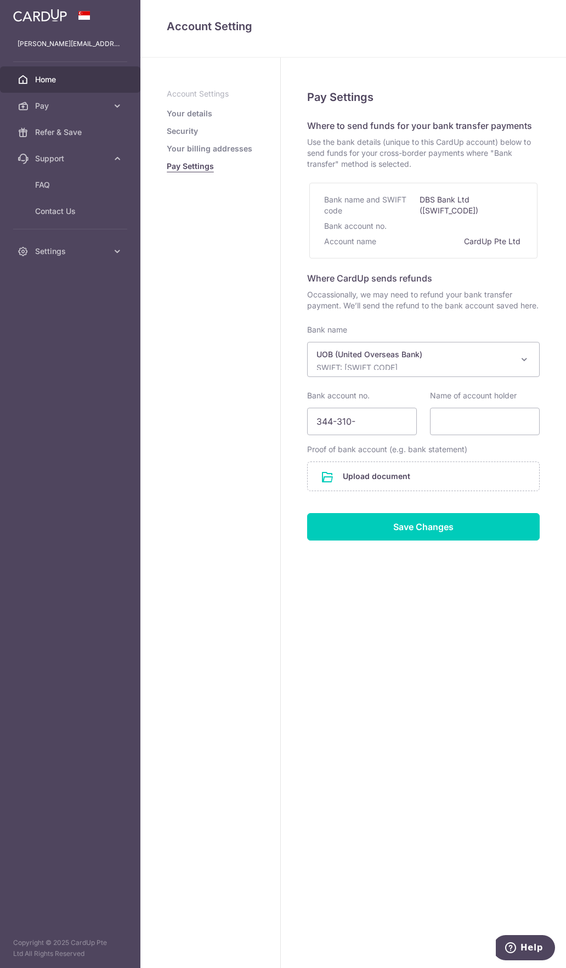
click at [61, 83] on span "Home" at bounding box center [71, 79] width 72 height 11
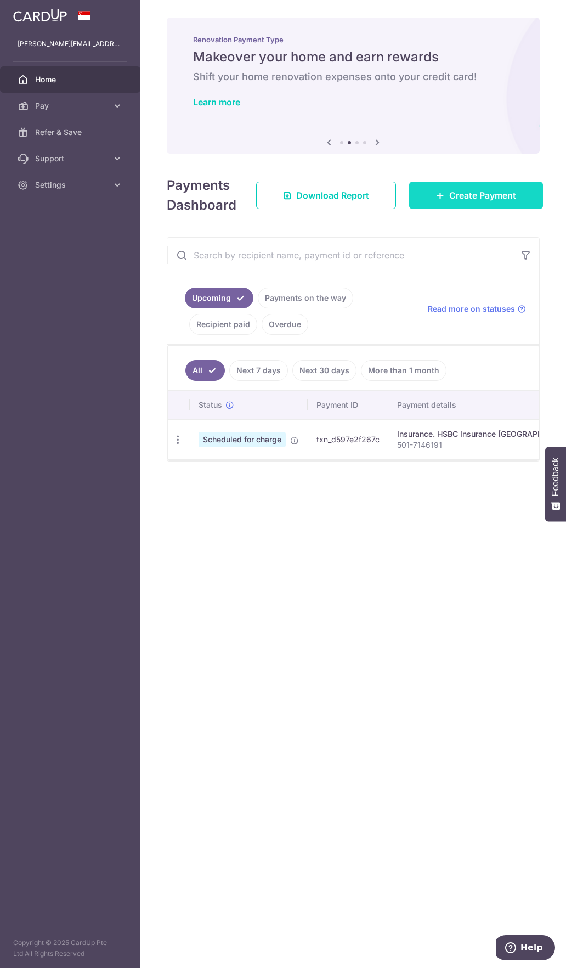
click at [507, 187] on link "Create Payment" at bounding box center [476, 195] width 134 height 27
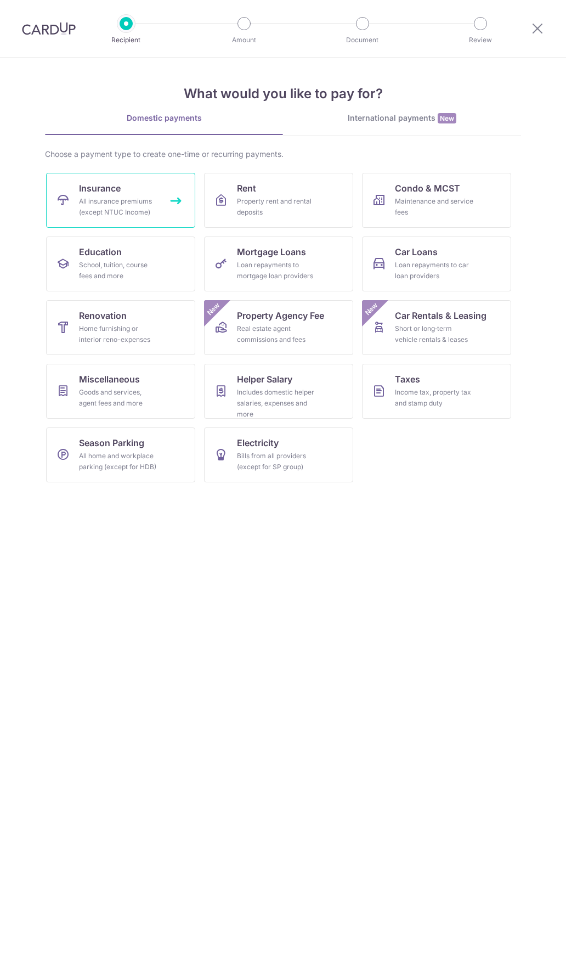
click at [115, 204] on div "All insurance premiums (except NTUC Income)" at bounding box center [118, 207] width 79 height 22
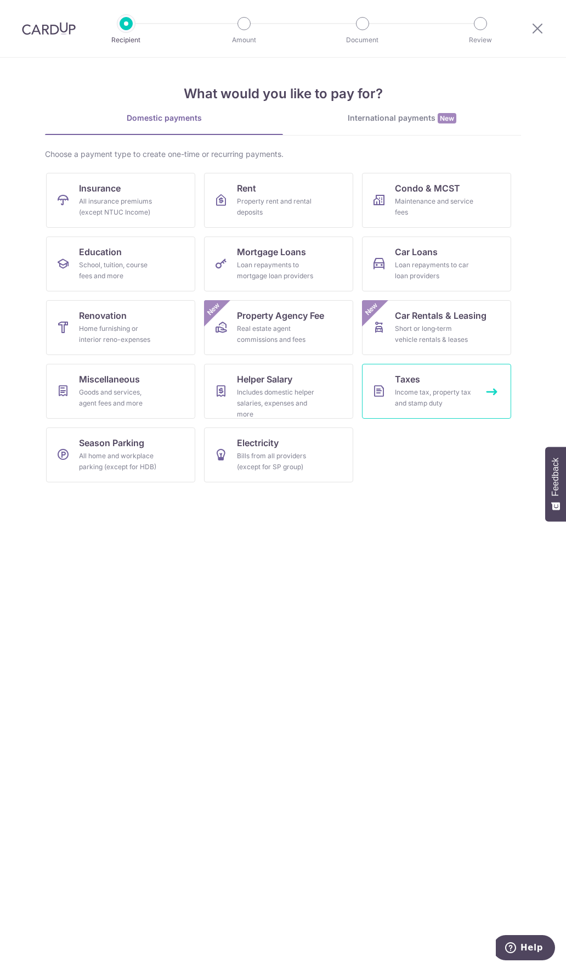
click at [450, 392] on div "Income tax, property tax and stamp duty" at bounding box center [434, 398] width 79 height 22
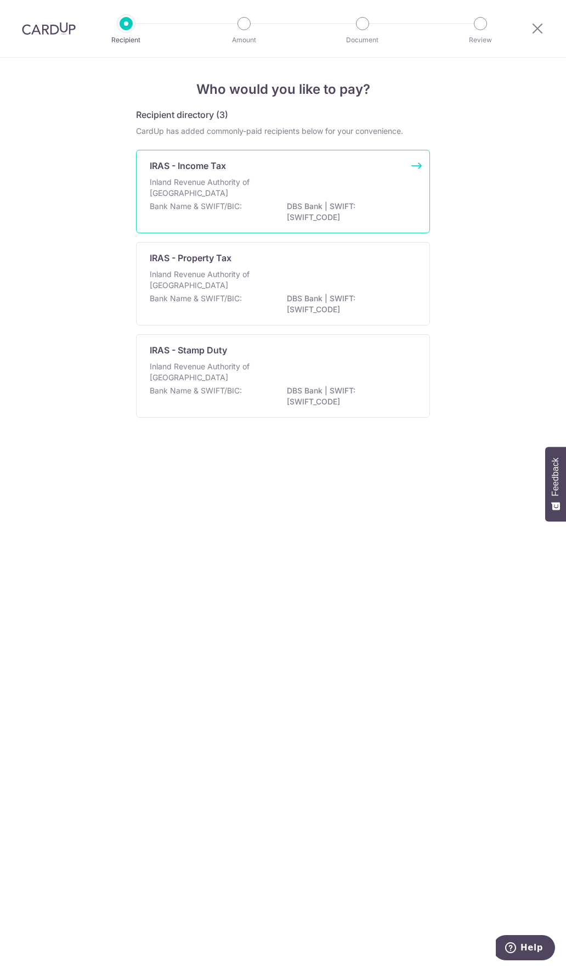
click at [321, 190] on div "Inland Revenue Authority of Singapore" at bounding box center [283, 189] width 267 height 24
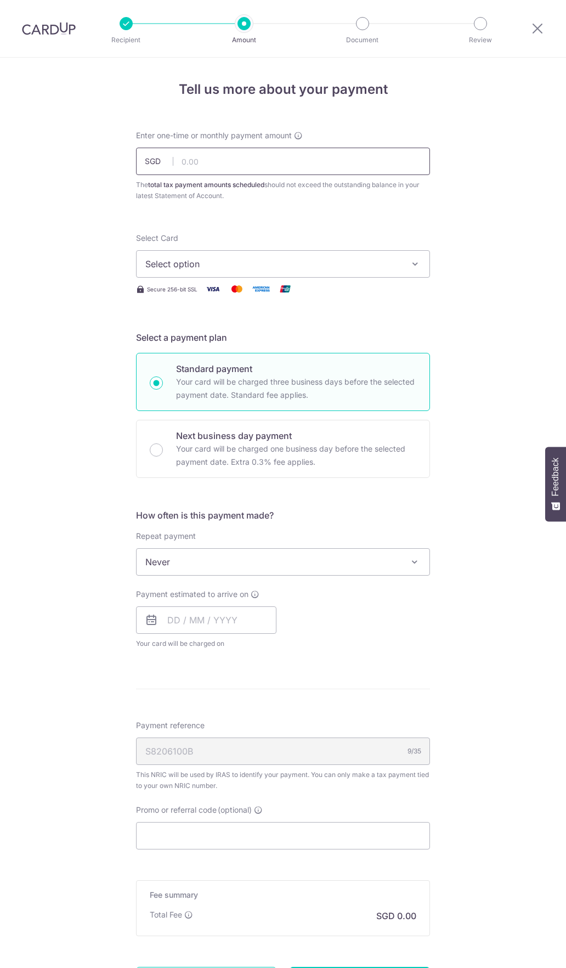
click at [263, 164] on input "text" at bounding box center [283, 161] width 294 height 27
click at [258, 167] on input "1,001.00" at bounding box center [283, 161] width 294 height 27
type input "1,001.62"
click at [253, 266] on span "Select option" at bounding box center [273, 263] width 256 height 13
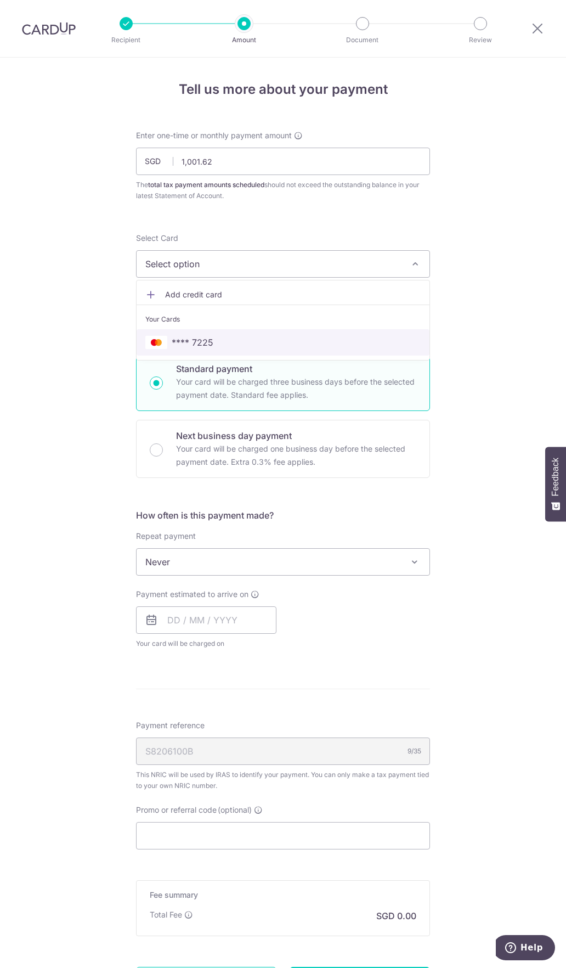
click at [219, 342] on span "**** 7225" at bounding box center [283, 342] width 276 height 13
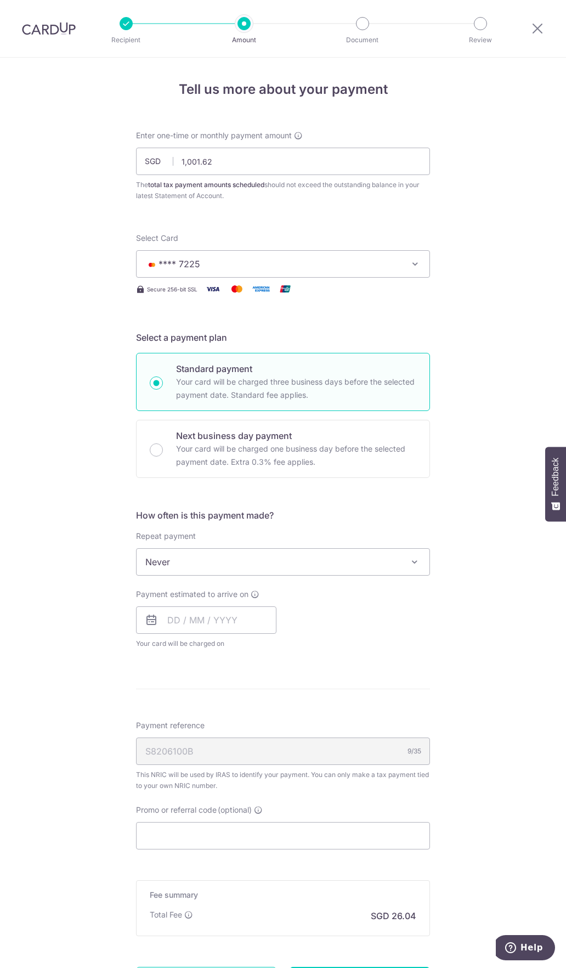
click at [331, 646] on div "Payment estimated to arrive on Your card will be charged on for the first payme…" at bounding box center [283, 619] width 307 height 60
click at [176, 623] on input "text" at bounding box center [206, 619] width 141 height 27
click at [176, 724] on link "8" at bounding box center [181, 720] width 18 height 18
type input "[DATE]"
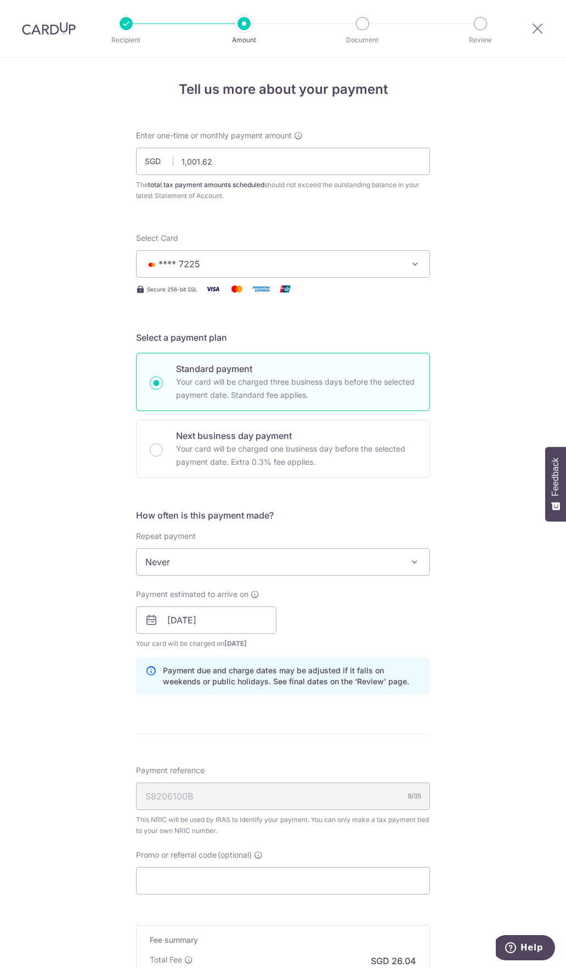
click at [362, 623] on div "Payment estimated to arrive on 08/09/2025 Prev Next Sep Oct Nov Dec 2025 2026 2…" at bounding box center [283, 619] width 307 height 60
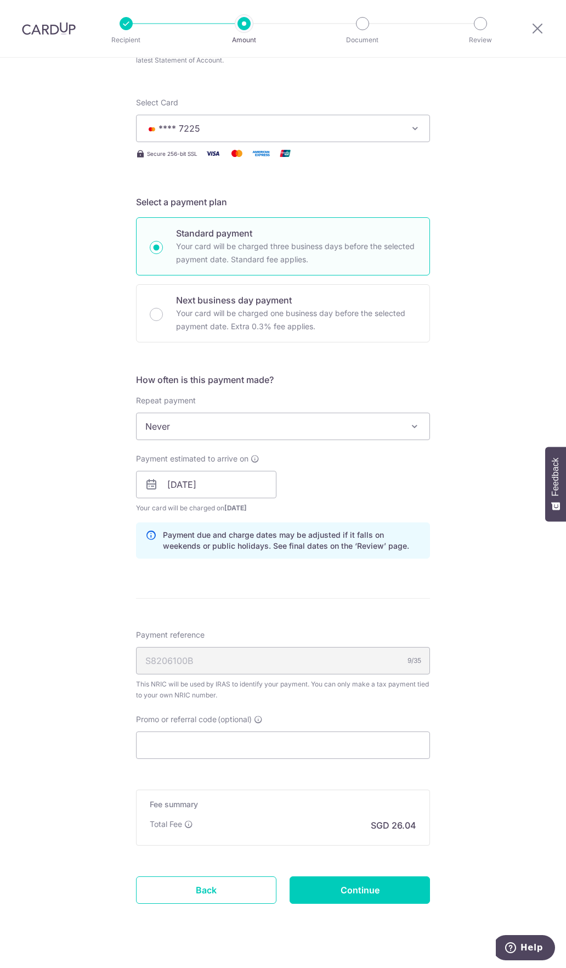
scroll to position [99, 0]
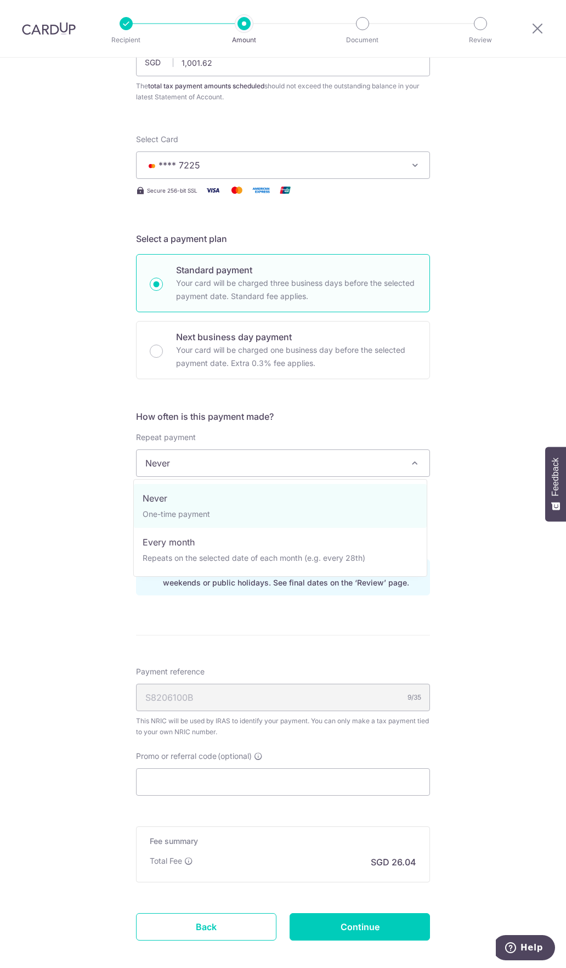
click at [319, 461] on span "Never" at bounding box center [283, 463] width 293 height 26
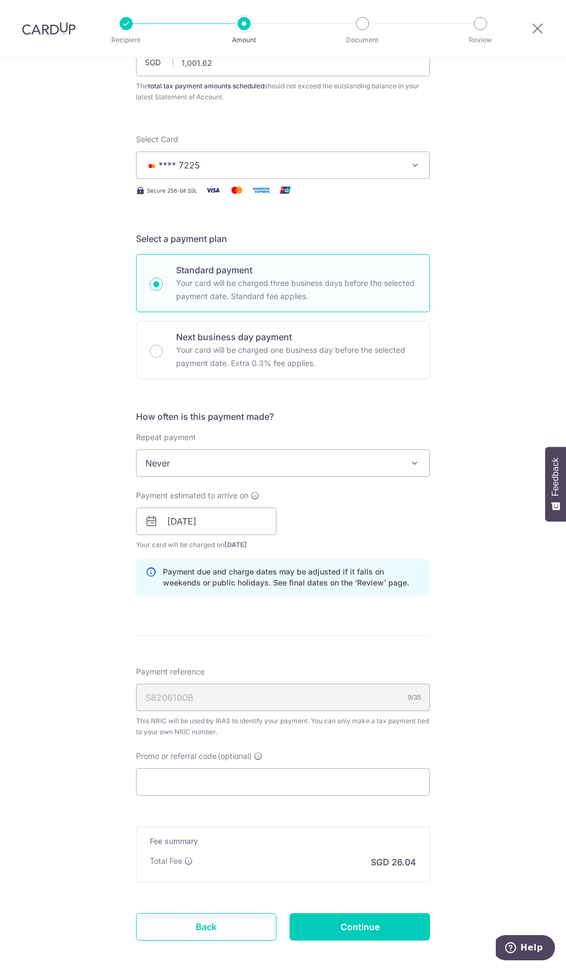
click at [420, 623] on form "Enter one-time or monthly payment amount SGD 1,001.62 1001.62 The total tax pay…" at bounding box center [283, 501] width 294 height 940
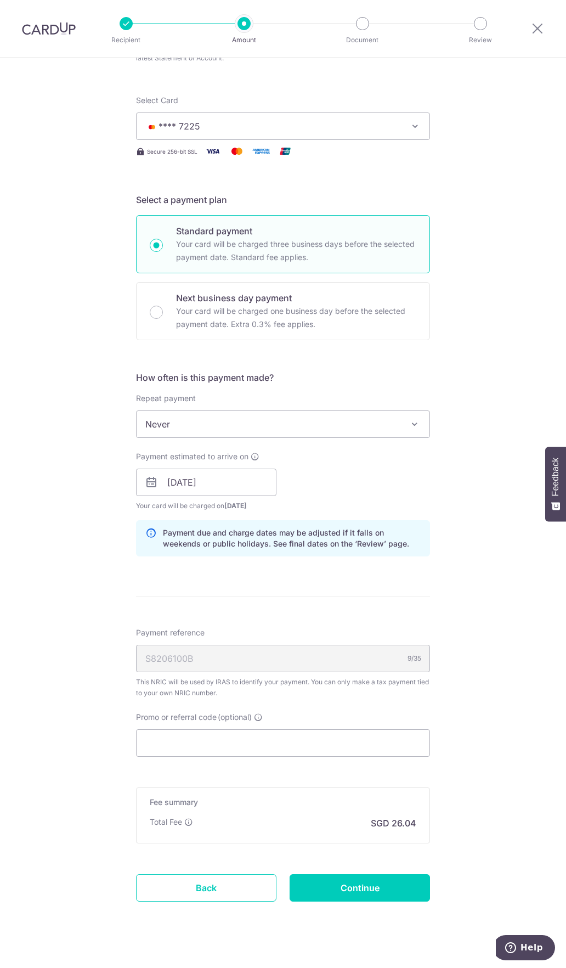
scroll to position [154, 0]
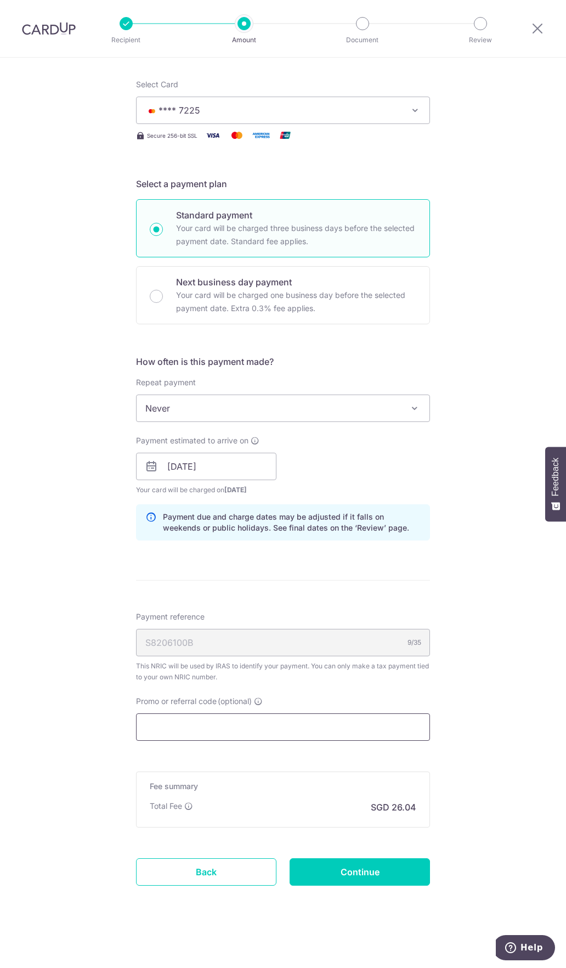
click at [346, 734] on input "Promo or referral code (optional)" at bounding box center [283, 727] width 294 height 27
paste input "MCTAX25N"
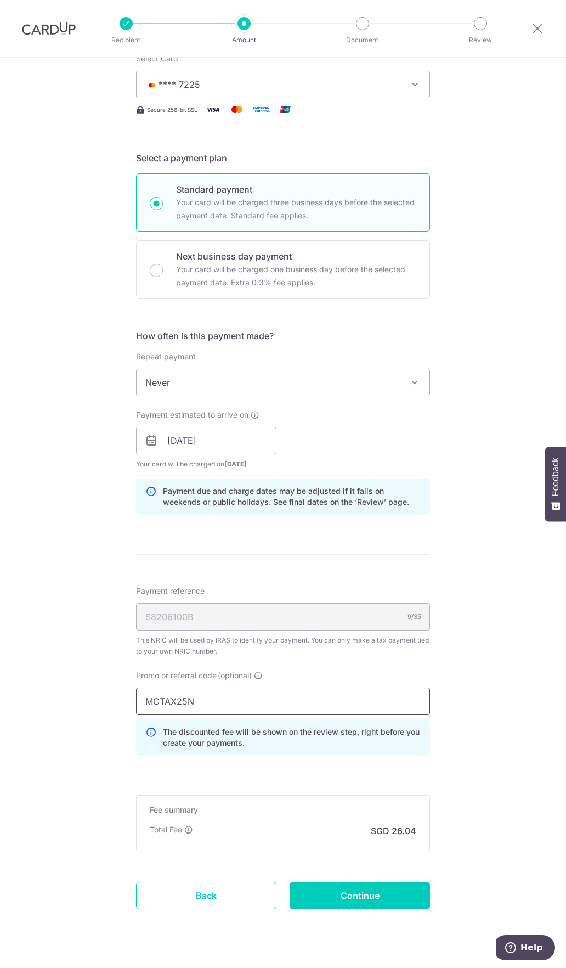
scroll to position [203, 0]
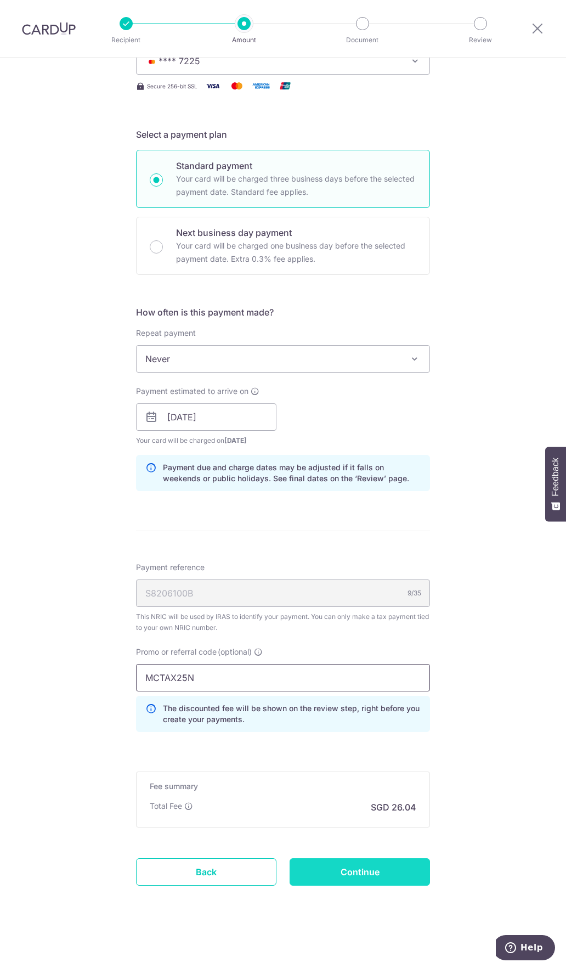
type input "MCTAX25N"
click at [378, 872] on input "Continue" at bounding box center [360, 871] width 141 height 27
type input "Create Schedule"
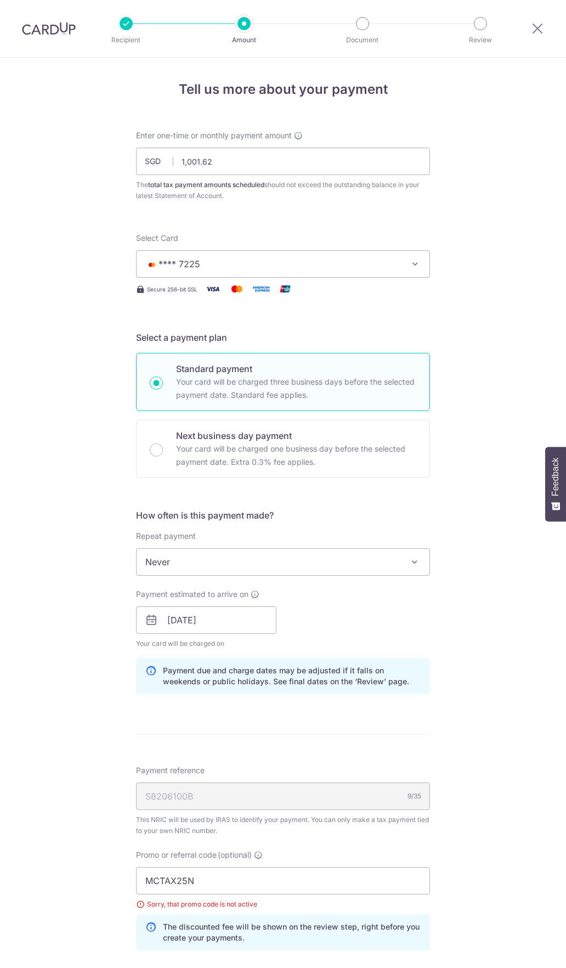
scroll to position [218, 0]
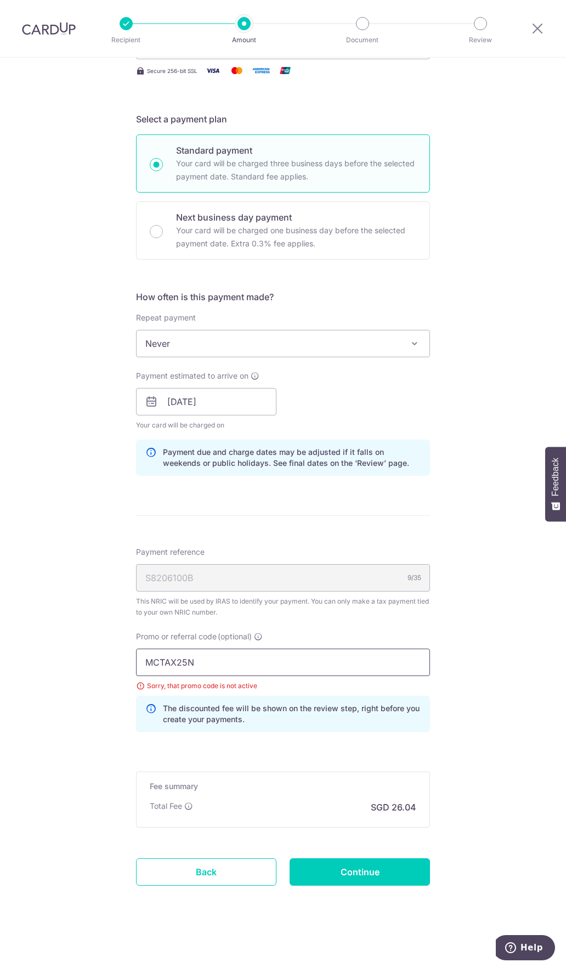
drag, startPoint x: 235, startPoint y: 661, endPoint x: 118, endPoint y: 679, distance: 118.3
click at [118, 679] on div "Tell us more about your payment Enter one-time or monthly payment amount SGD 1,…" at bounding box center [283, 403] width 566 height 1129
type input "MAGGYT366"
click at [338, 868] on input "Continue" at bounding box center [360, 871] width 141 height 27
type input "Update Schedule"
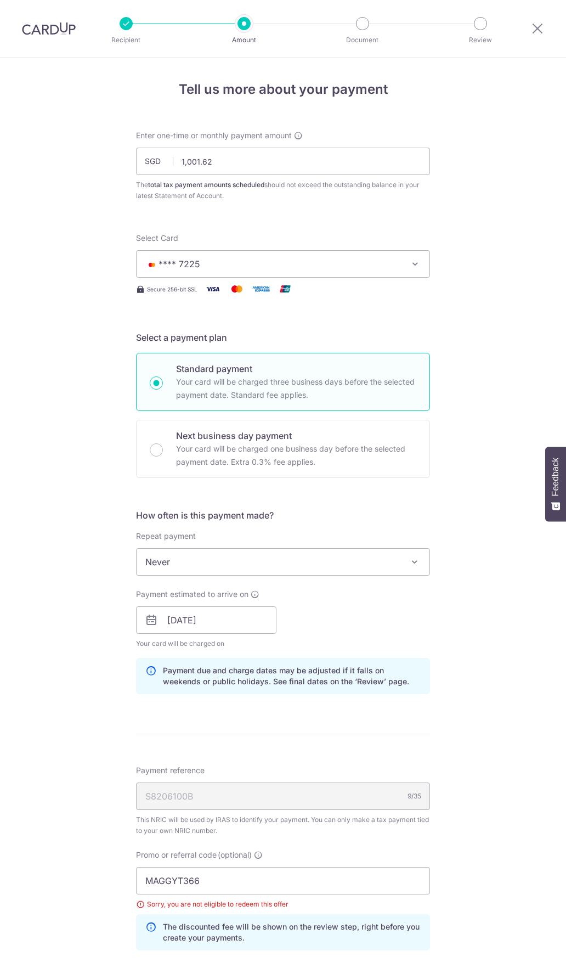
scroll to position [218, 0]
